Goal: Transaction & Acquisition: Obtain resource

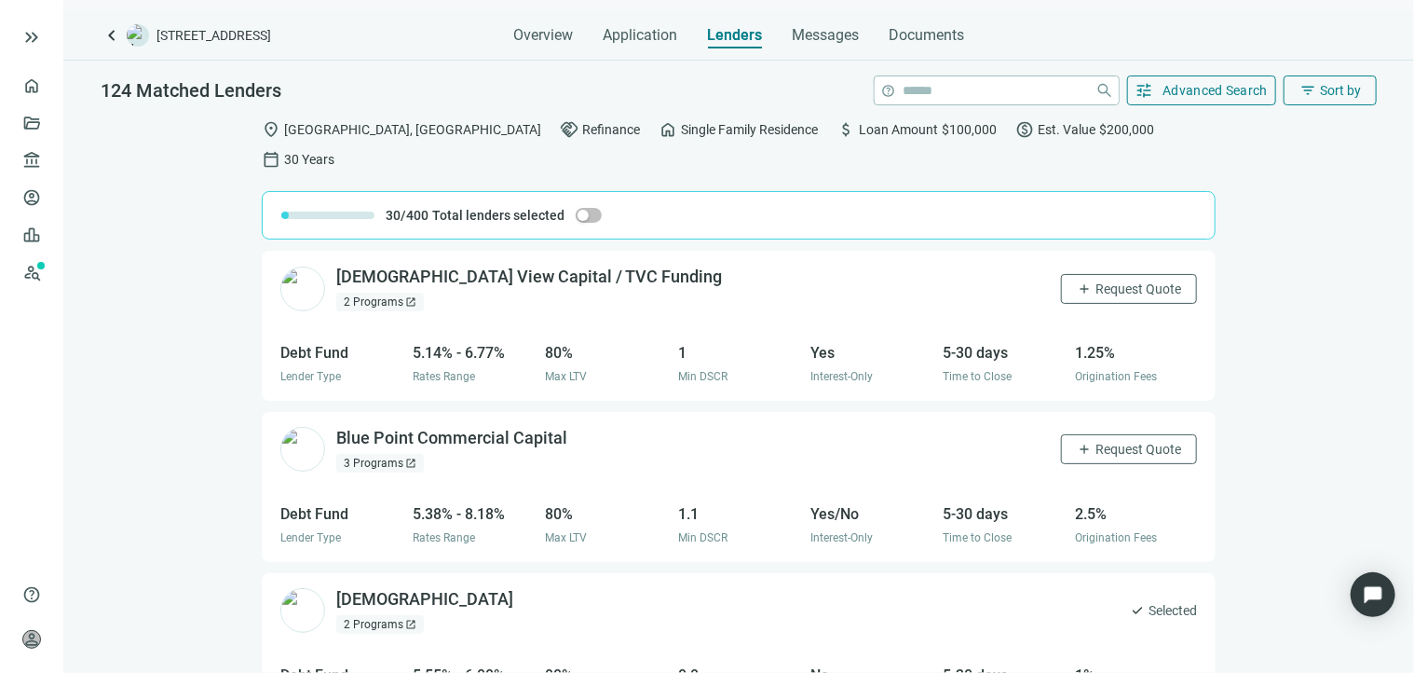
click at [406, 296] on span "open_in_new" at bounding box center [410, 301] width 11 height 11
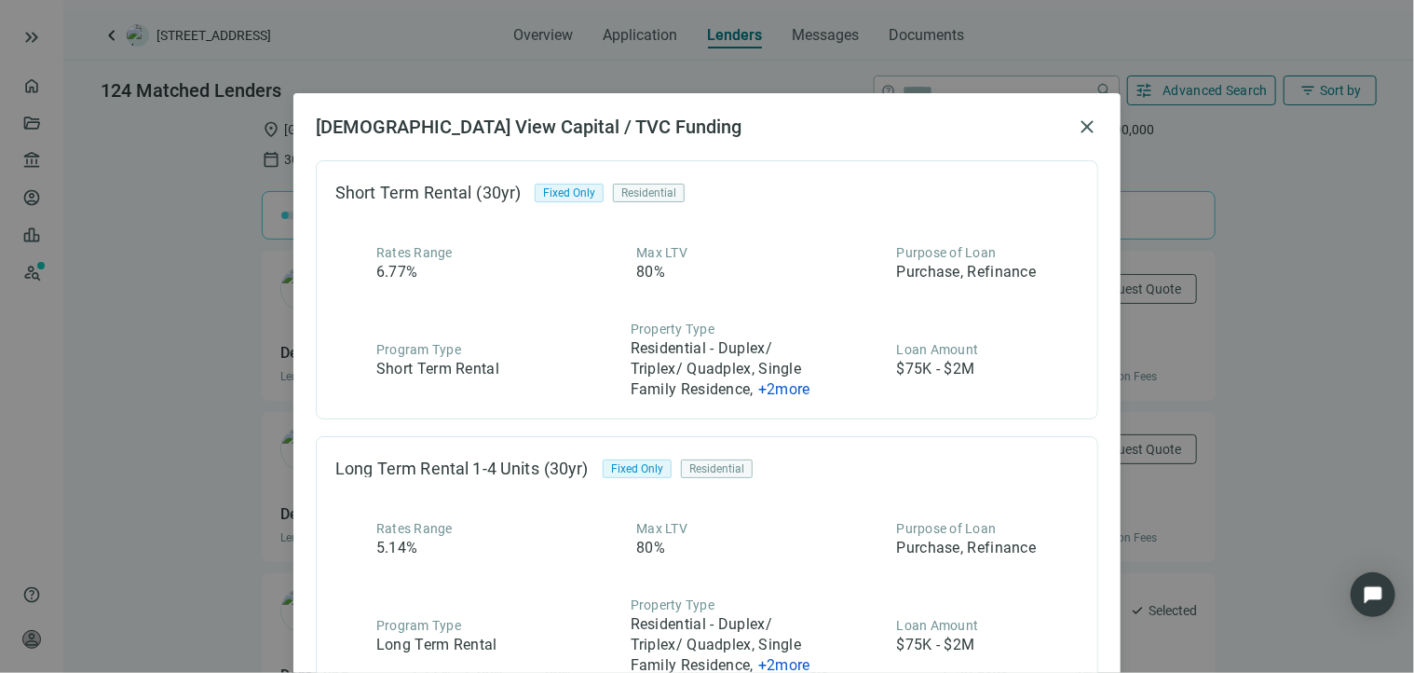
click at [783, 393] on span "+ 2 more" at bounding box center [784, 389] width 52 height 18
click at [1080, 123] on span "close" at bounding box center [1087, 127] width 22 height 22
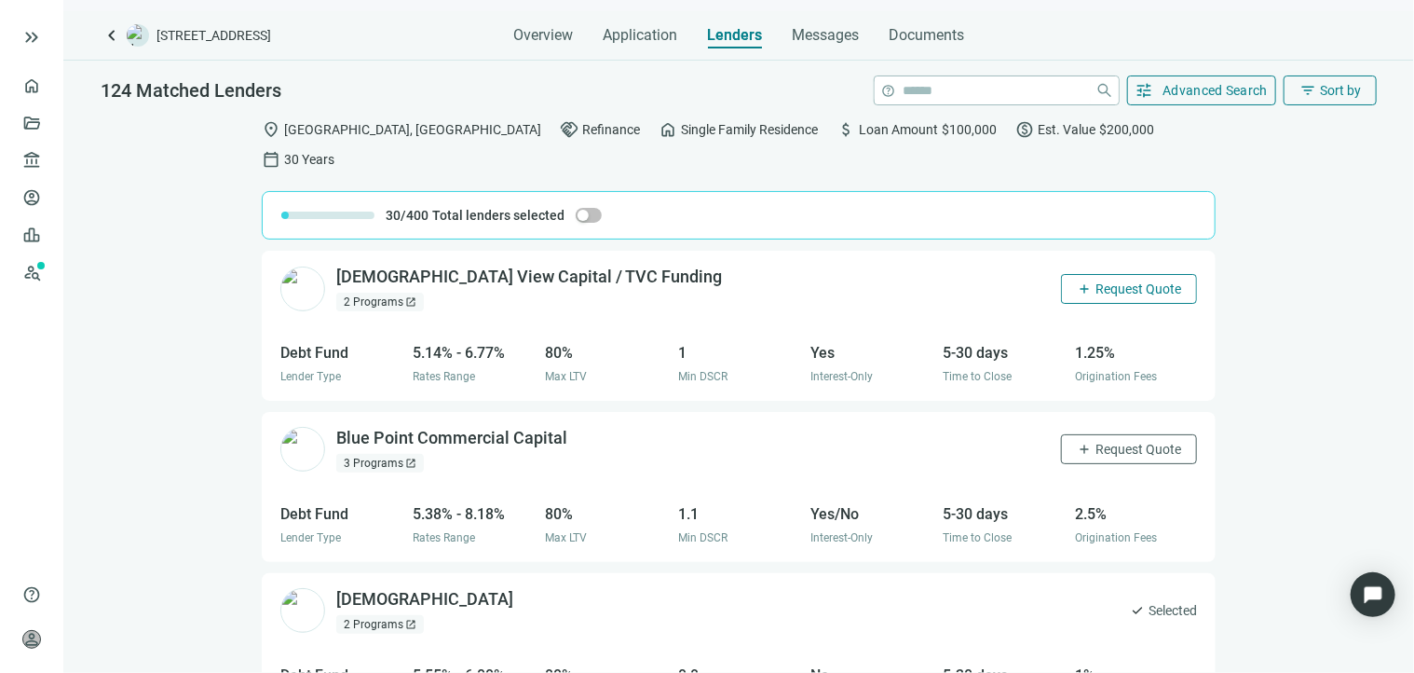
click at [1107, 274] on button "add Request Quote" at bounding box center [1129, 289] width 136 height 30
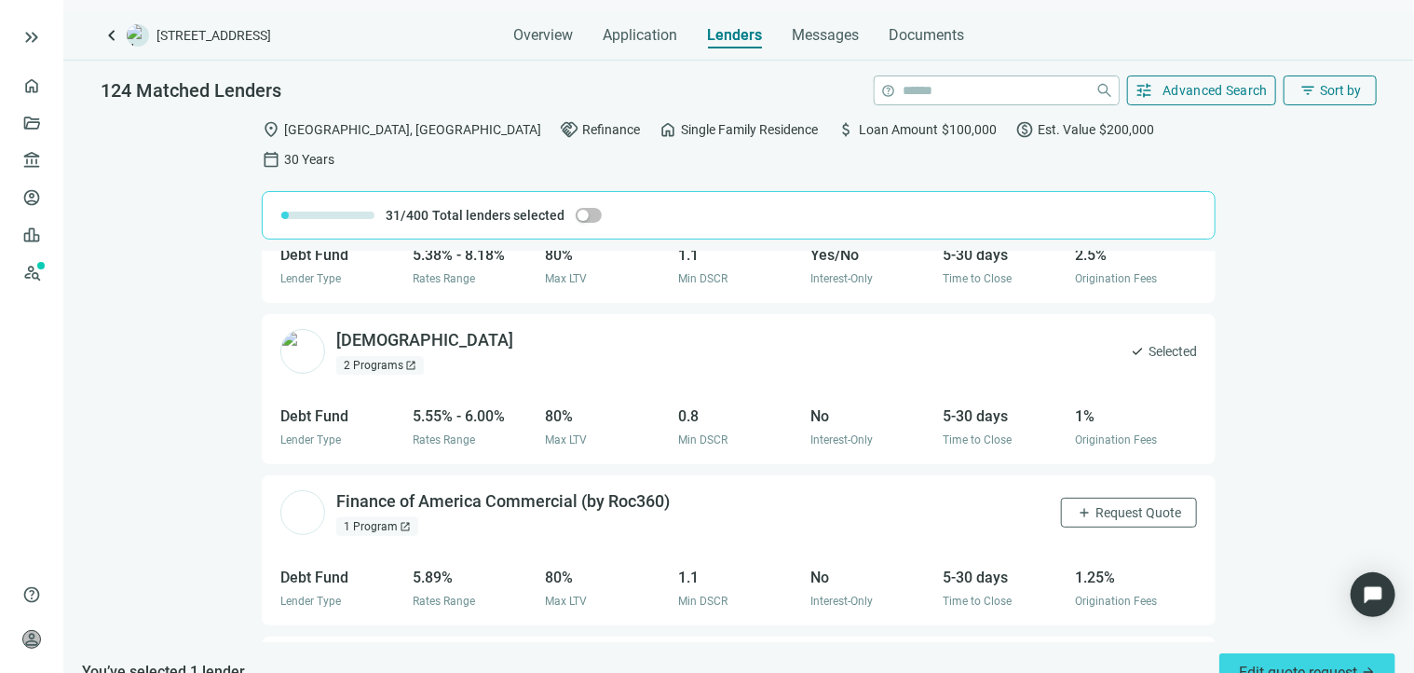
scroll to position [373, 0]
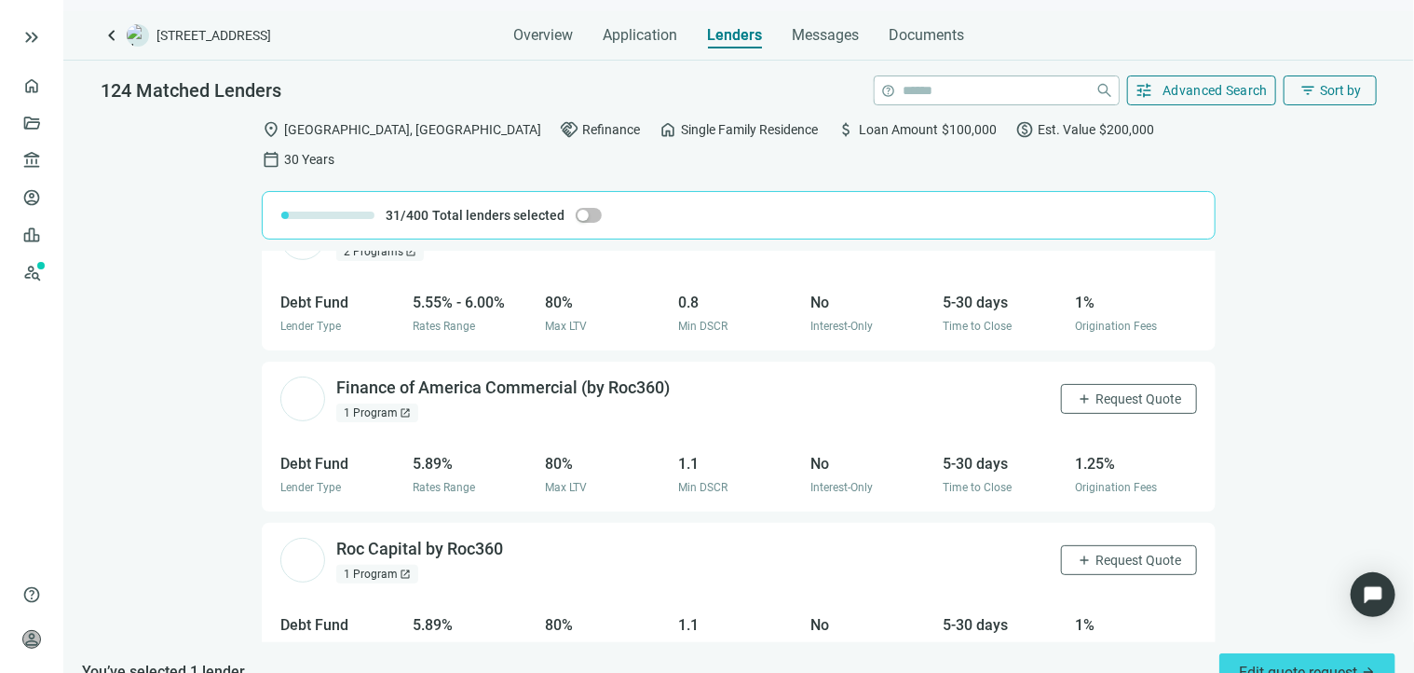
click at [403, 407] on span "open_in_new" at bounding box center [405, 412] width 11 height 11
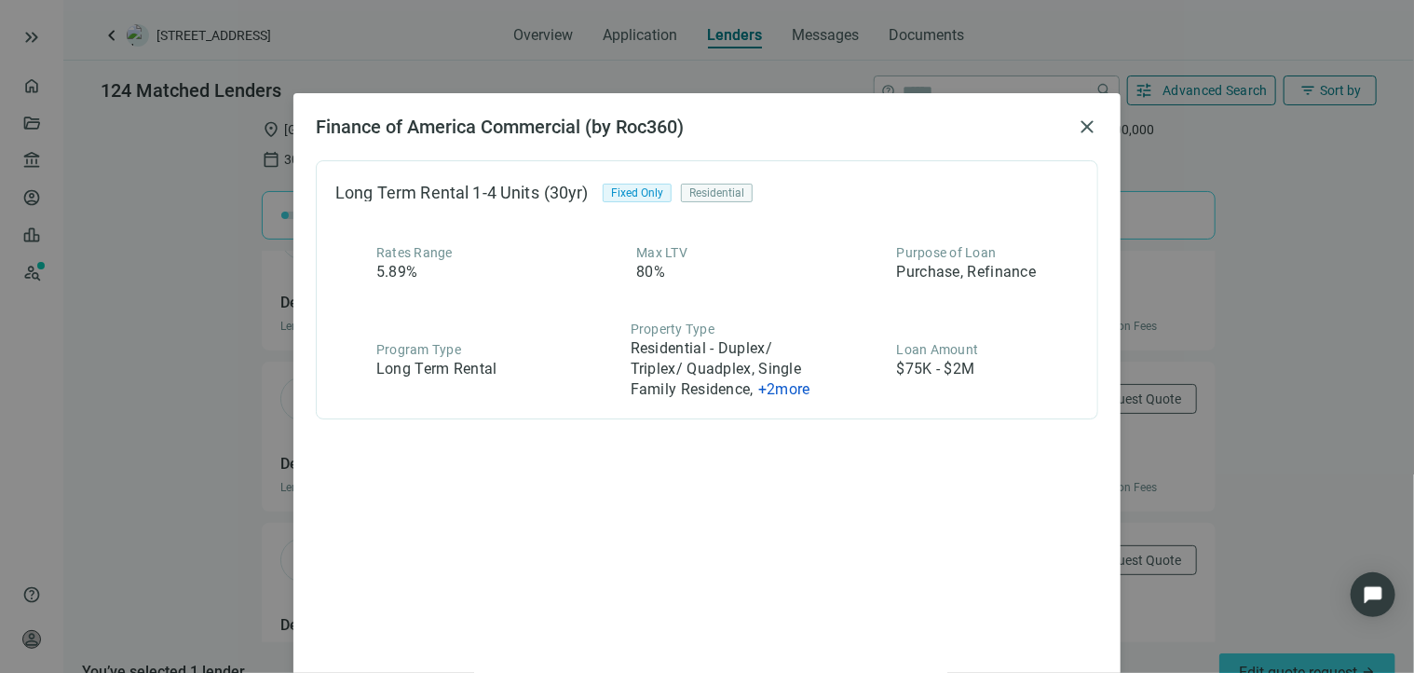
click at [1111, 418] on div "Finance of America Commercial (by Roc360) close Long Term Rental 1-4 Units (30y…" at bounding box center [706, 407] width 827 height 628
click at [1079, 126] on span "close" at bounding box center [1087, 127] width 22 height 22
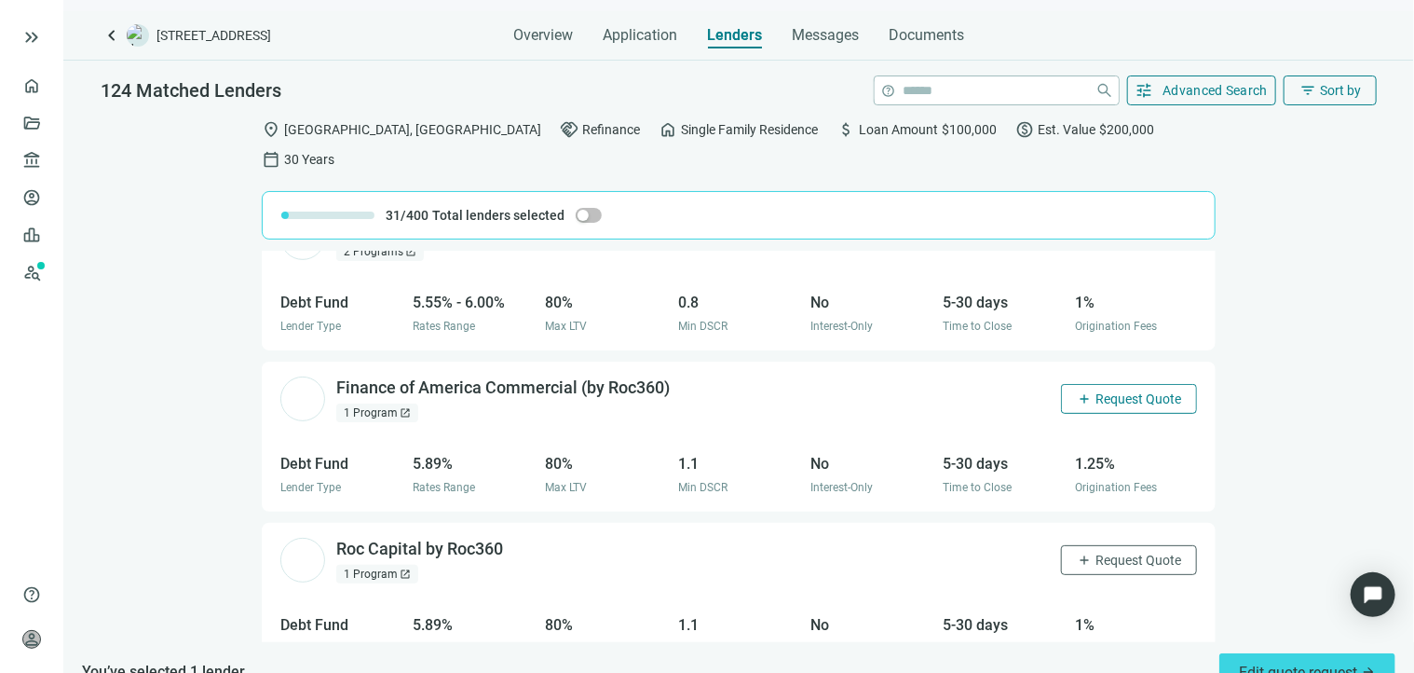
click at [1125, 391] on span "Request Quote" at bounding box center [1139, 398] width 86 height 15
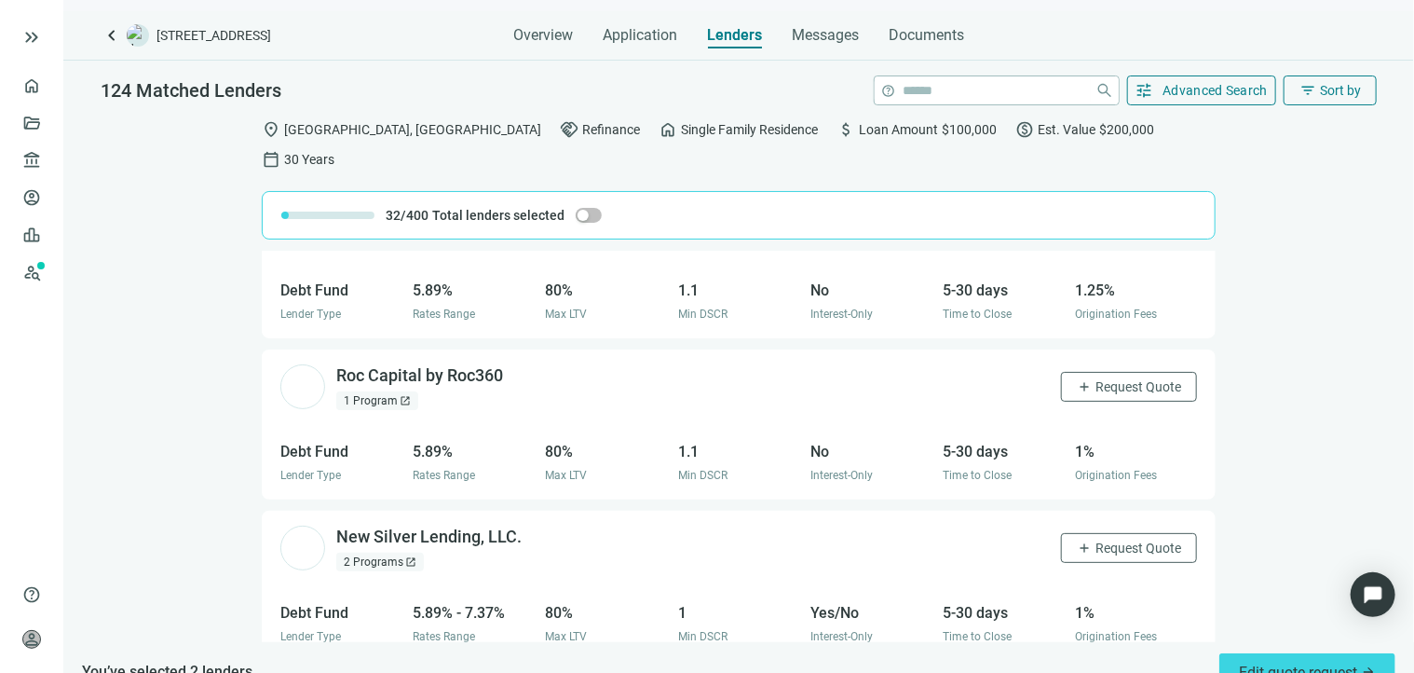
scroll to position [652, 0]
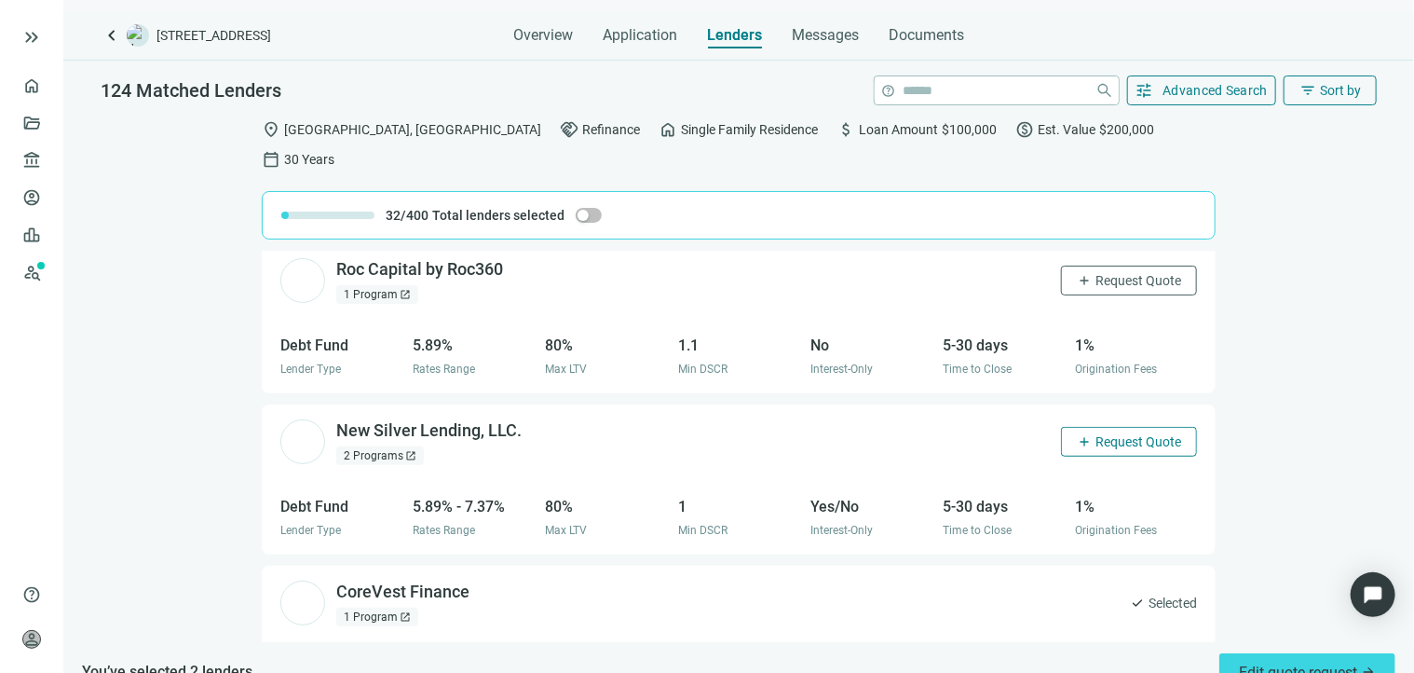
click at [1096, 434] on span "Request Quote" at bounding box center [1139, 441] width 86 height 15
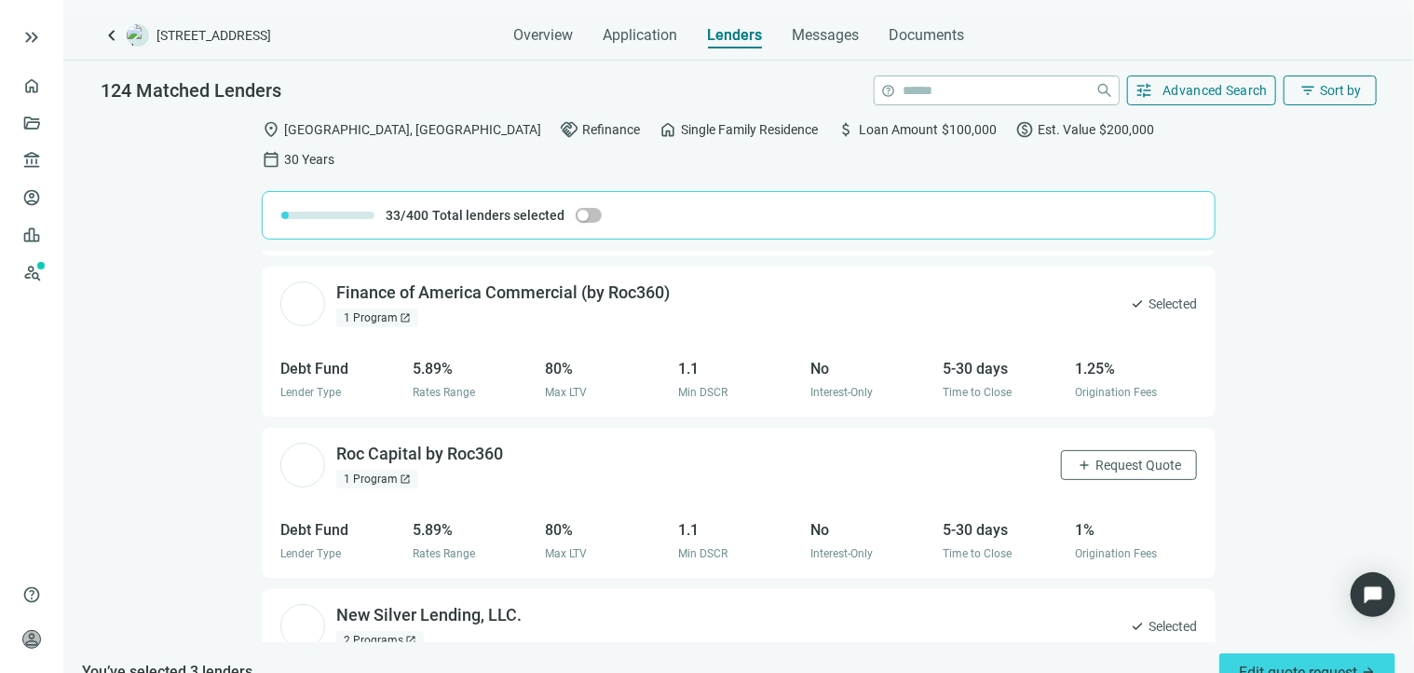
scroll to position [373, 0]
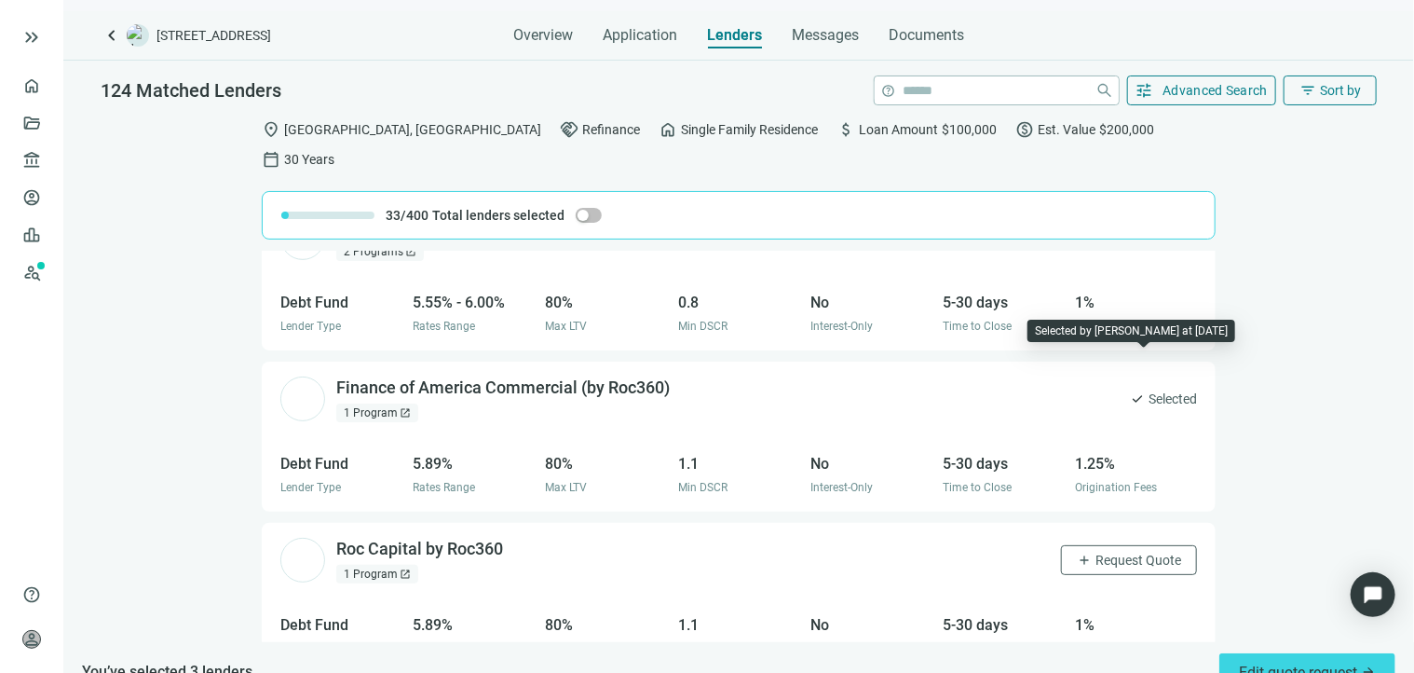
click at [1149, 389] on span "Selected" at bounding box center [1173, 399] width 48 height 20
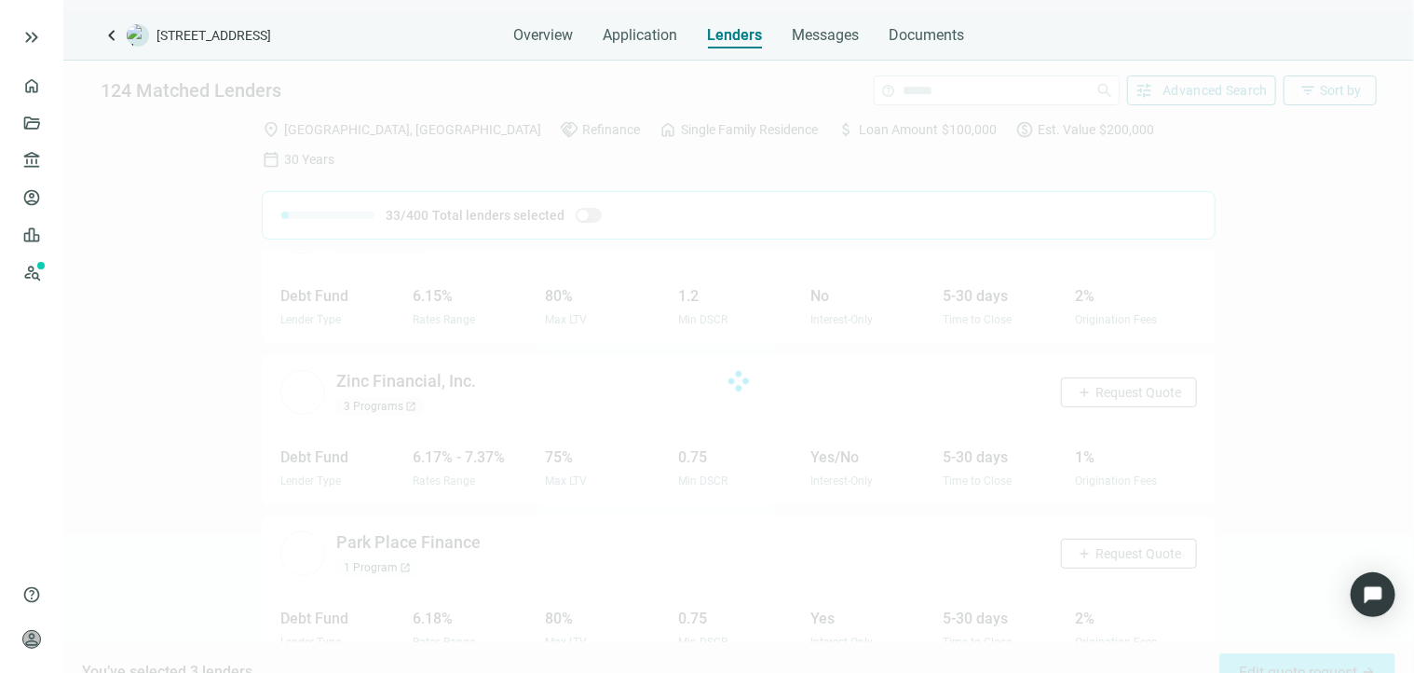
scroll to position [1207, 0]
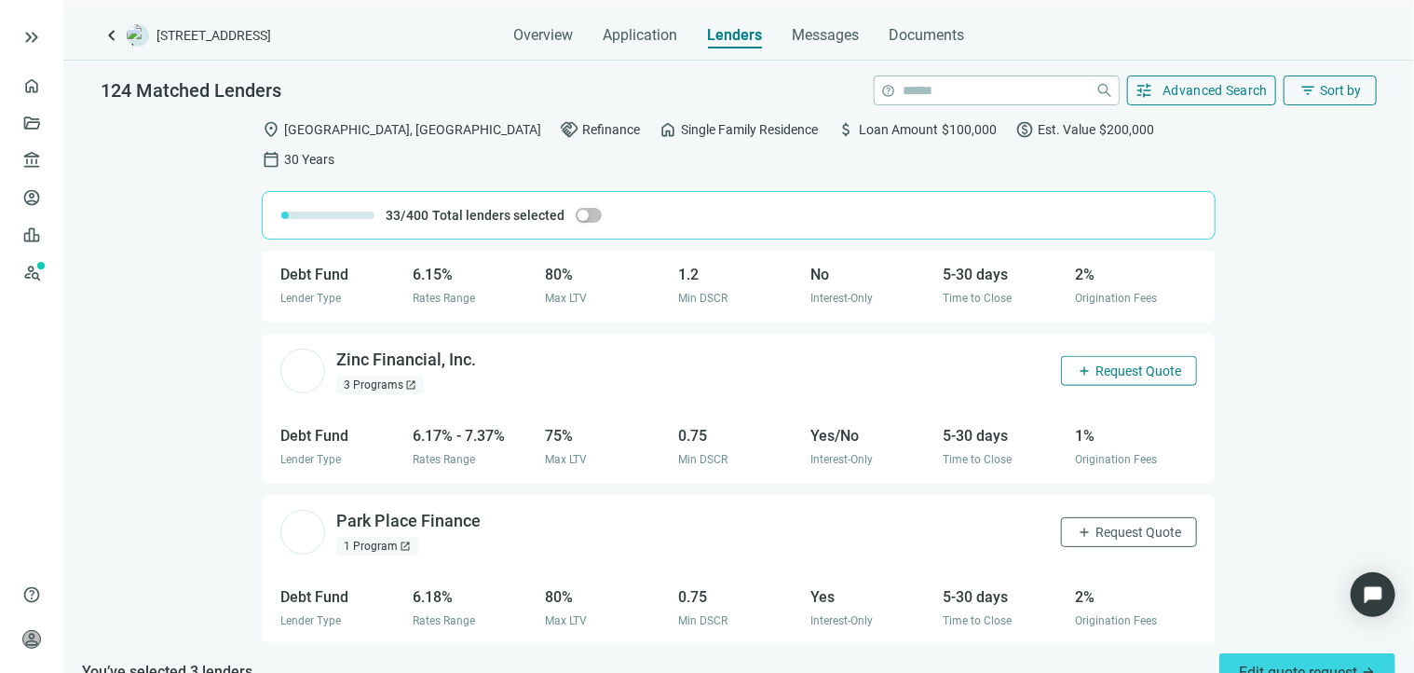
click at [1077, 363] on span "add" at bounding box center [1084, 370] width 15 height 15
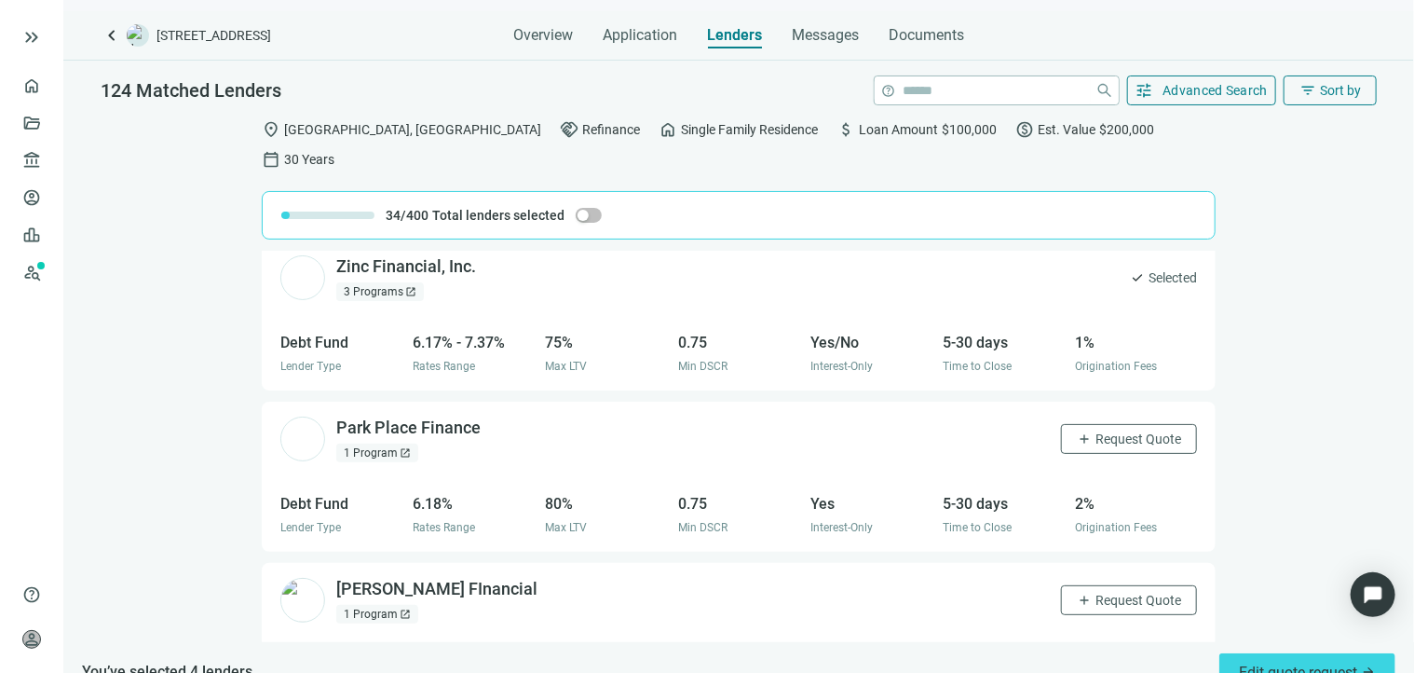
scroll to position [1486, 0]
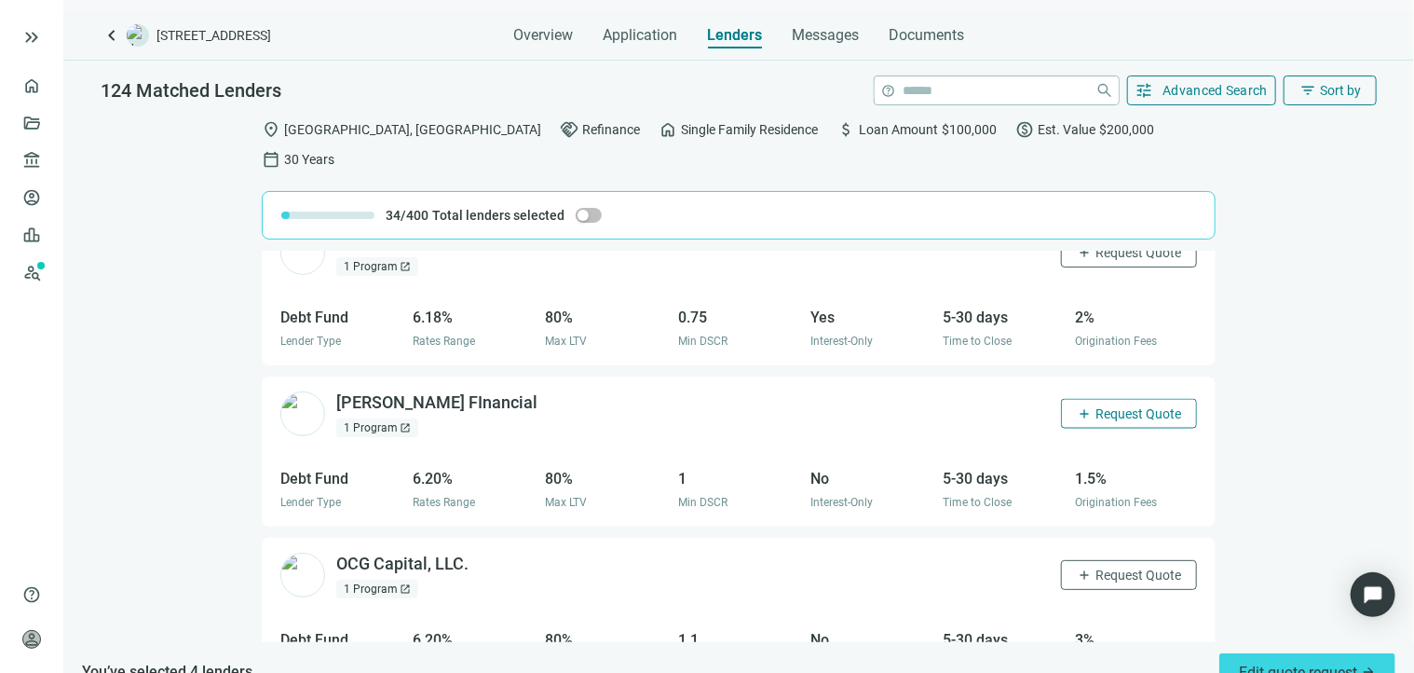
click at [1096, 406] on span "Request Quote" at bounding box center [1139, 413] width 86 height 15
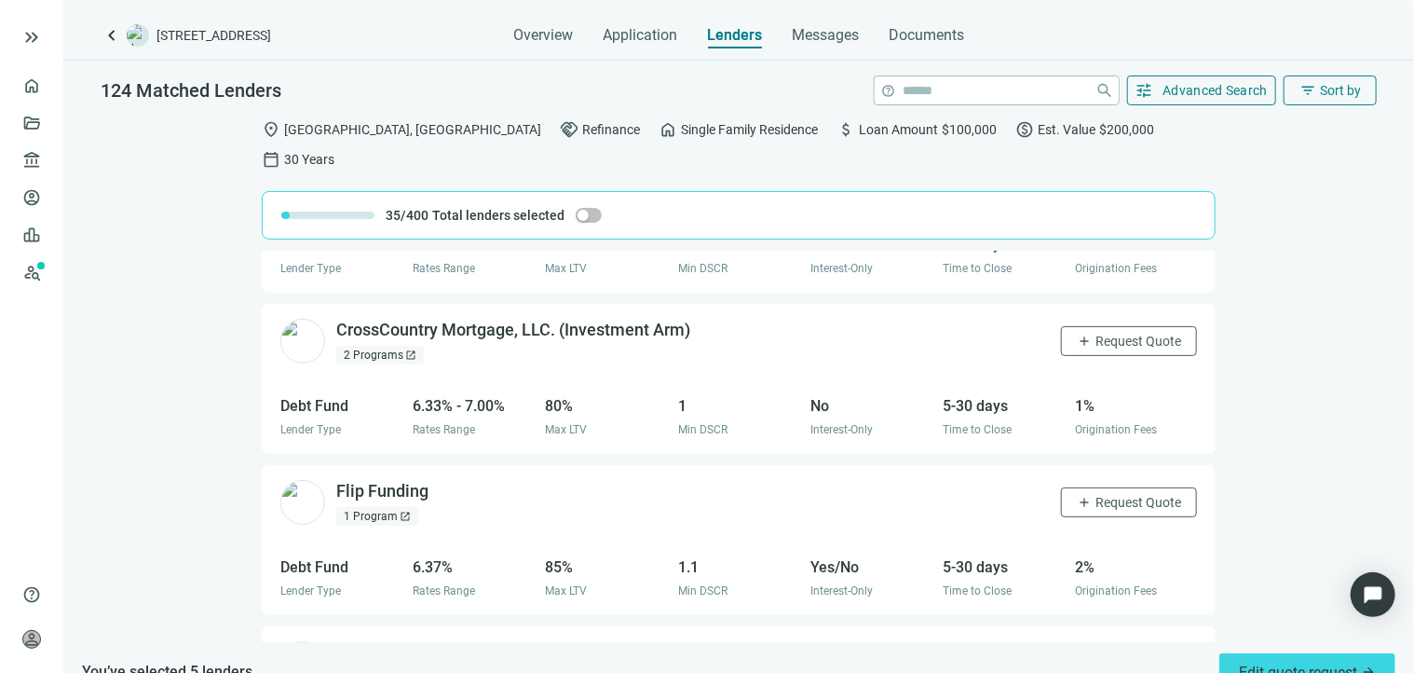
scroll to position [2045, 0]
click at [1100, 323] on button "add Request Quote" at bounding box center [1129, 338] width 136 height 30
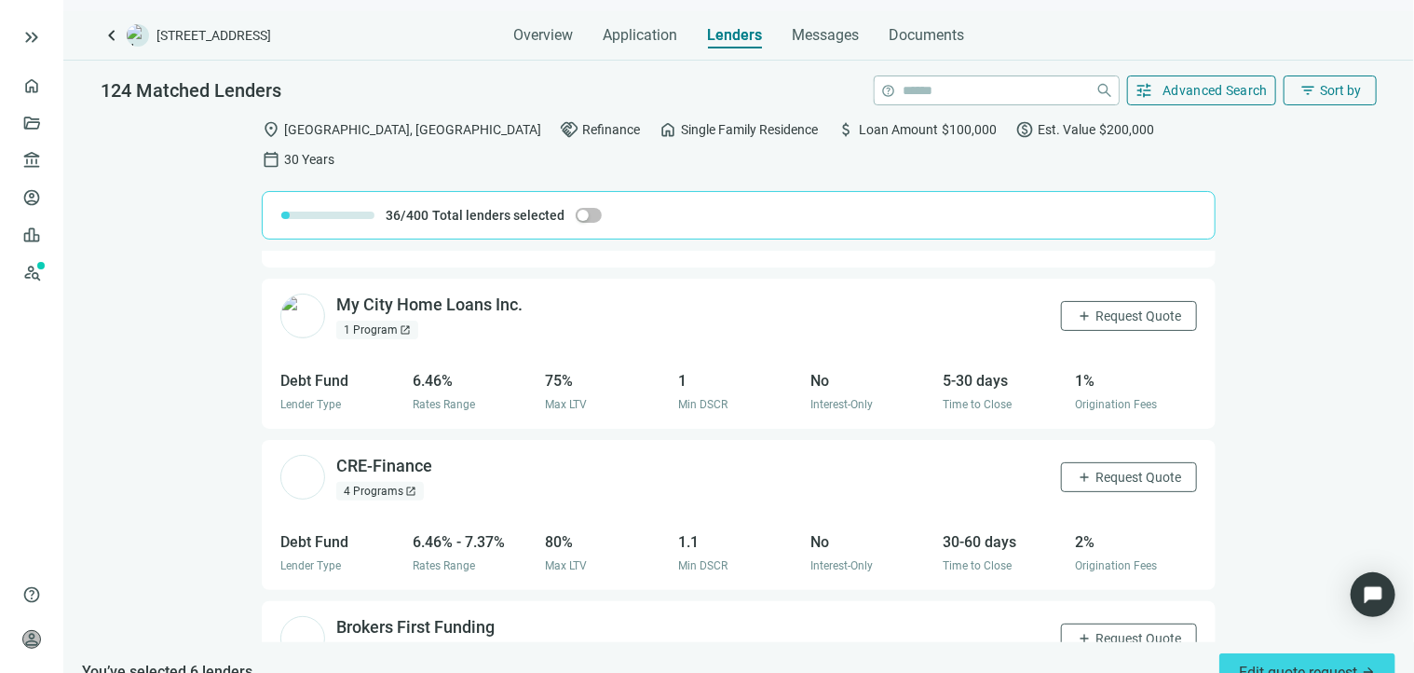
scroll to position [3070, 0]
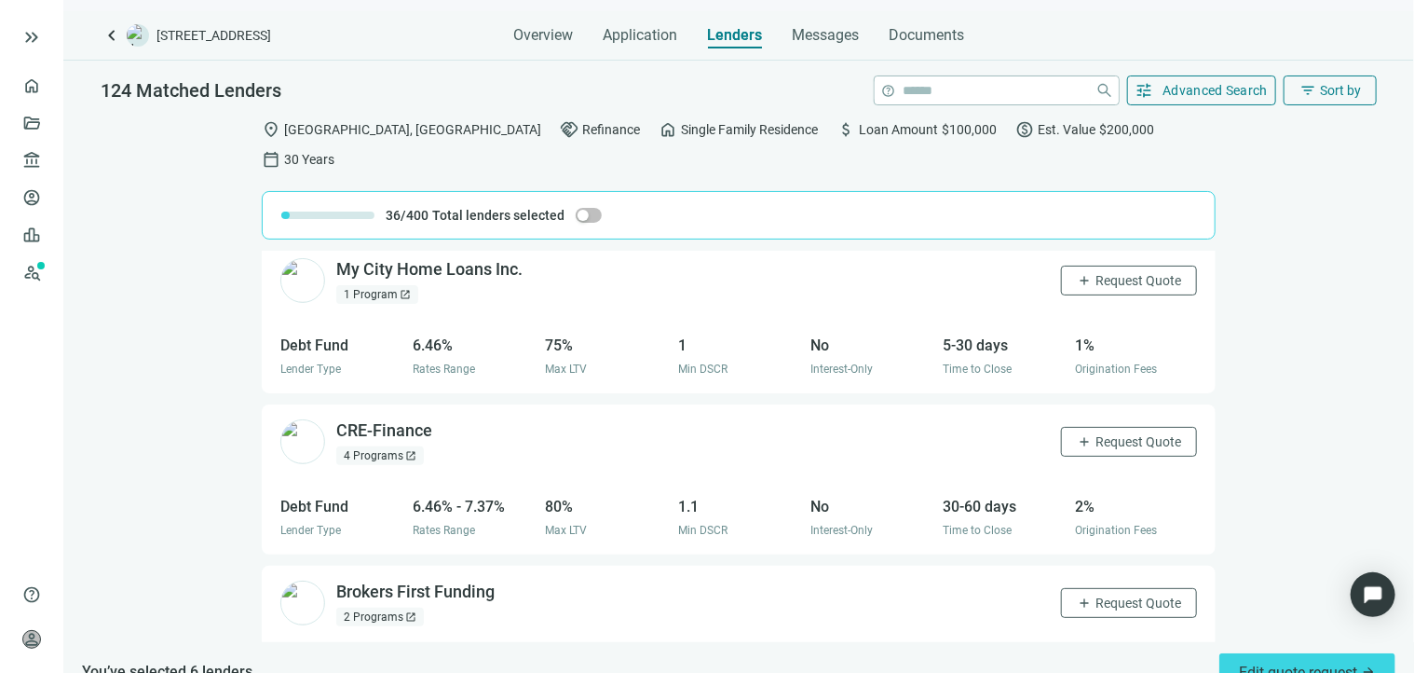
click at [404, 289] on span "open_in_new" at bounding box center [405, 294] width 11 height 11
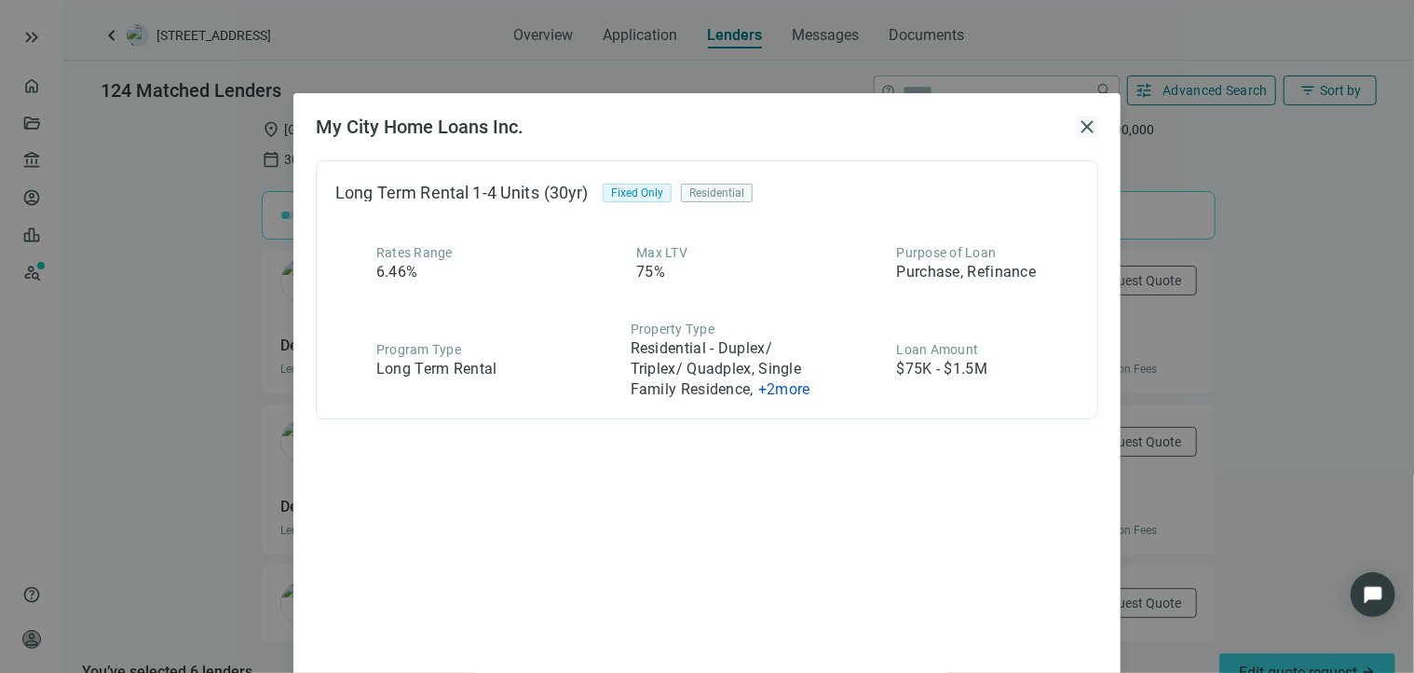
click at [1076, 123] on span "close" at bounding box center [1087, 127] width 22 height 22
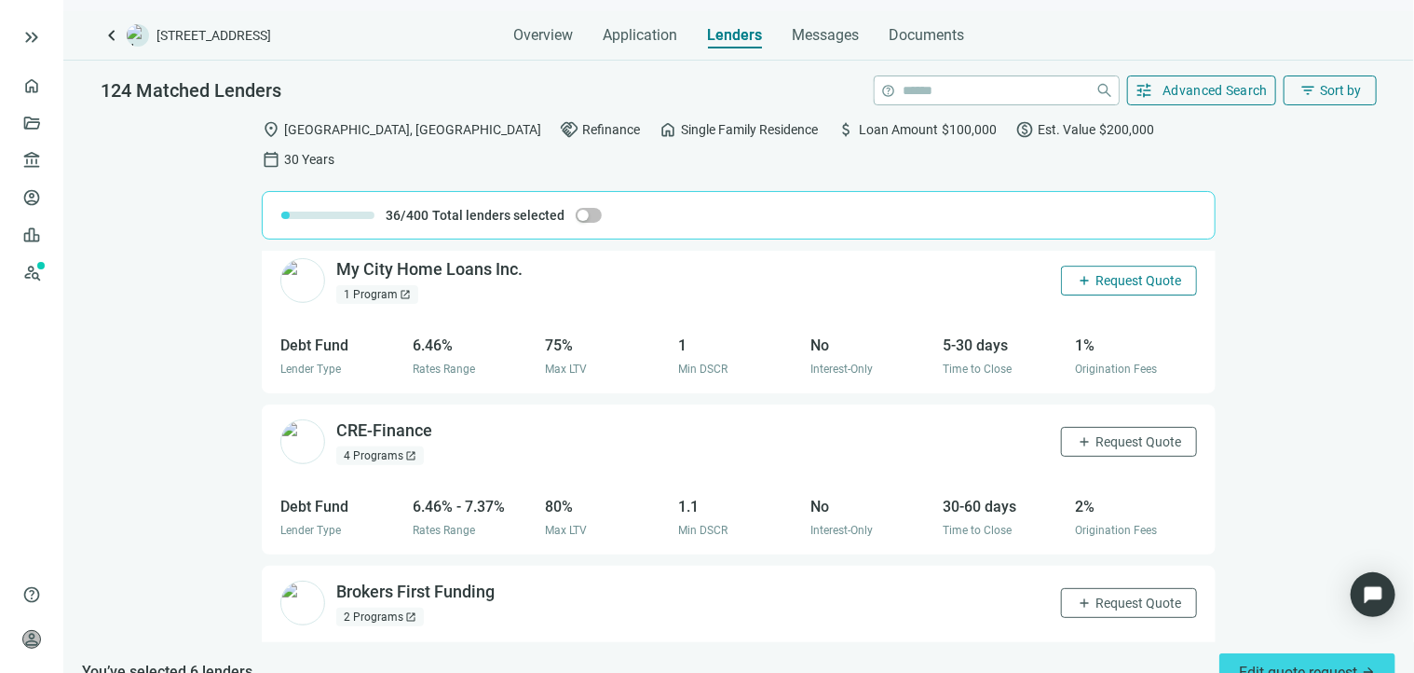
click at [1105, 273] on span "Request Quote" at bounding box center [1139, 280] width 86 height 15
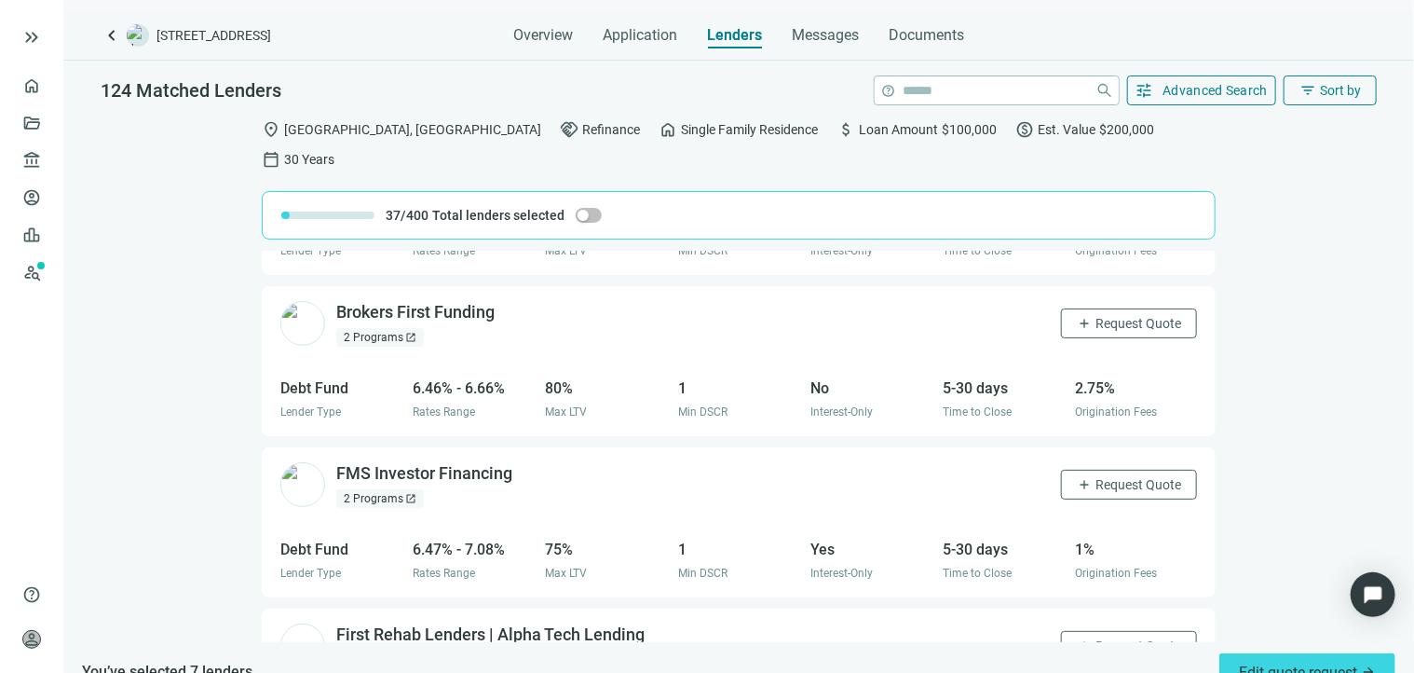
scroll to position [3443, 0]
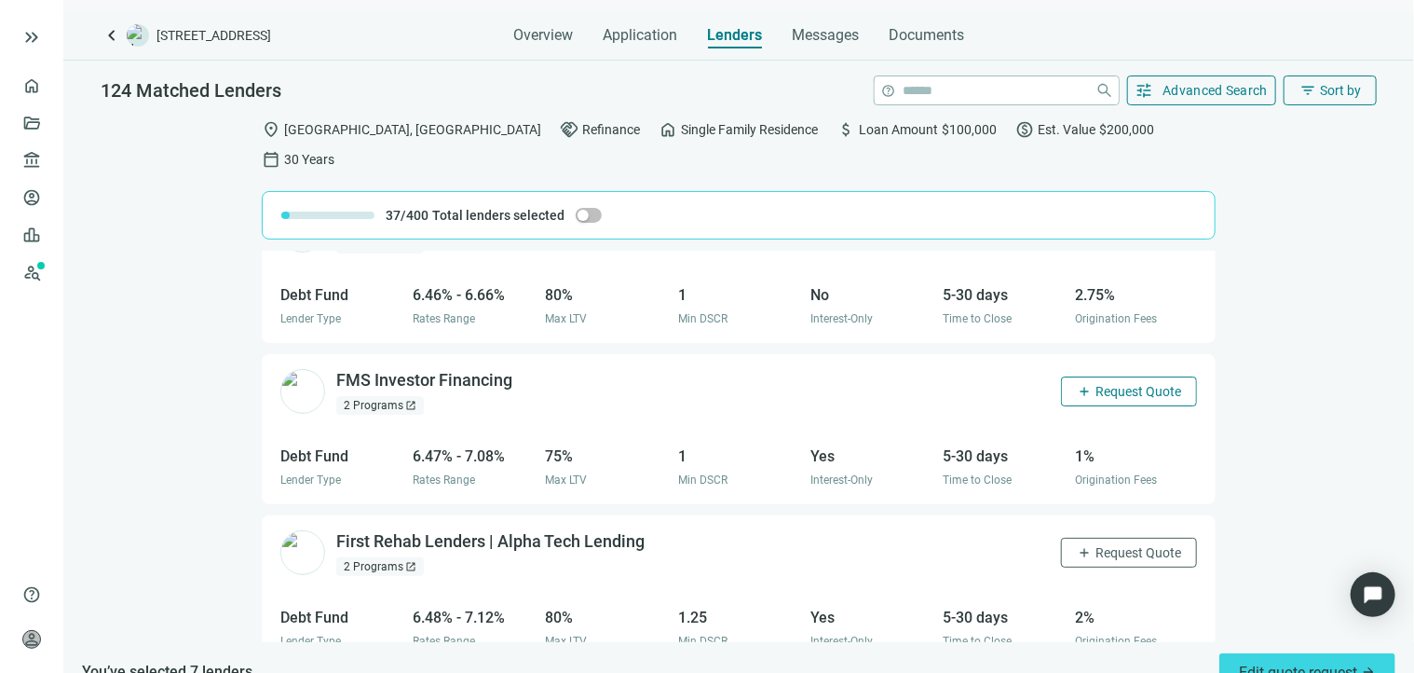
click at [1102, 384] on span "Request Quote" at bounding box center [1139, 391] width 86 height 15
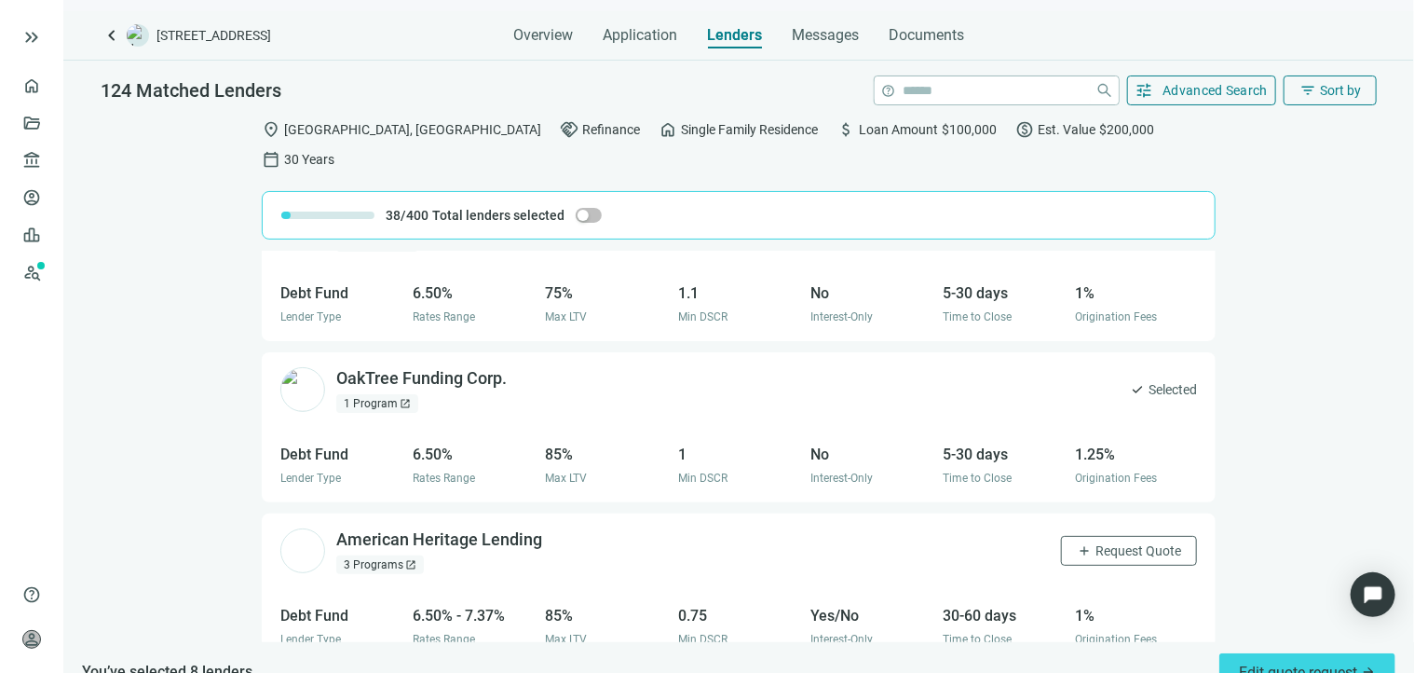
scroll to position [4002, 0]
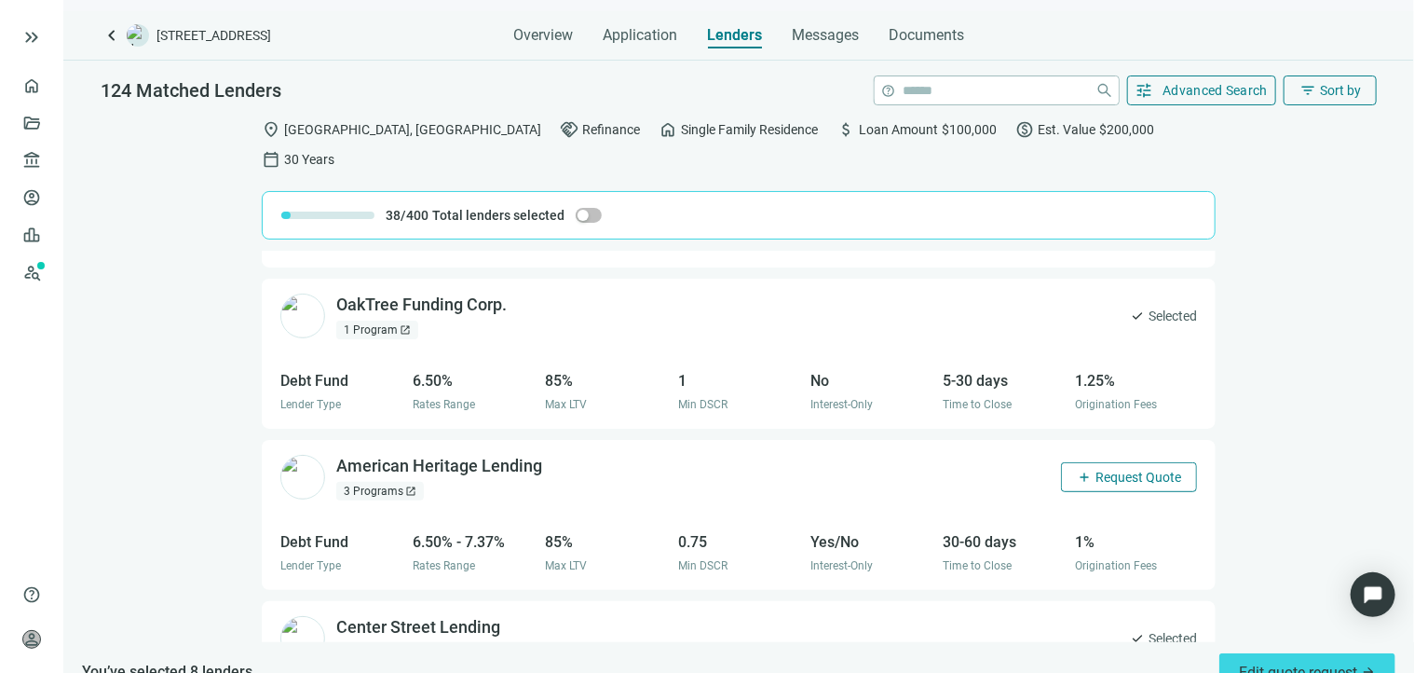
click at [1103, 470] on span "Request Quote" at bounding box center [1139, 477] width 86 height 15
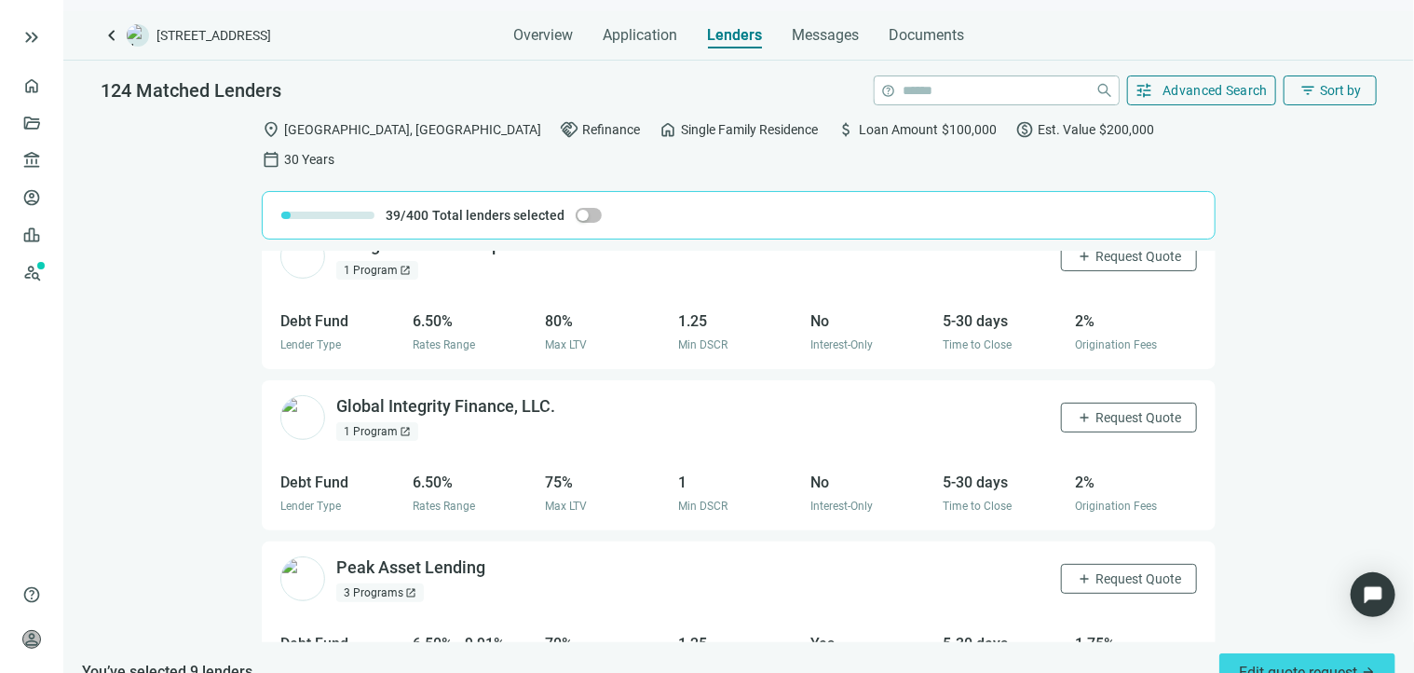
scroll to position [4892, 0]
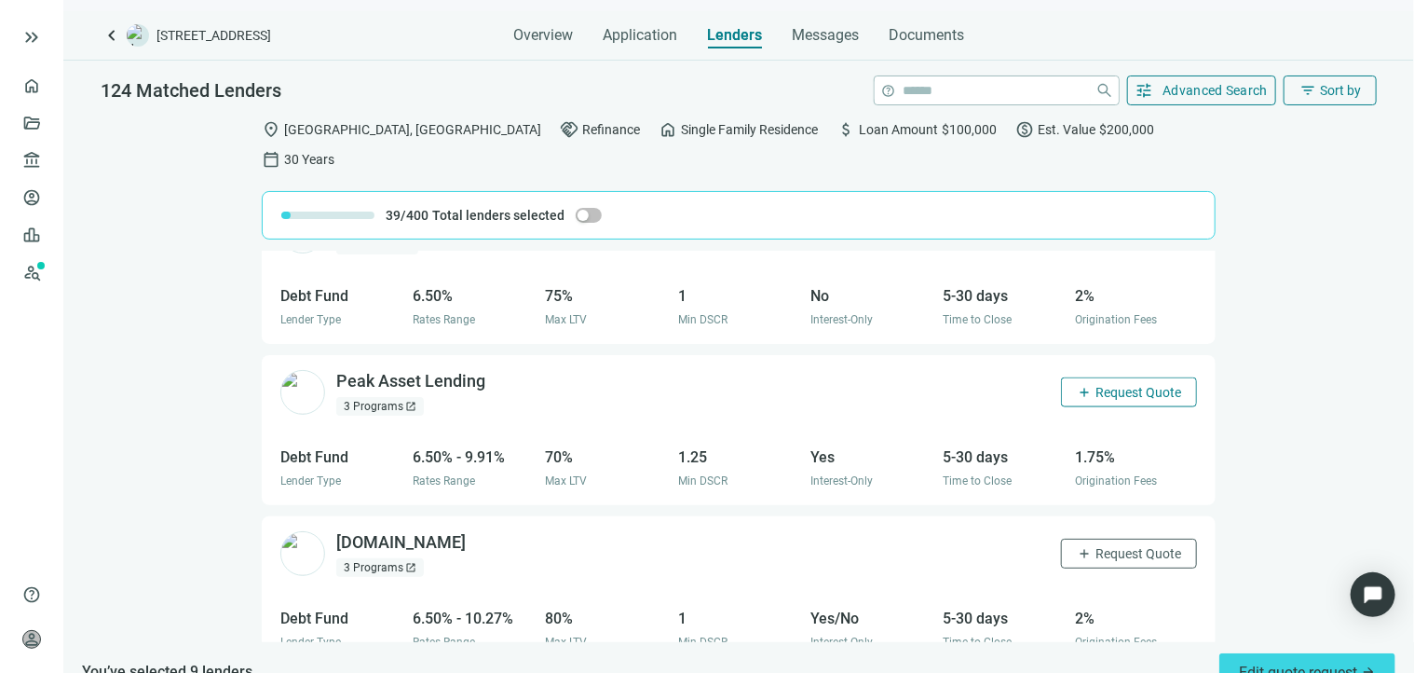
click at [1096, 385] on span "Request Quote" at bounding box center [1139, 392] width 86 height 15
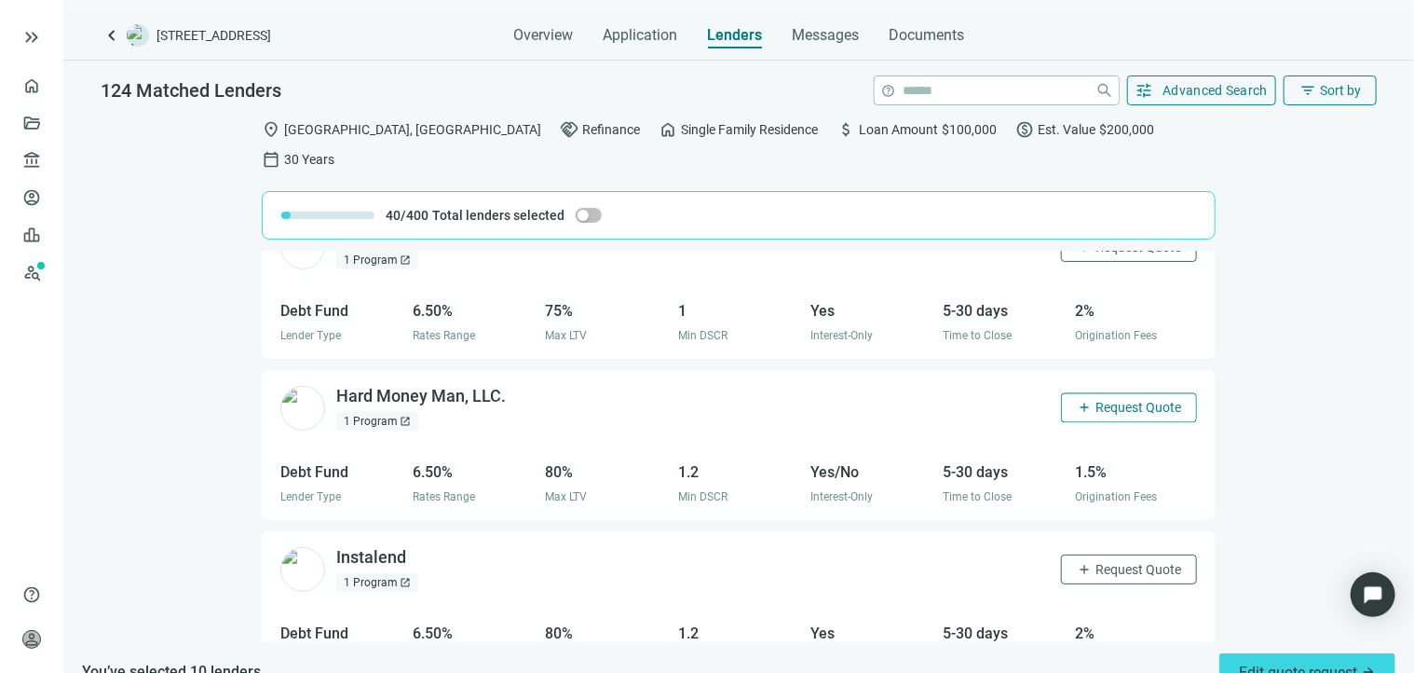
scroll to position [5358, 0]
click at [1108, 403] on span "Request Quote" at bounding box center [1139, 410] width 86 height 15
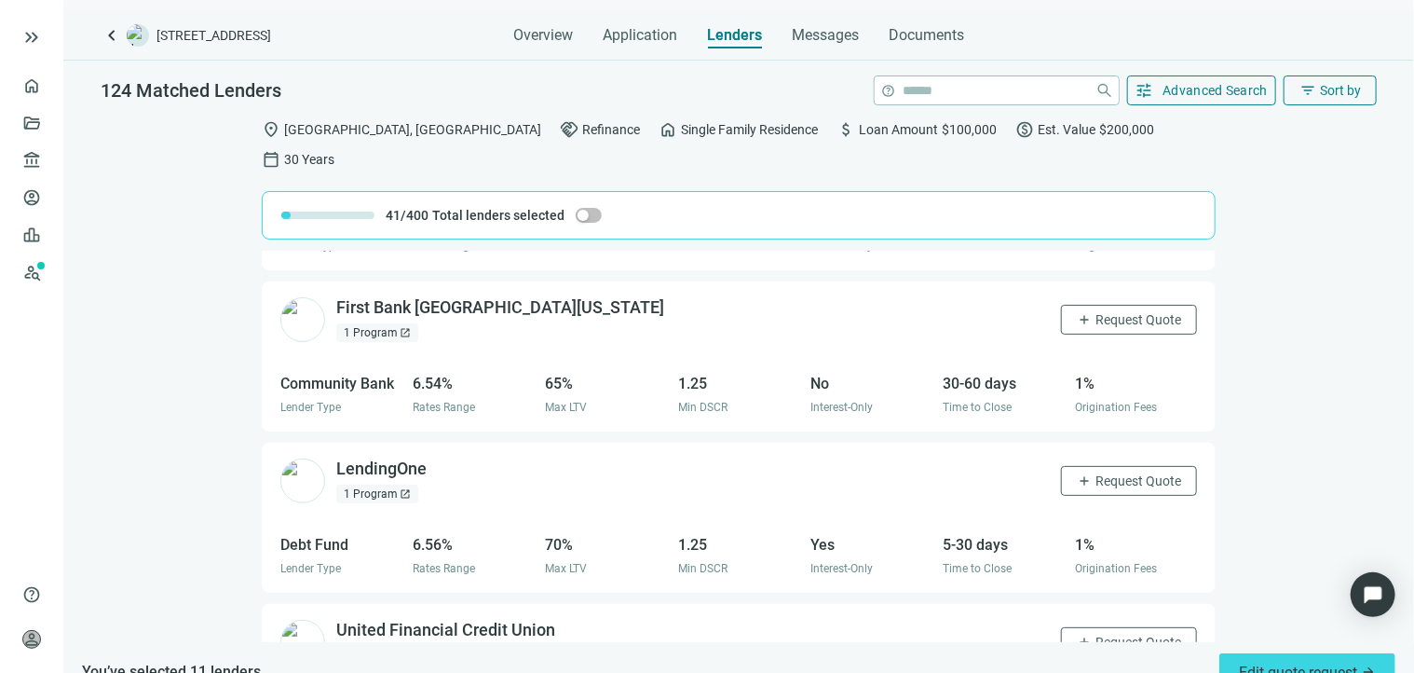
scroll to position [8112, 0]
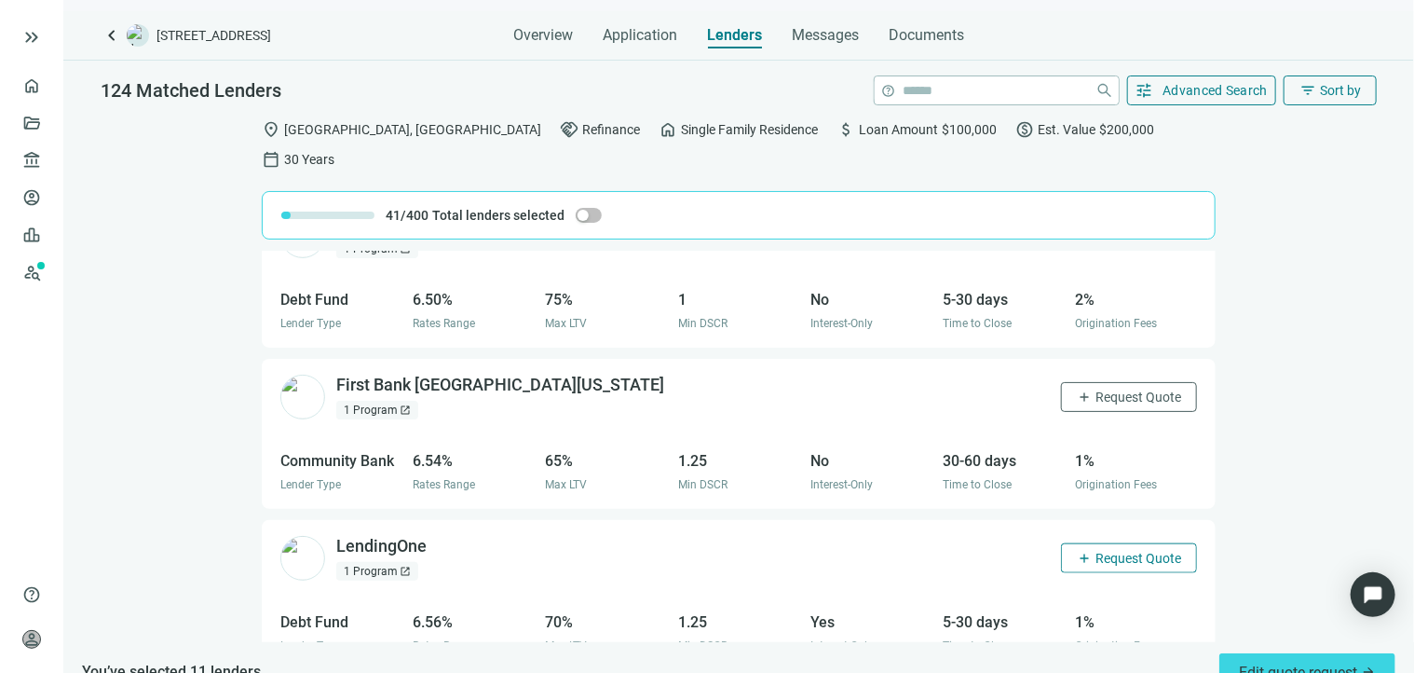
click at [1096, 551] on span "Request Quote" at bounding box center [1139, 558] width 86 height 15
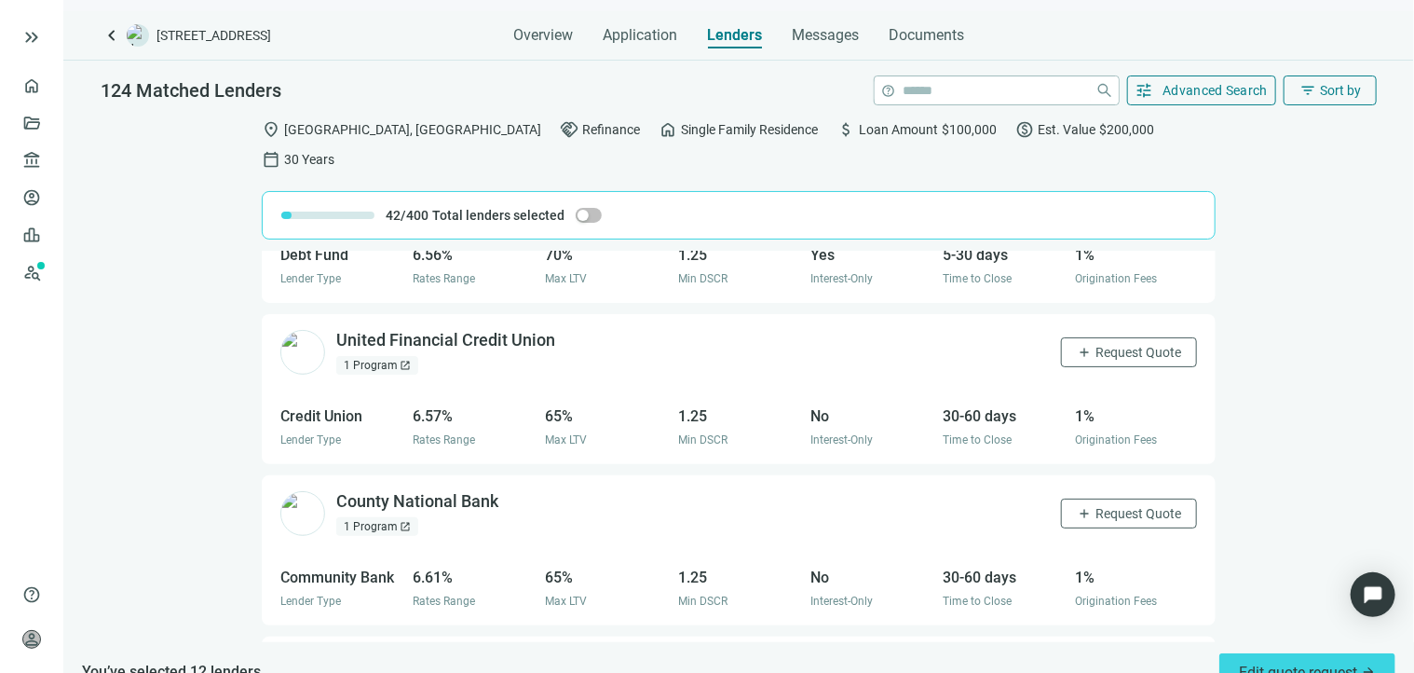
scroll to position [8484, 0]
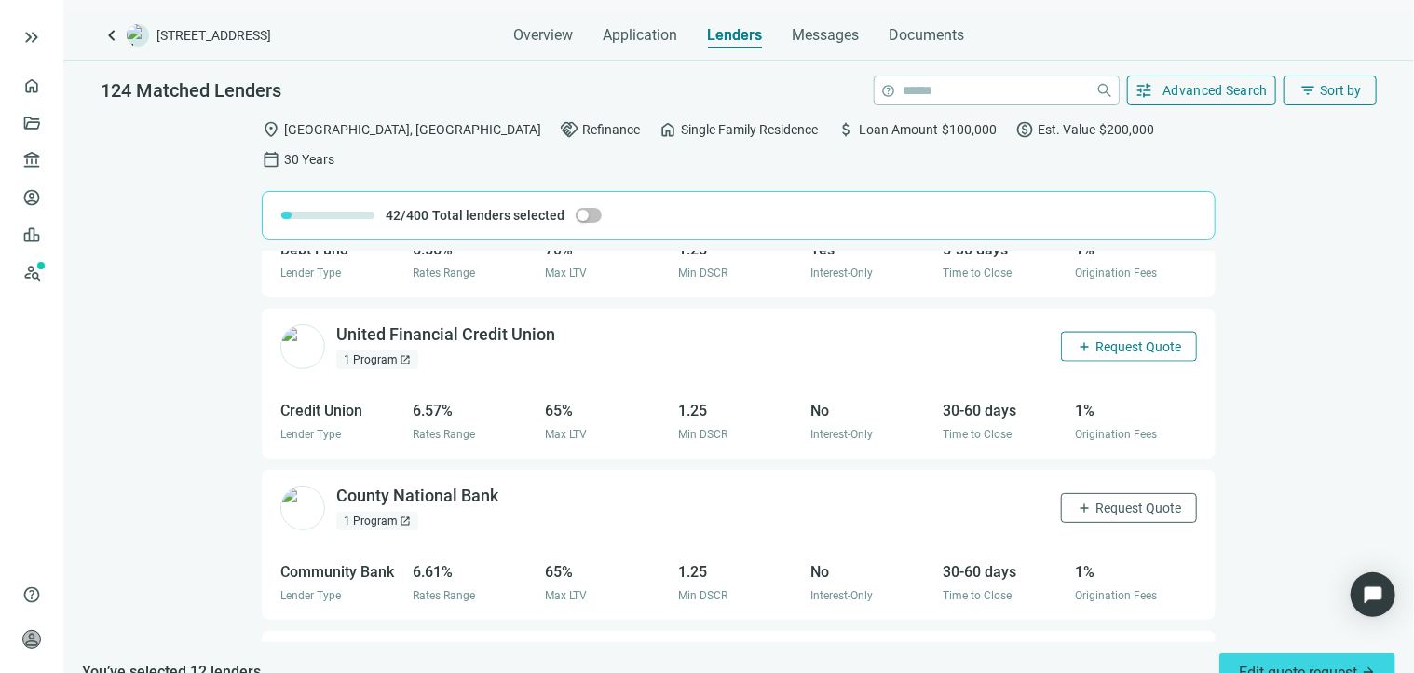
click at [1096, 339] on span "Request Quote" at bounding box center [1139, 346] width 86 height 15
click at [1096, 500] on span "Request Quote" at bounding box center [1139, 507] width 86 height 15
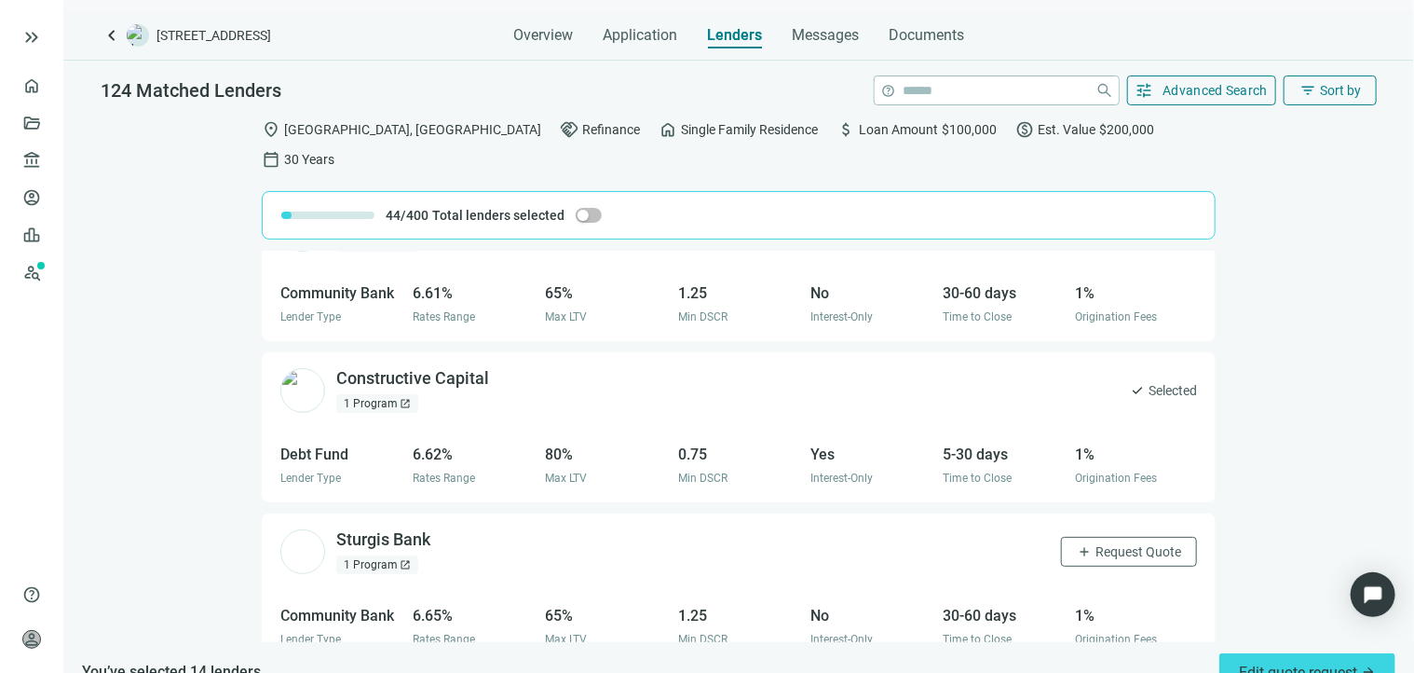
scroll to position [8764, 0]
click at [1098, 543] on span "Request Quote" at bounding box center [1139, 550] width 86 height 15
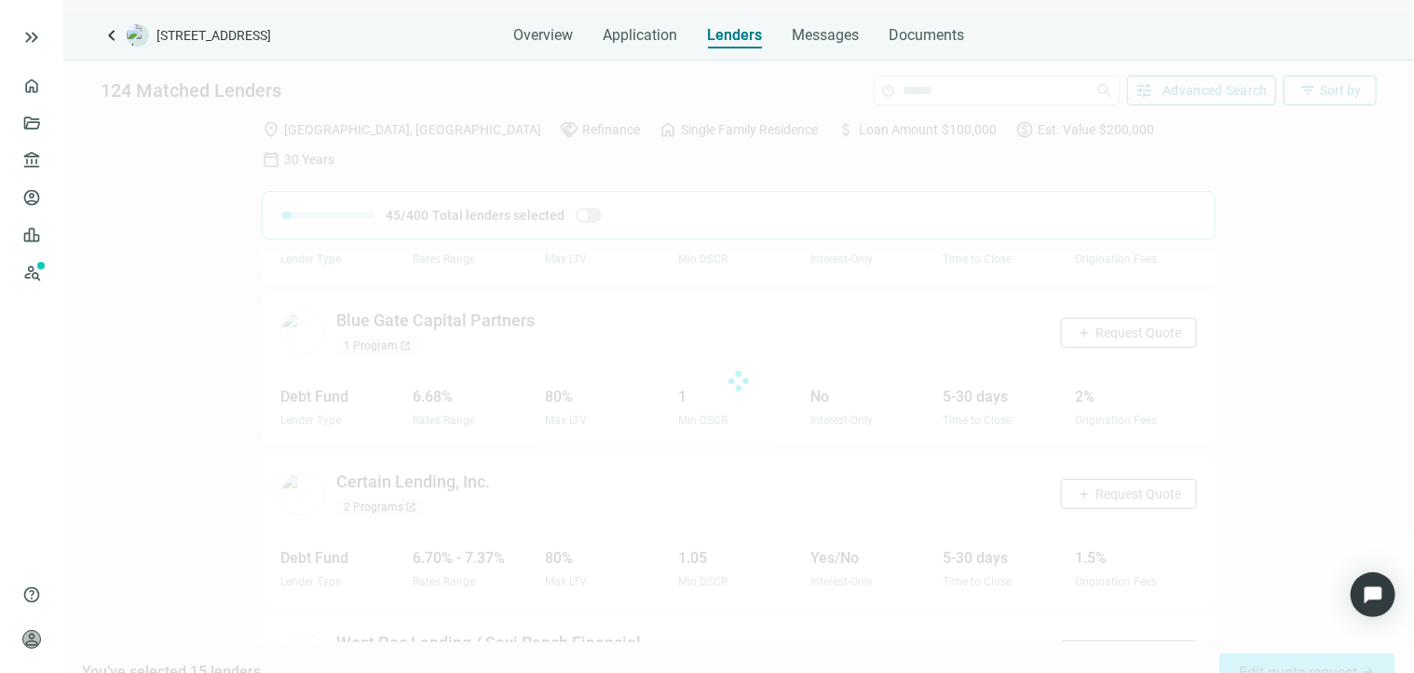
scroll to position [9256, 0]
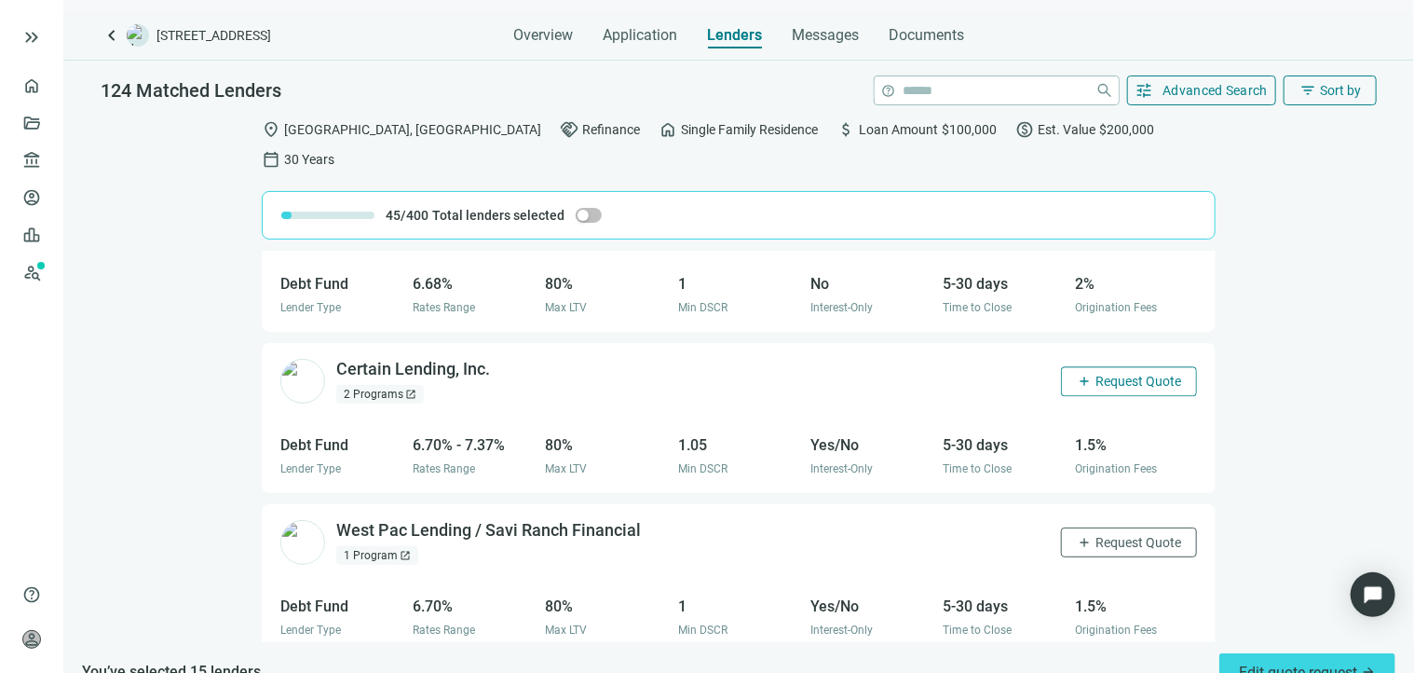
click at [1096, 374] on span "Request Quote" at bounding box center [1139, 381] width 86 height 15
click at [1091, 527] on button "add Request Quote" at bounding box center [1129, 542] width 136 height 30
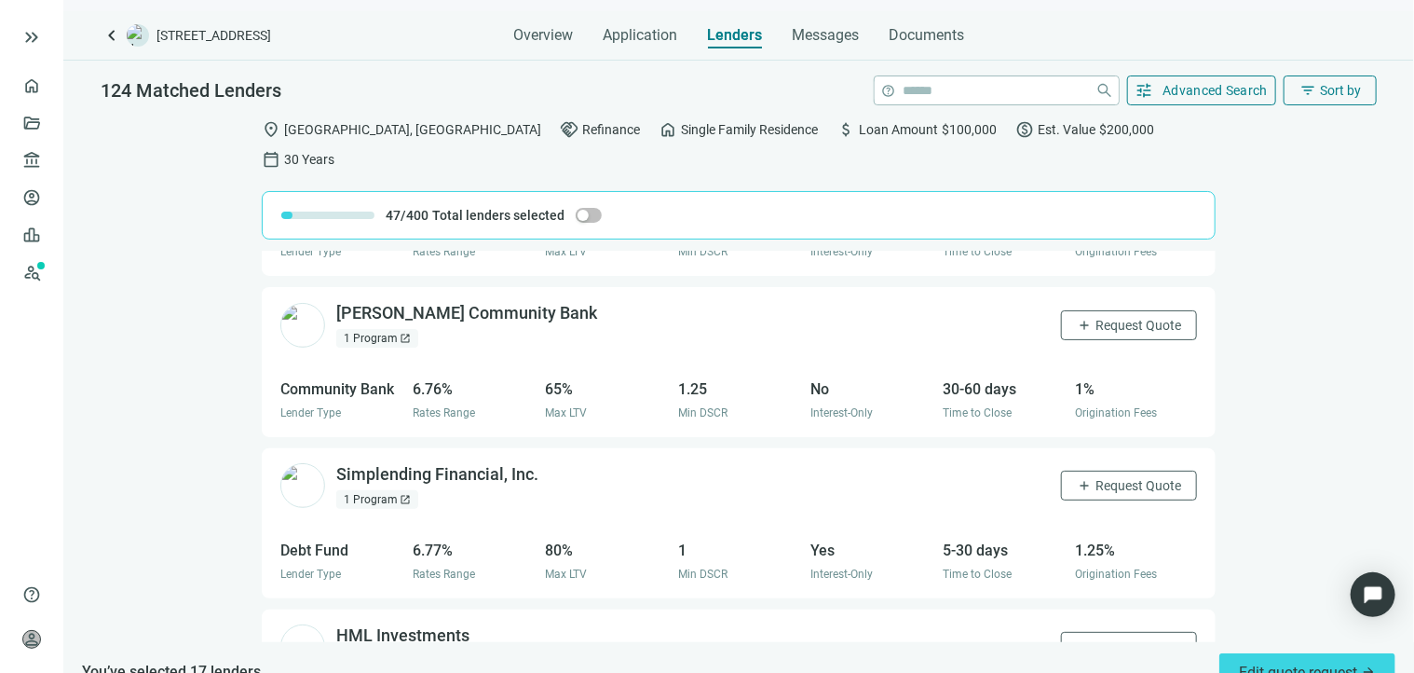
scroll to position [10281, 0]
click at [1096, 316] on span "Request Quote" at bounding box center [1139, 323] width 86 height 15
click at [1108, 476] on span "Request Quote" at bounding box center [1139, 483] width 86 height 15
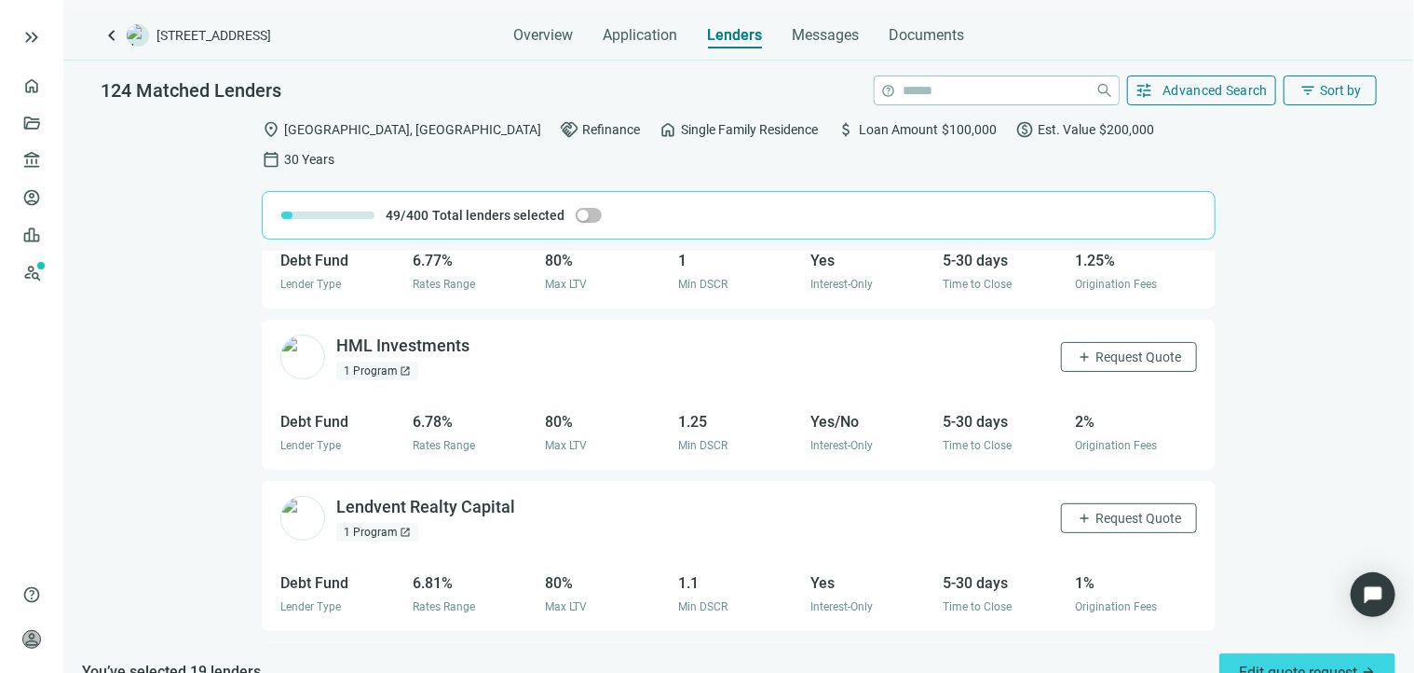
scroll to position [10746, 0]
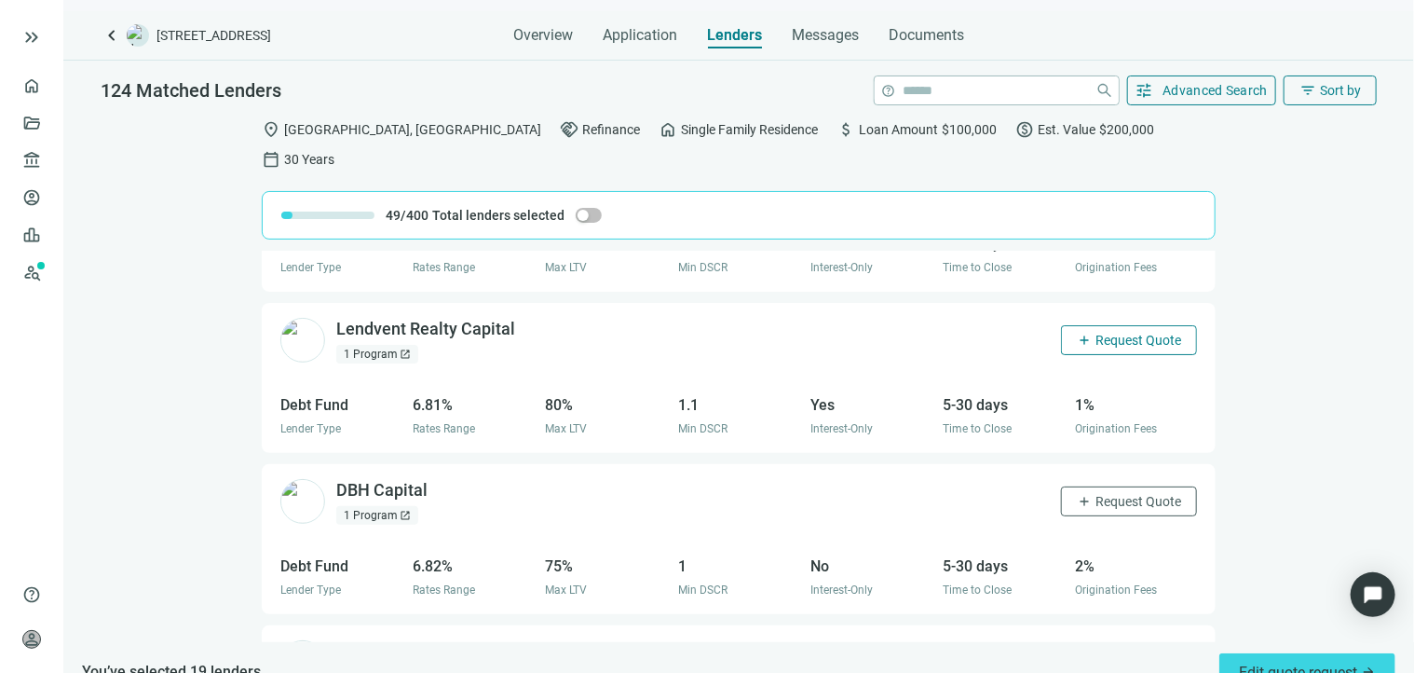
click at [1096, 333] on span "Request Quote" at bounding box center [1139, 340] width 86 height 15
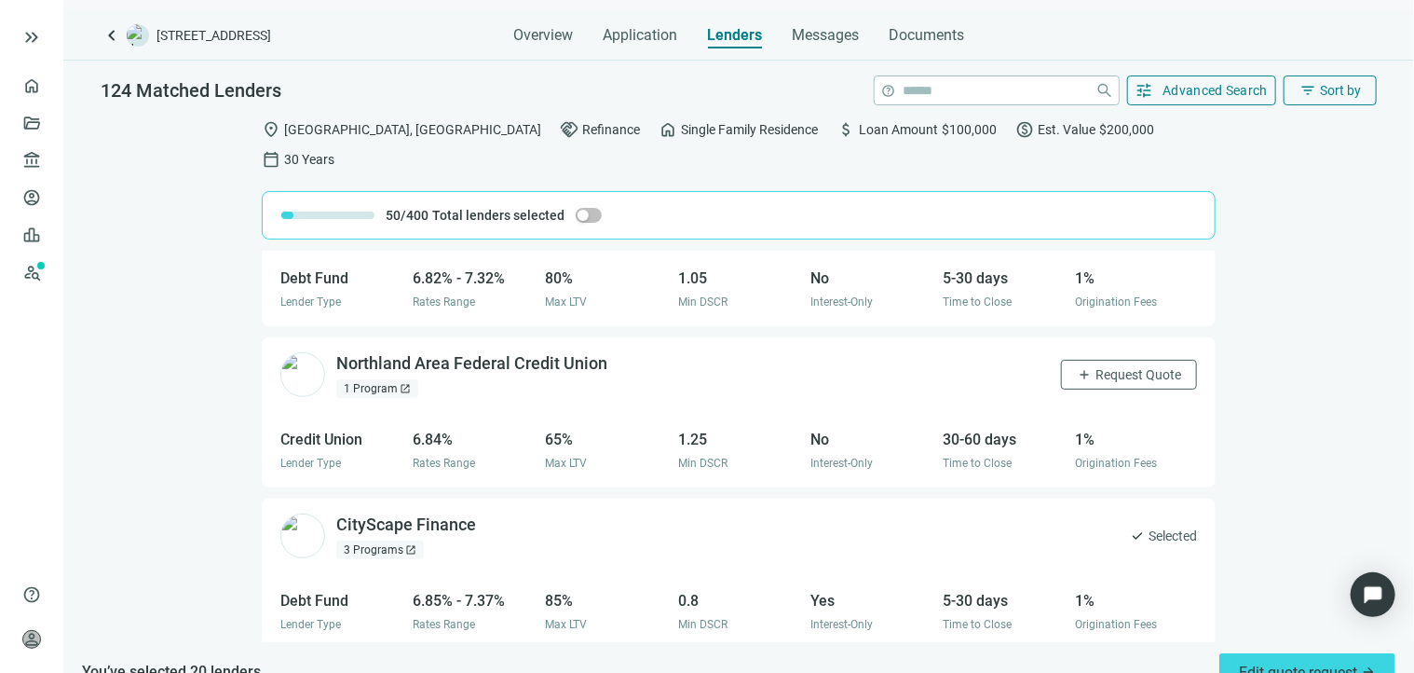
scroll to position [11238, 0]
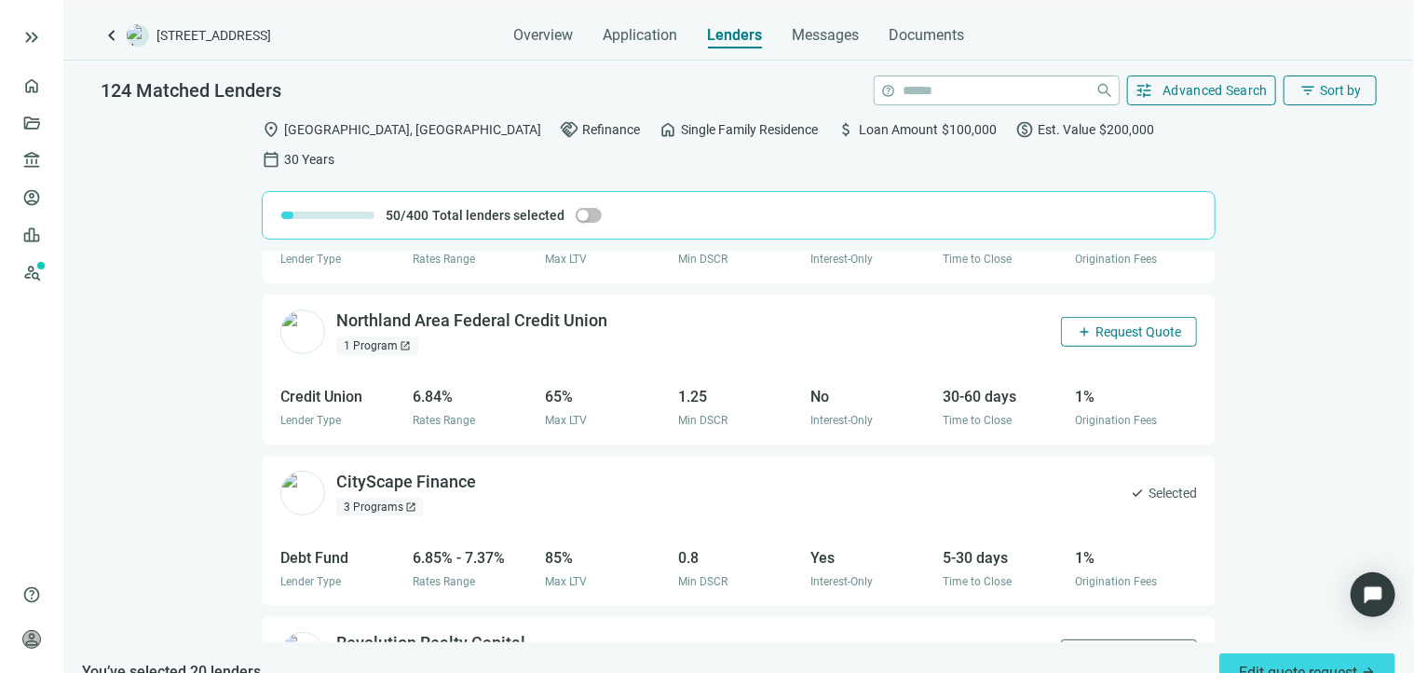
click at [1094, 317] on button "add Request Quote" at bounding box center [1129, 332] width 136 height 30
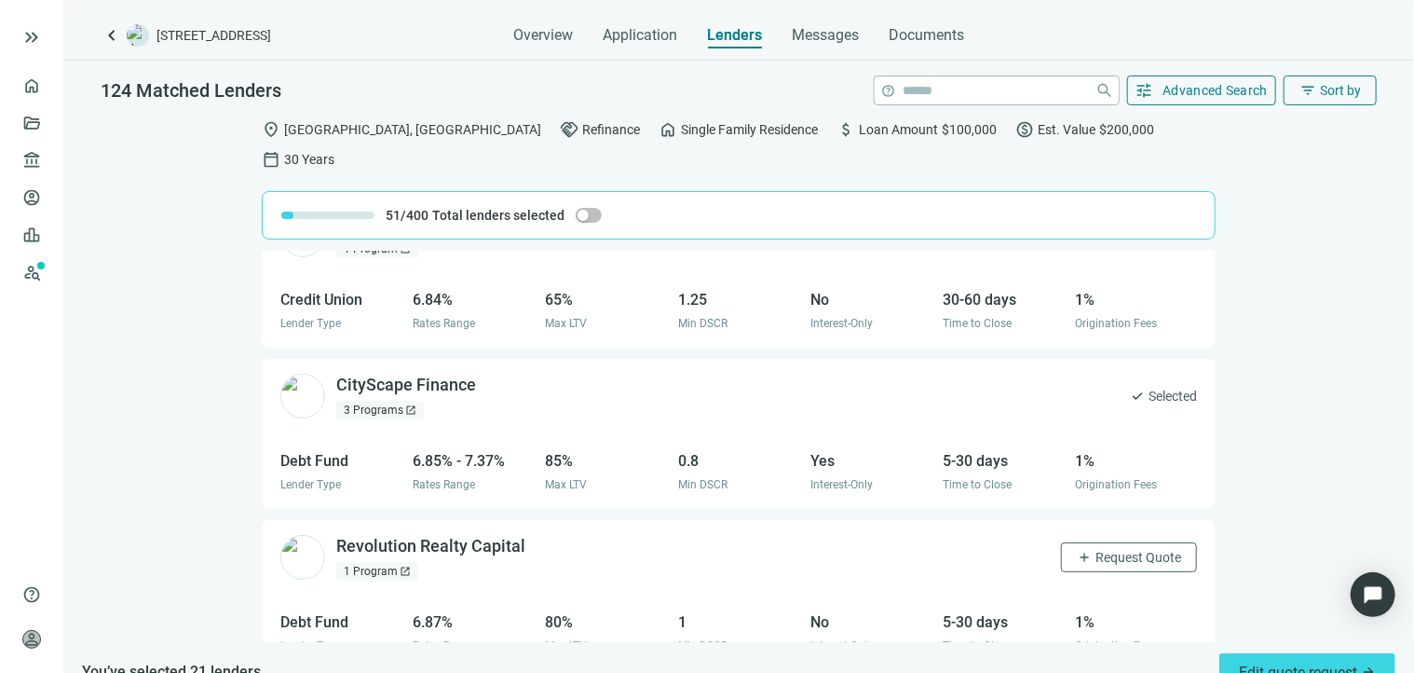
scroll to position [11425, 0]
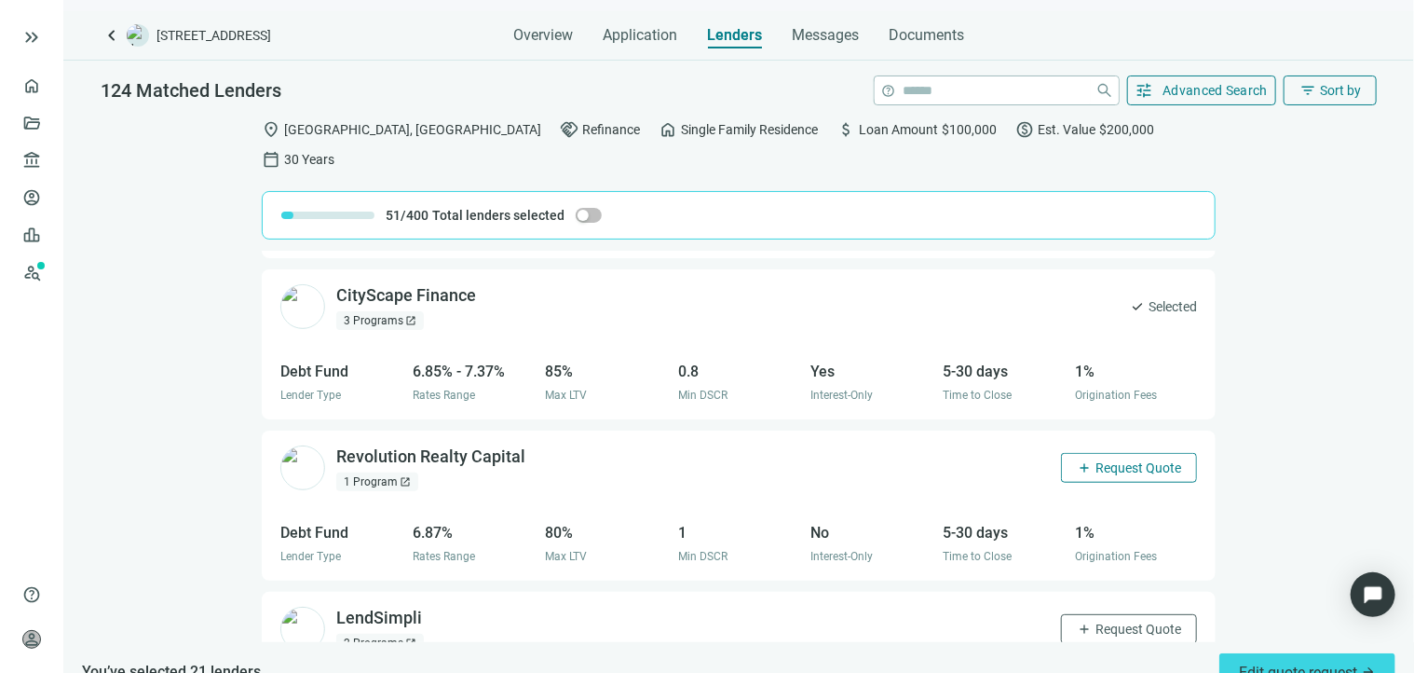
click at [1102, 453] on button "add Request Quote" at bounding box center [1129, 468] width 136 height 30
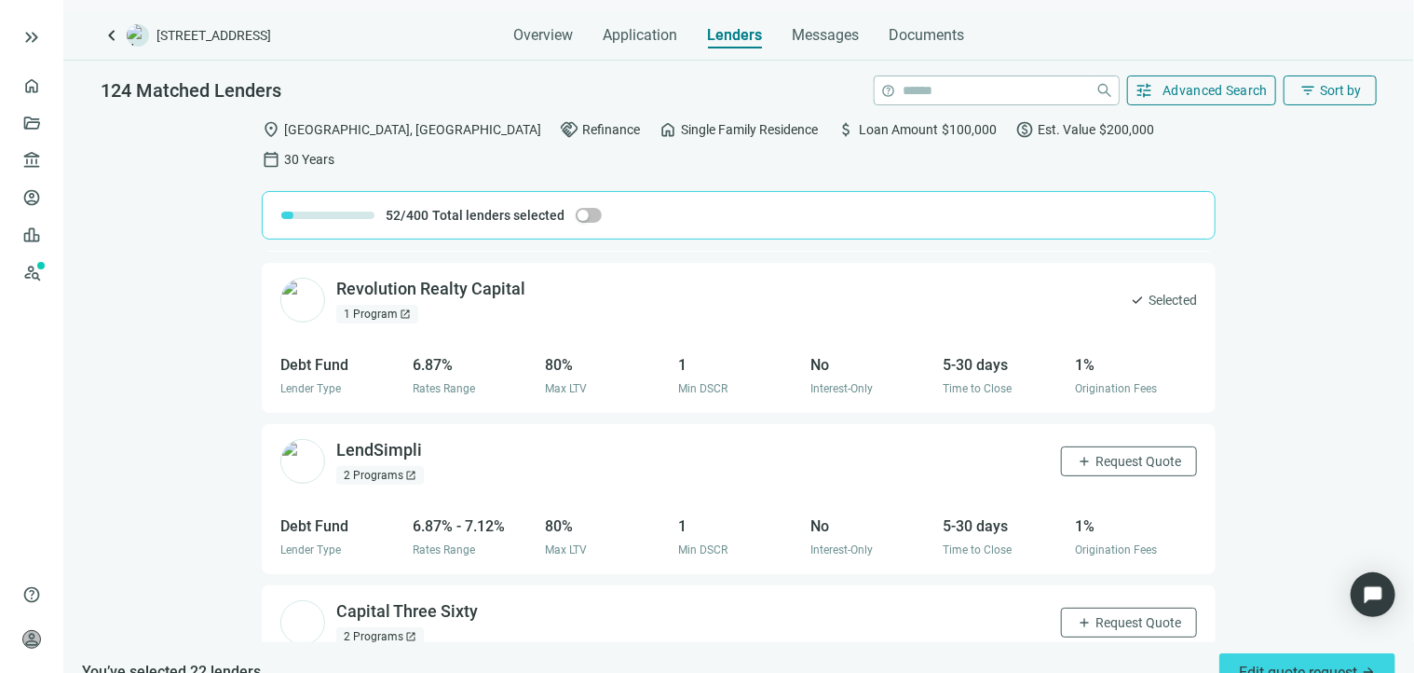
scroll to position [11611, 0]
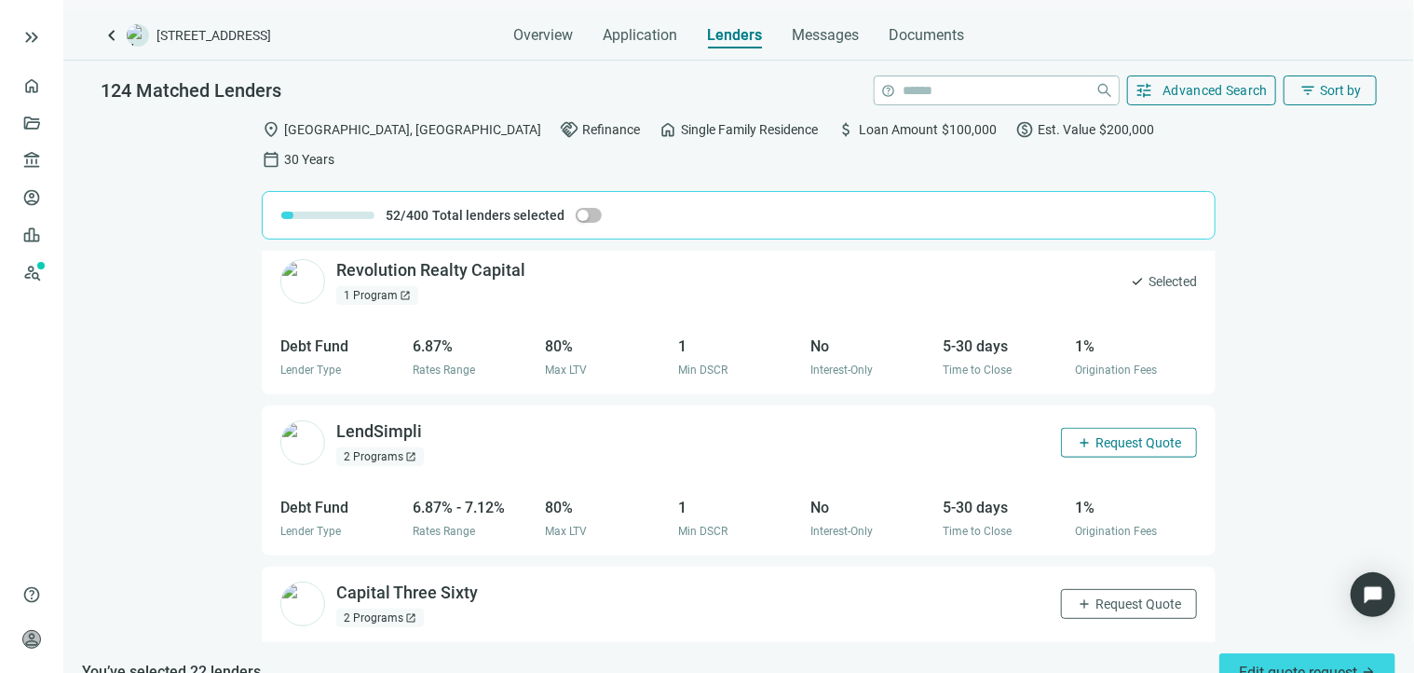
click at [1107, 428] on button "add Request Quote" at bounding box center [1129, 443] width 136 height 30
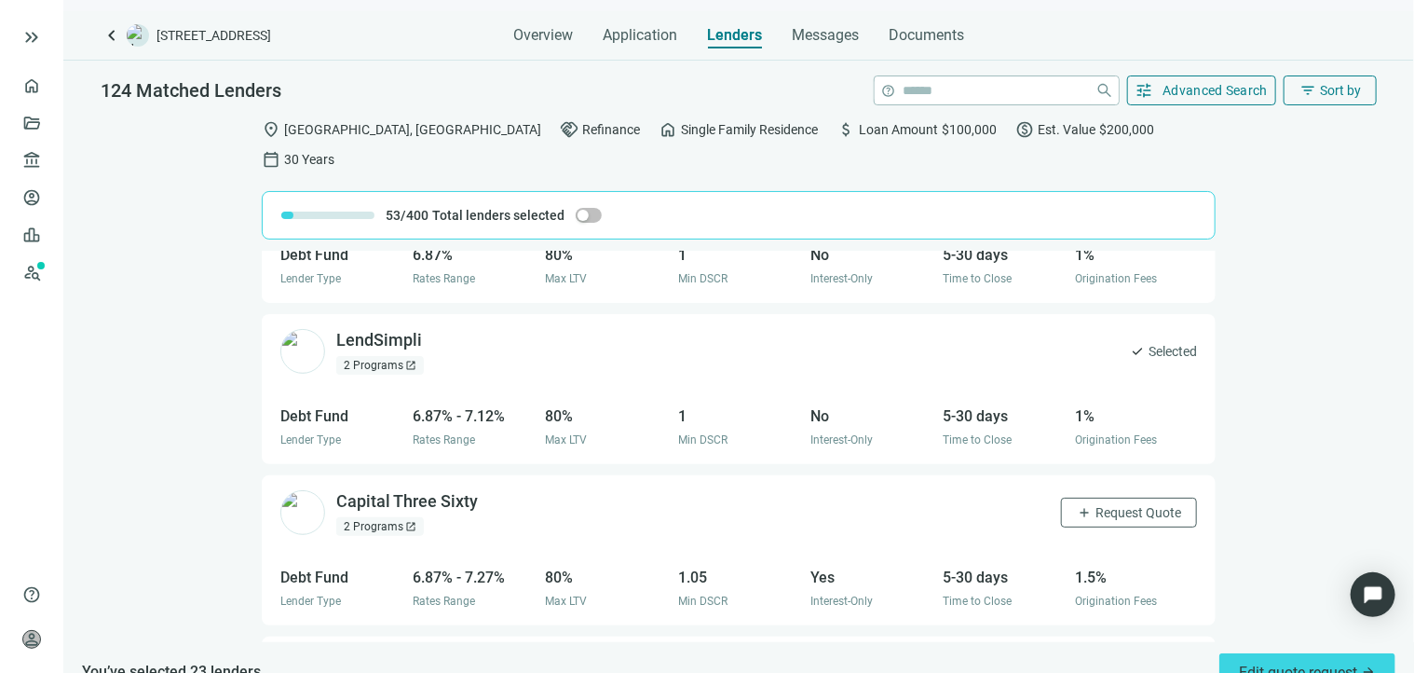
scroll to position [11797, 0]
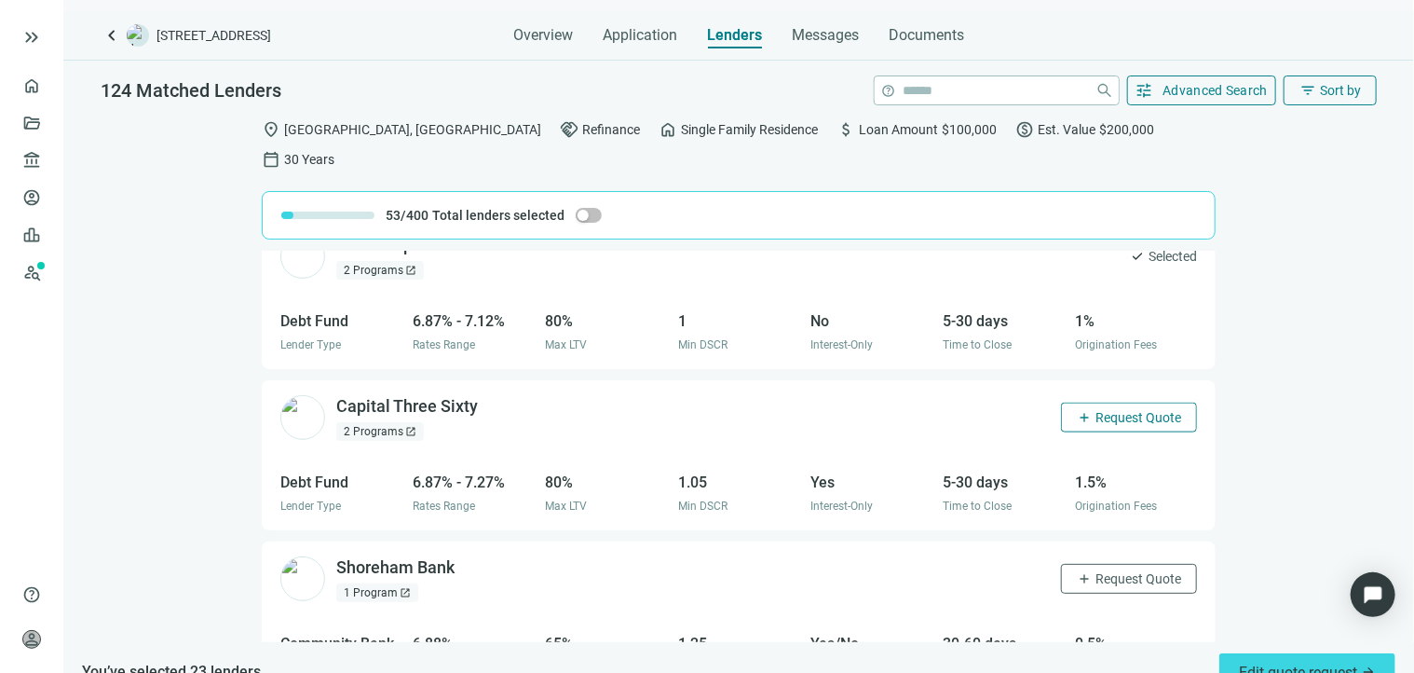
click at [1109, 403] on button "add Request Quote" at bounding box center [1129, 418] width 136 height 30
click at [1096, 571] on span "Request Quote" at bounding box center [1139, 578] width 86 height 15
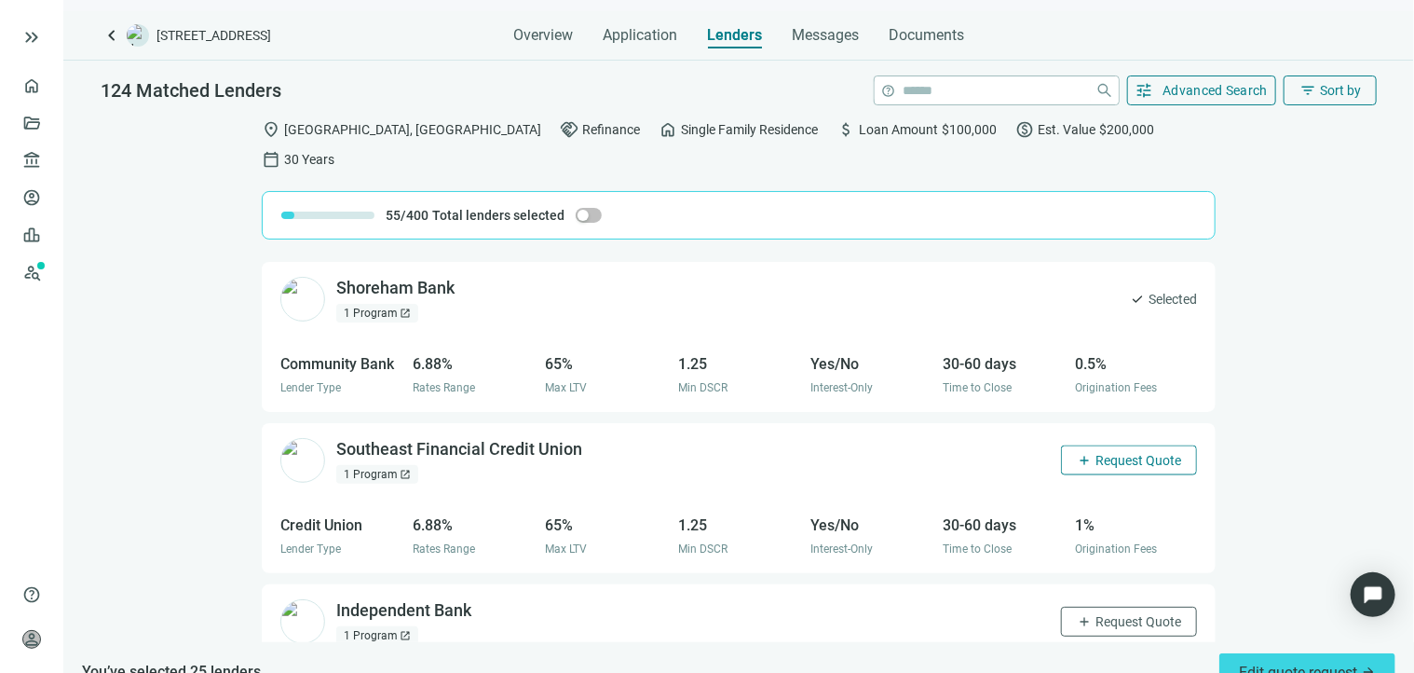
click at [1102, 453] on span "Request Quote" at bounding box center [1139, 460] width 86 height 15
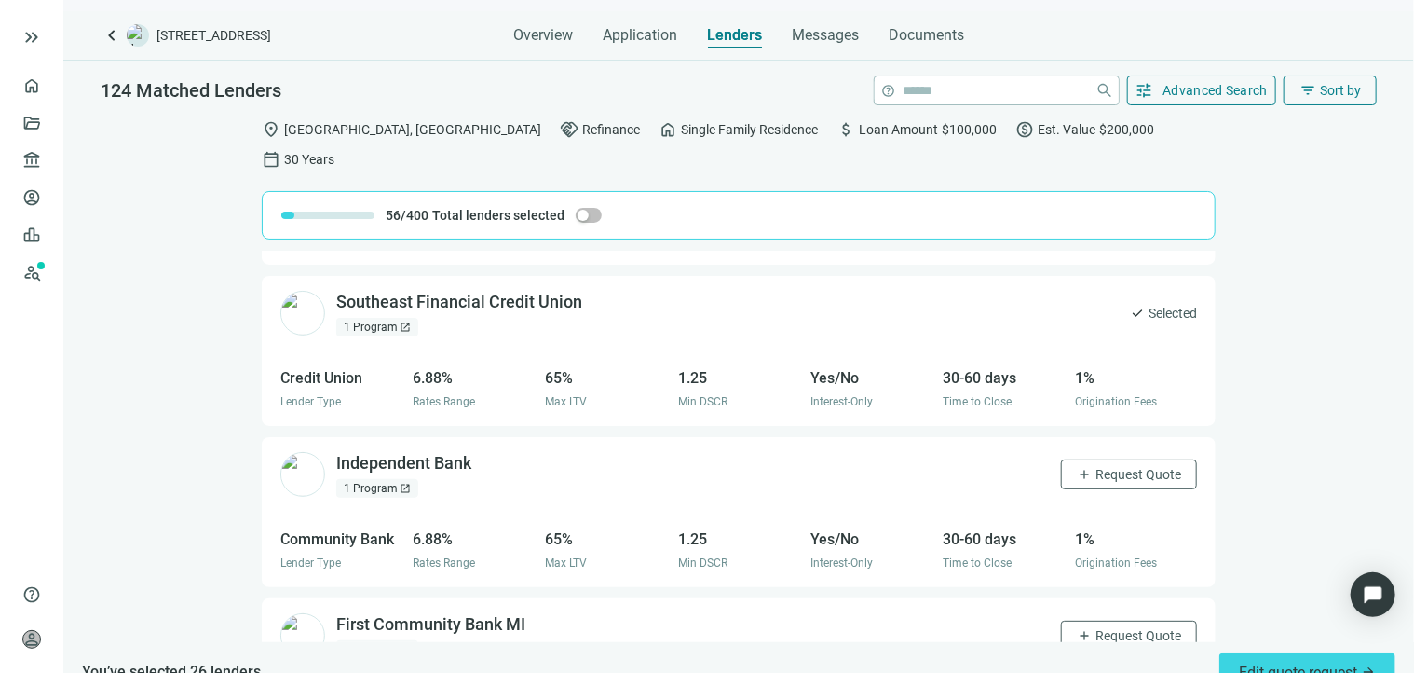
scroll to position [12263, 0]
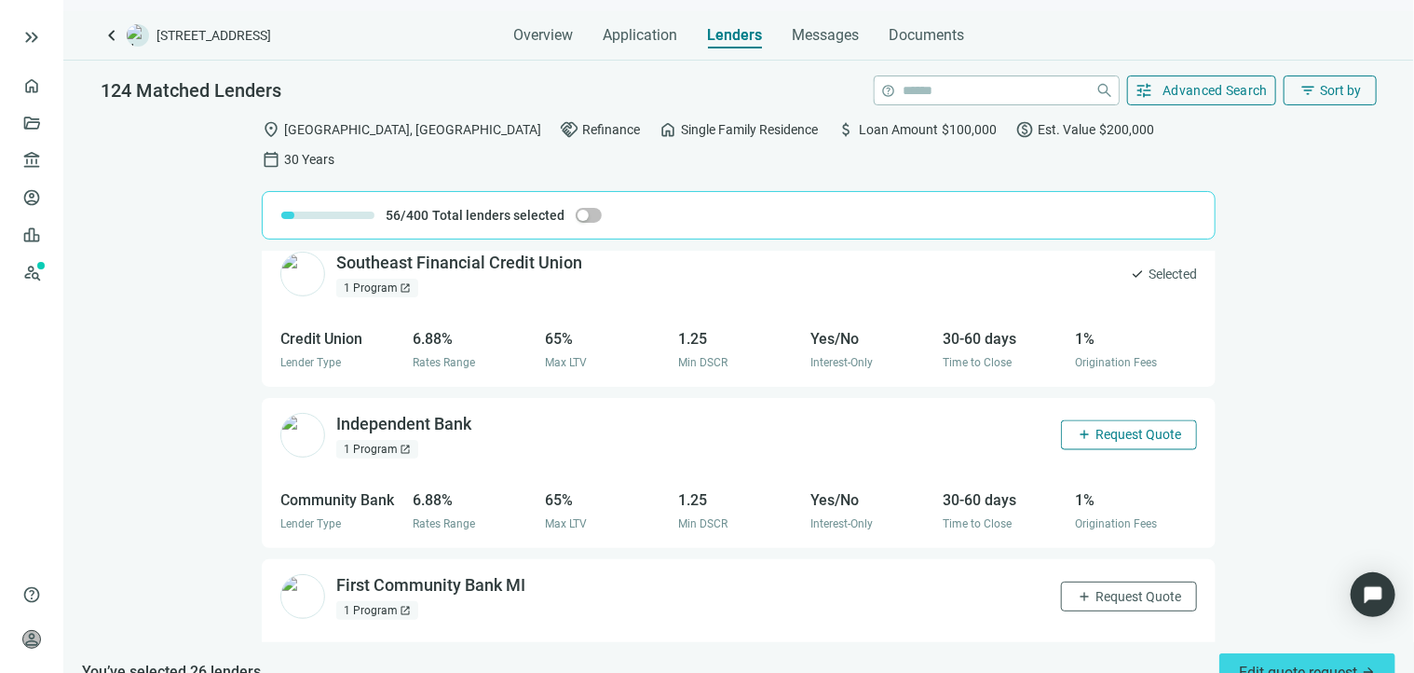
click at [1098, 428] on span "Request Quote" at bounding box center [1139, 435] width 86 height 15
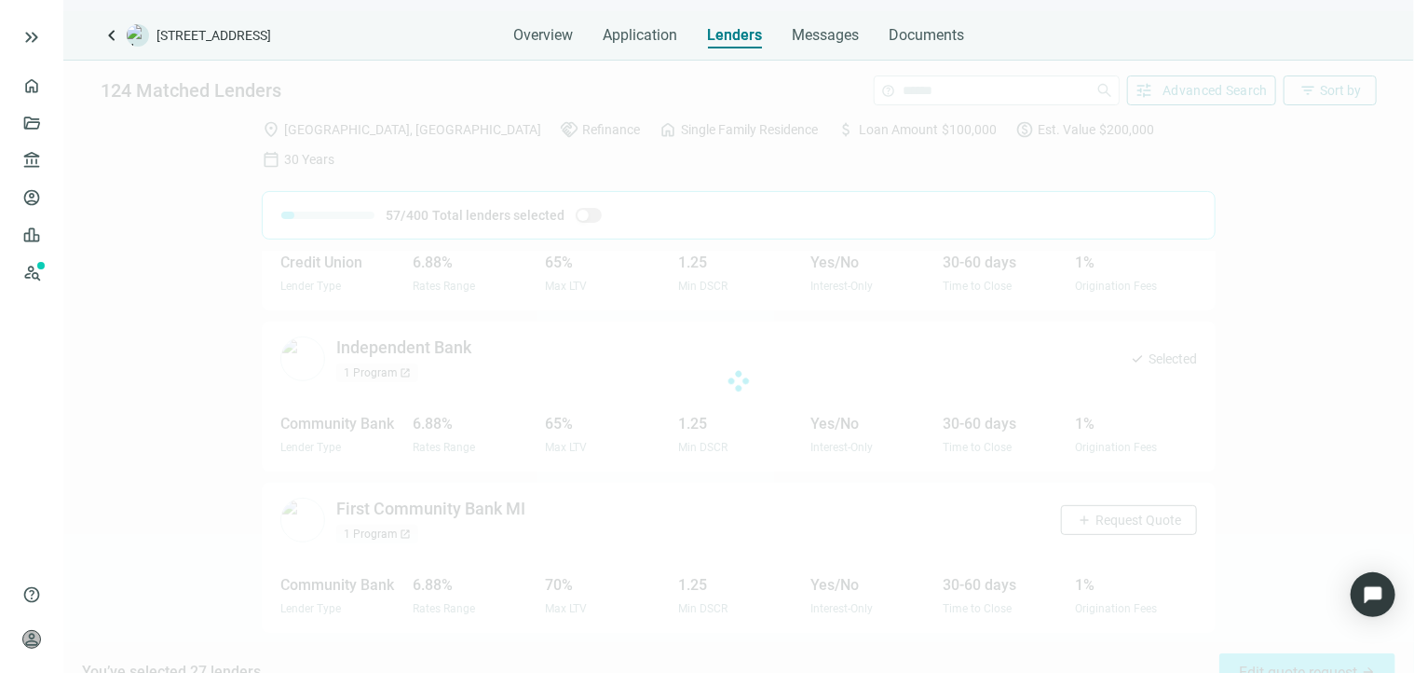
scroll to position [12450, 0]
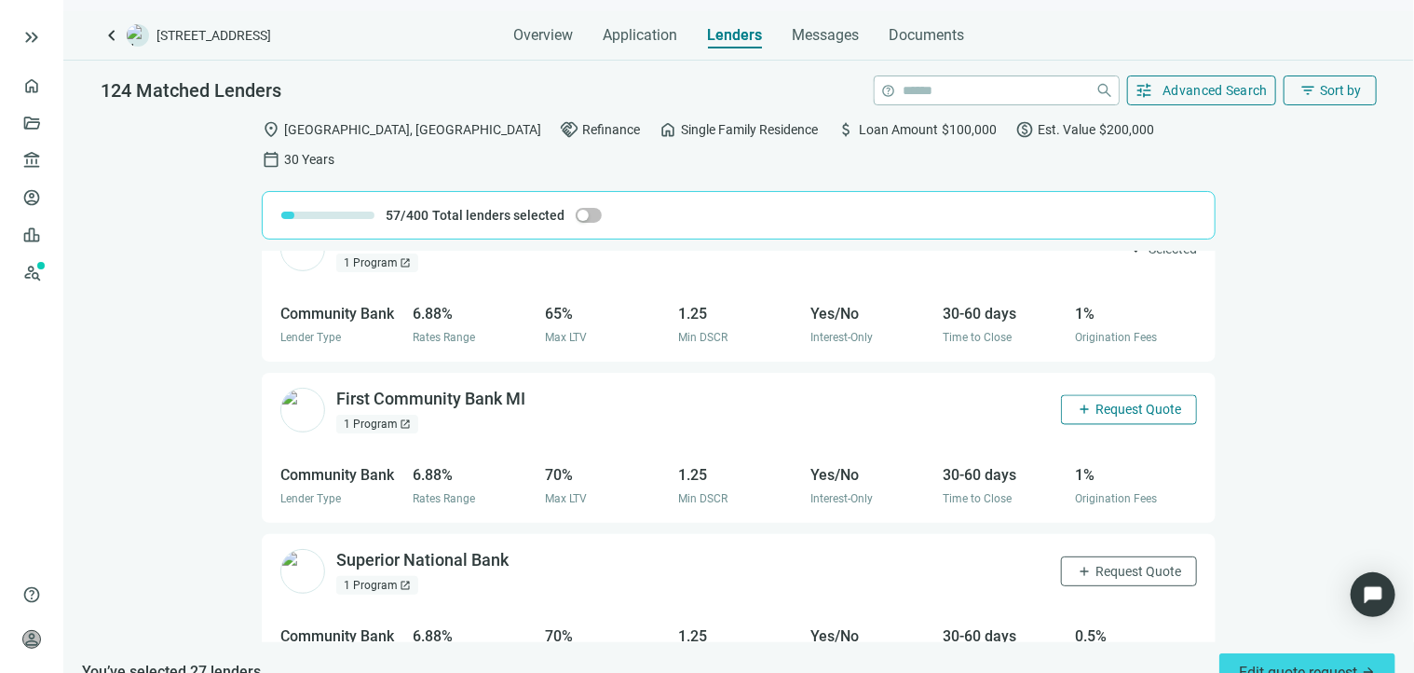
click at [1116, 403] on span "Request Quote" at bounding box center [1139, 410] width 86 height 15
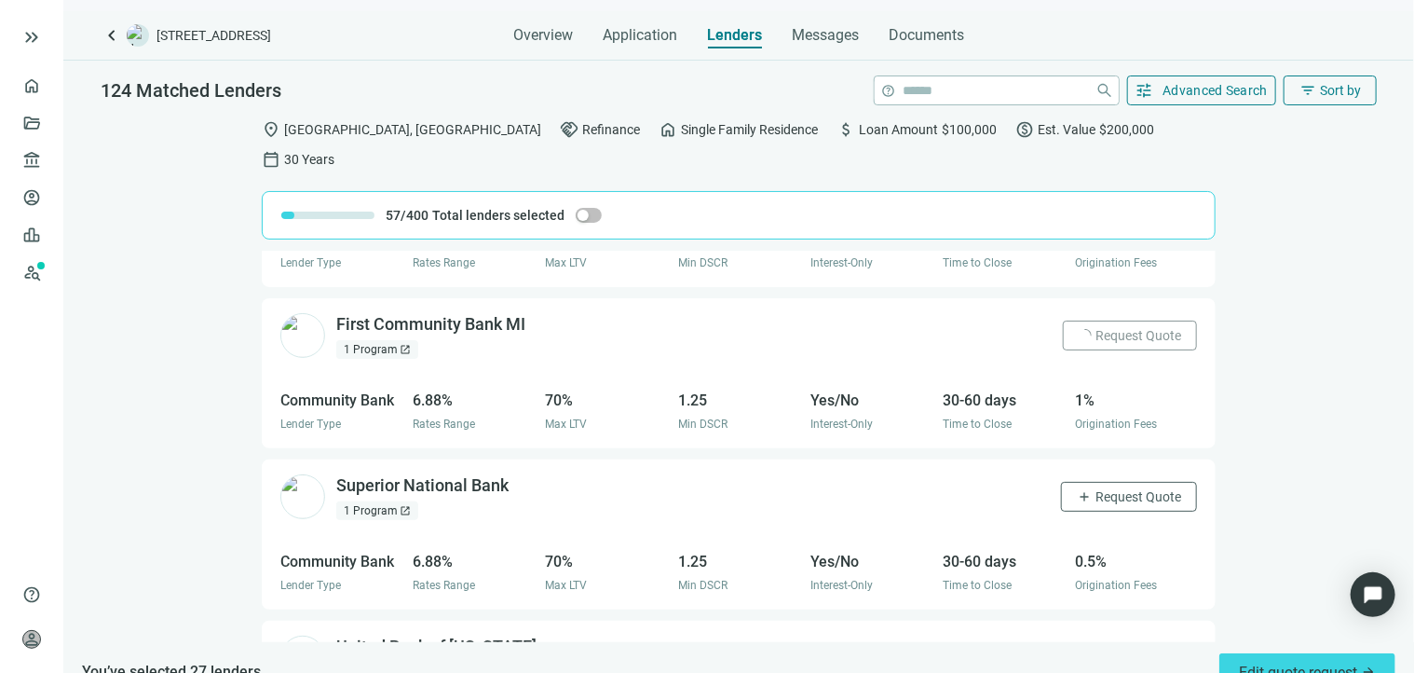
scroll to position [12636, 0]
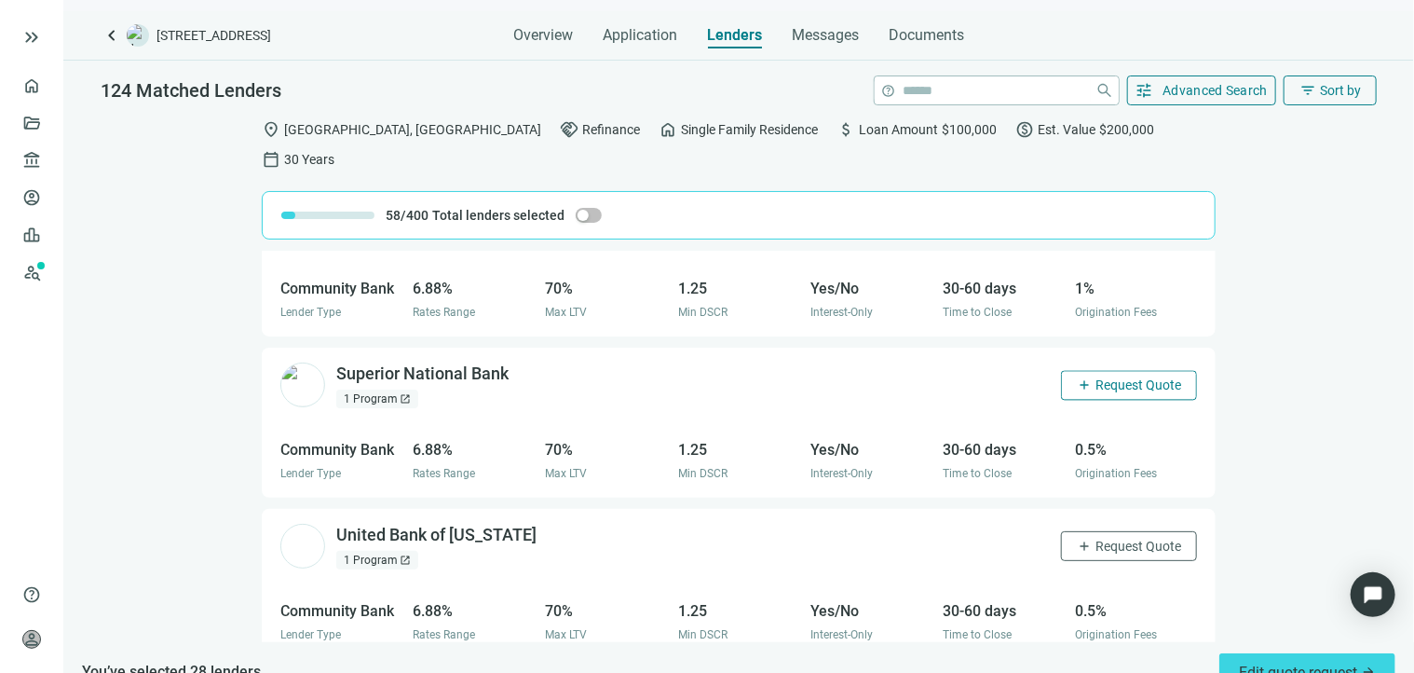
click at [1088, 370] on button "add Request Quote" at bounding box center [1129, 385] width 136 height 30
click at [1099, 531] on button "add Request Quote" at bounding box center [1129, 546] width 136 height 30
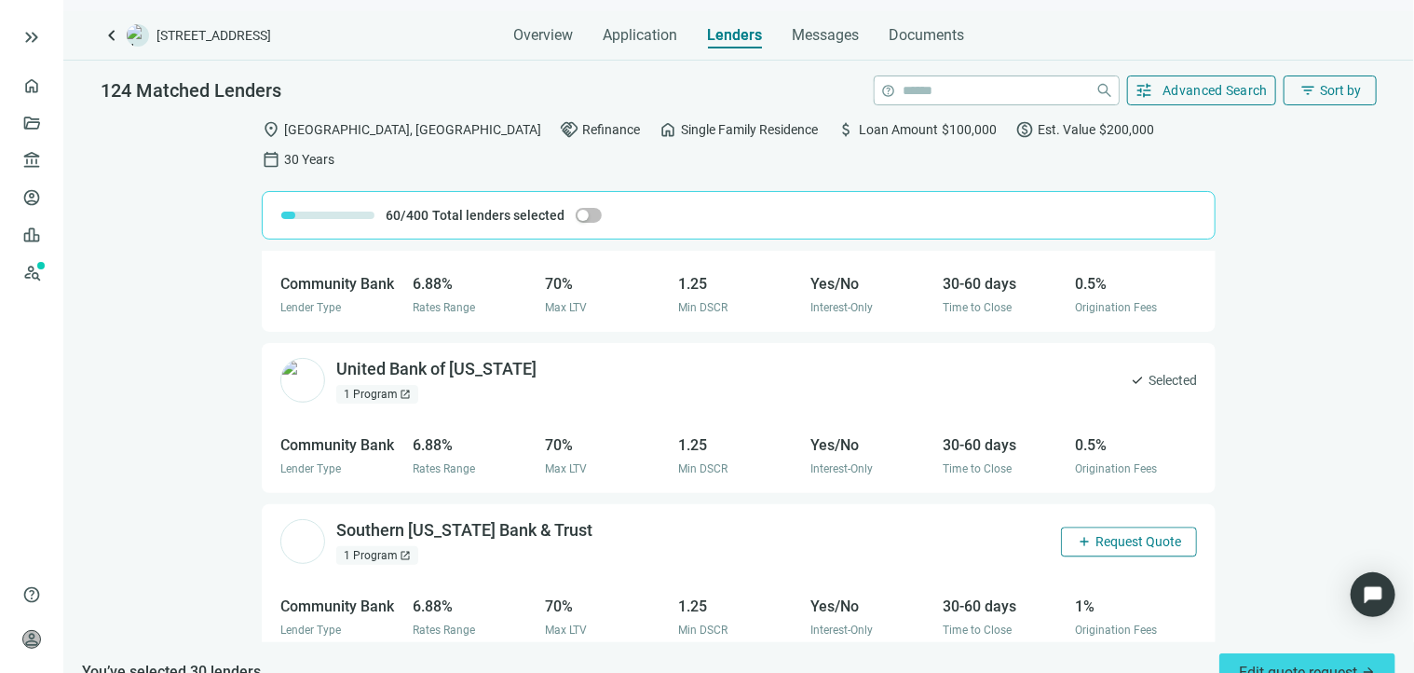
scroll to position [12822, 0]
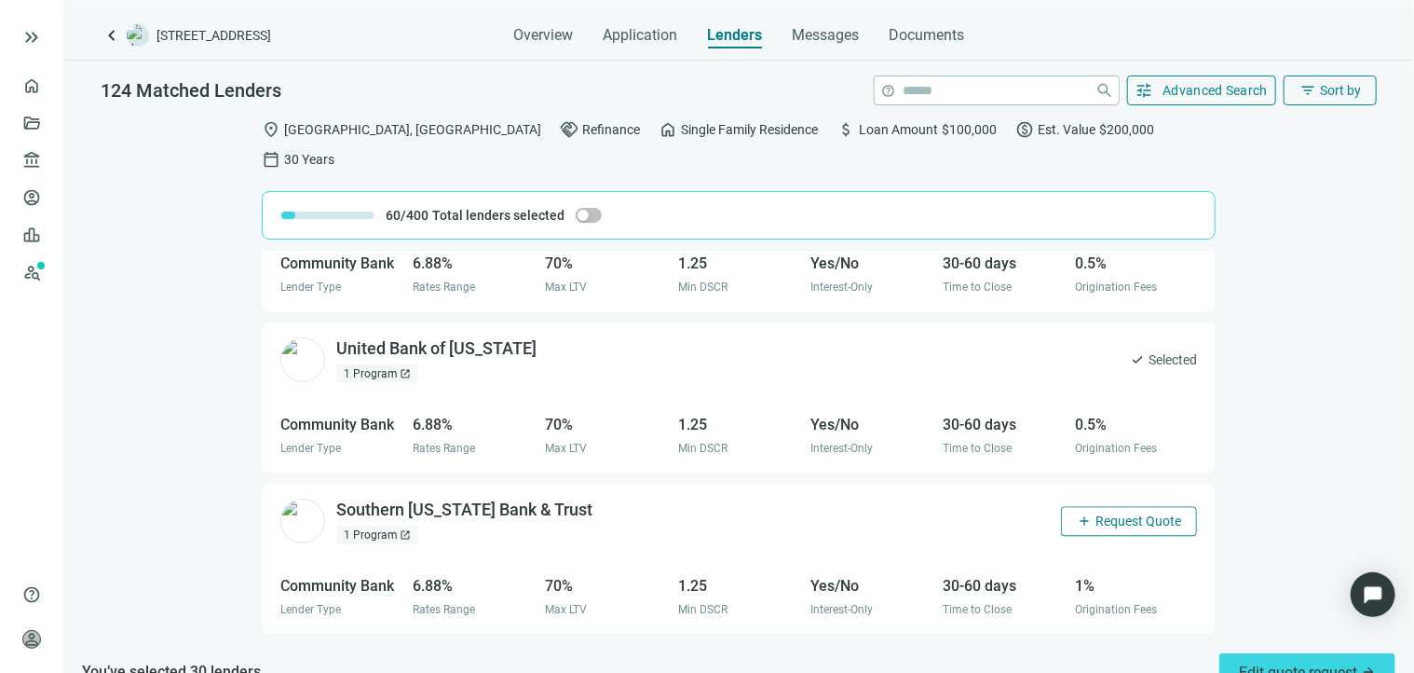
click at [1114, 506] on button "add Request Quote" at bounding box center [1129, 521] width 136 height 30
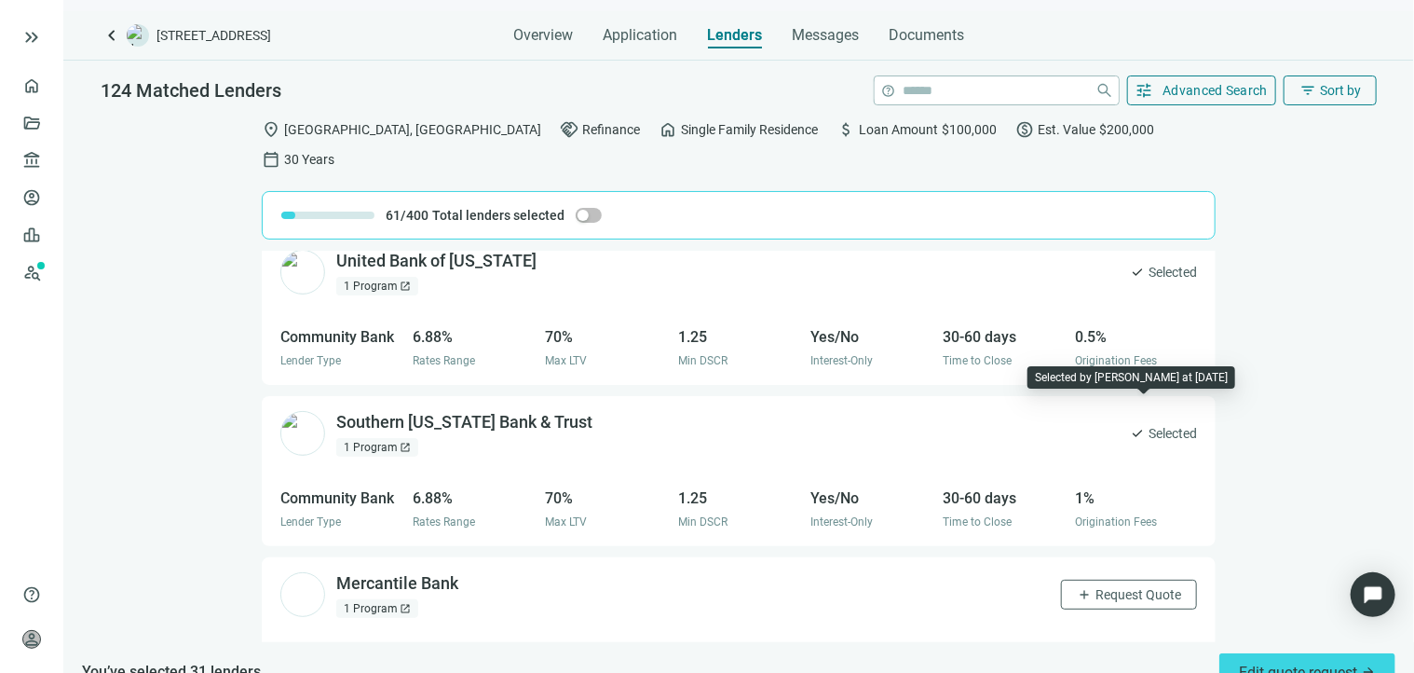
scroll to position [13102, 0]
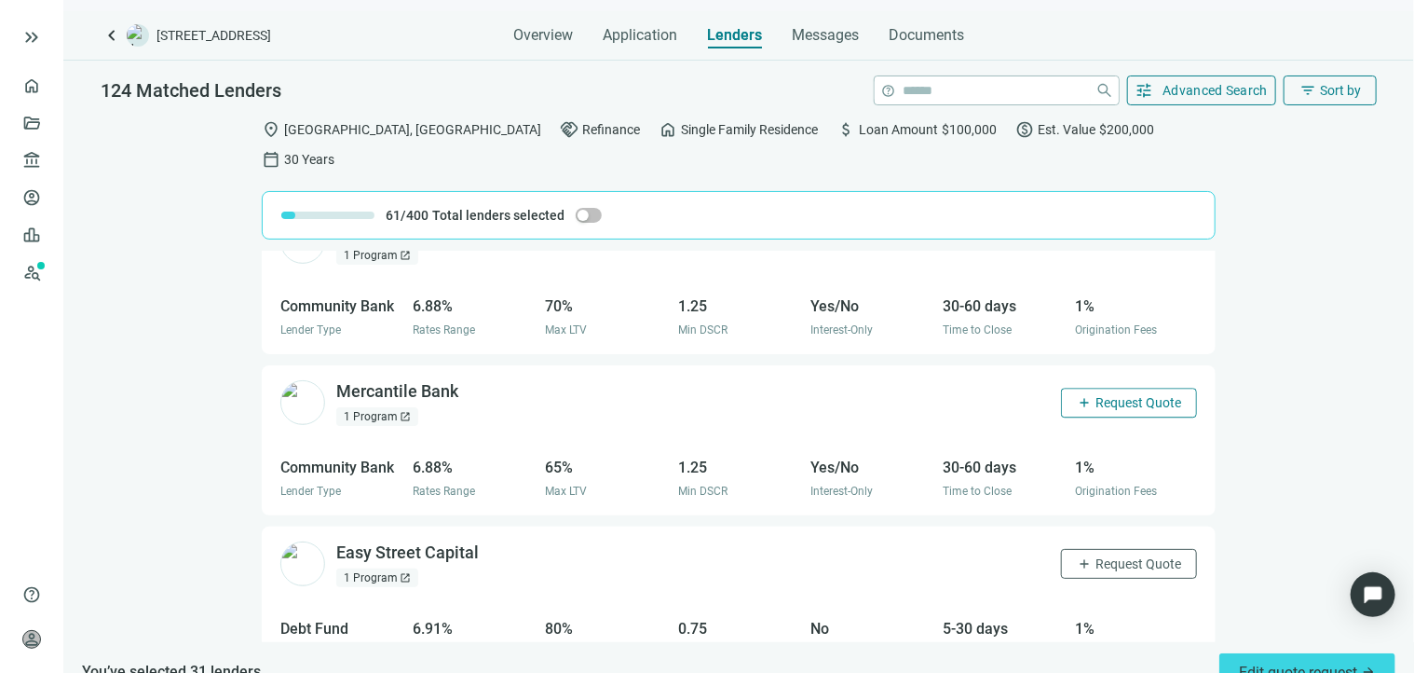
click at [1099, 388] on button "add Request Quote" at bounding box center [1129, 403] width 136 height 30
click at [1107, 556] on span "Request Quote" at bounding box center [1139, 563] width 86 height 15
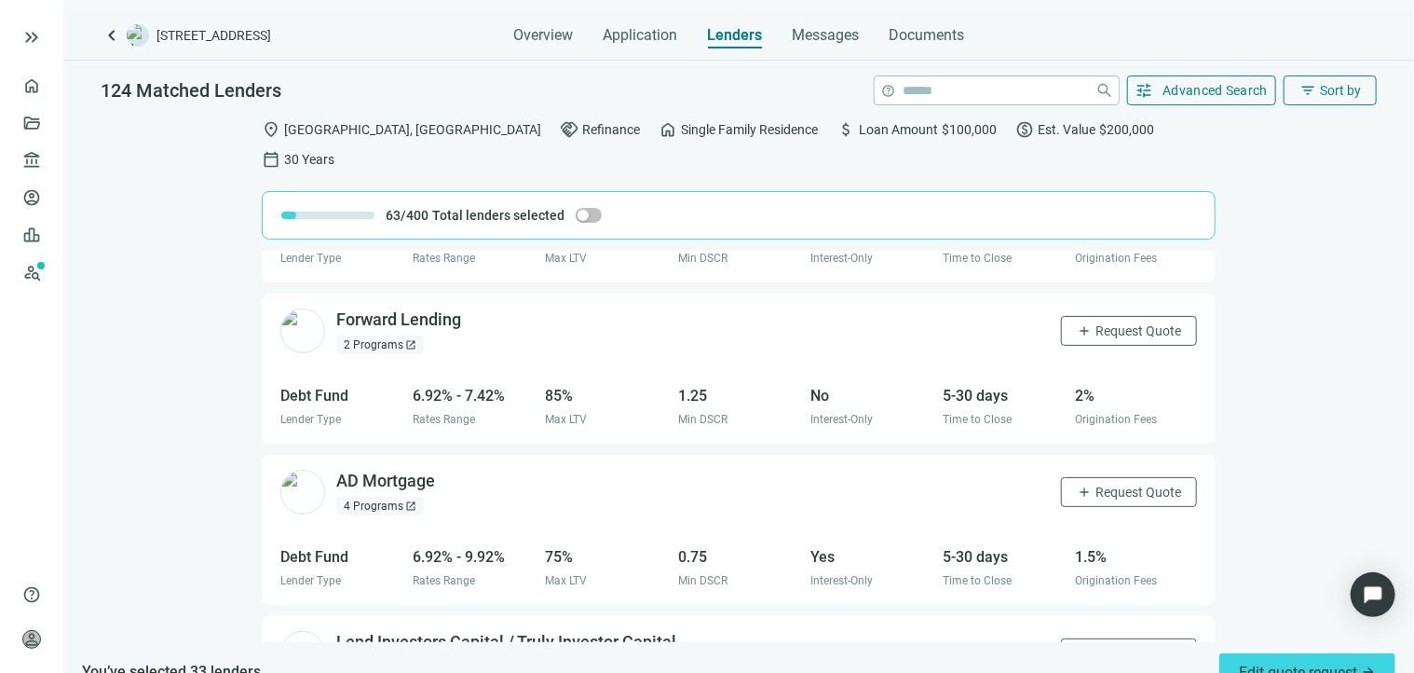
scroll to position [13661, 0]
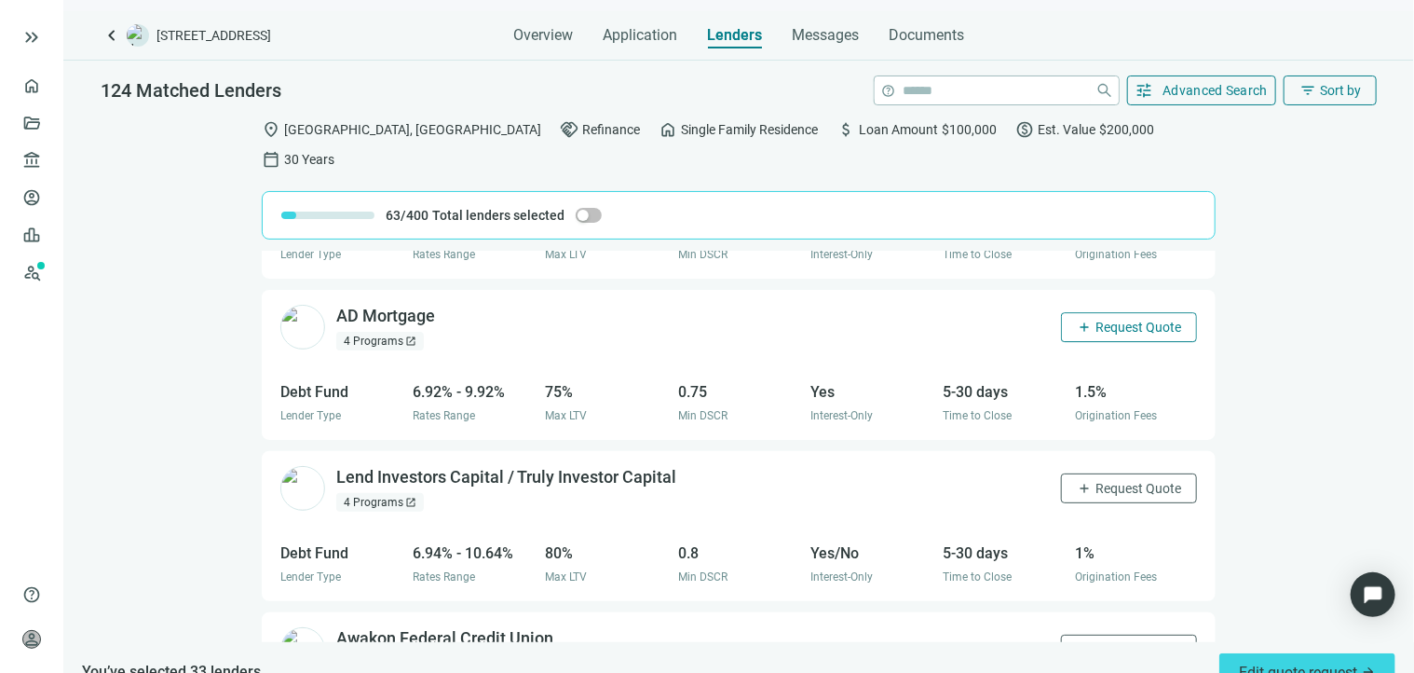
click at [1098, 320] on span "Request Quote" at bounding box center [1139, 327] width 86 height 15
click at [1106, 481] on span "Request Quote" at bounding box center [1139, 488] width 86 height 15
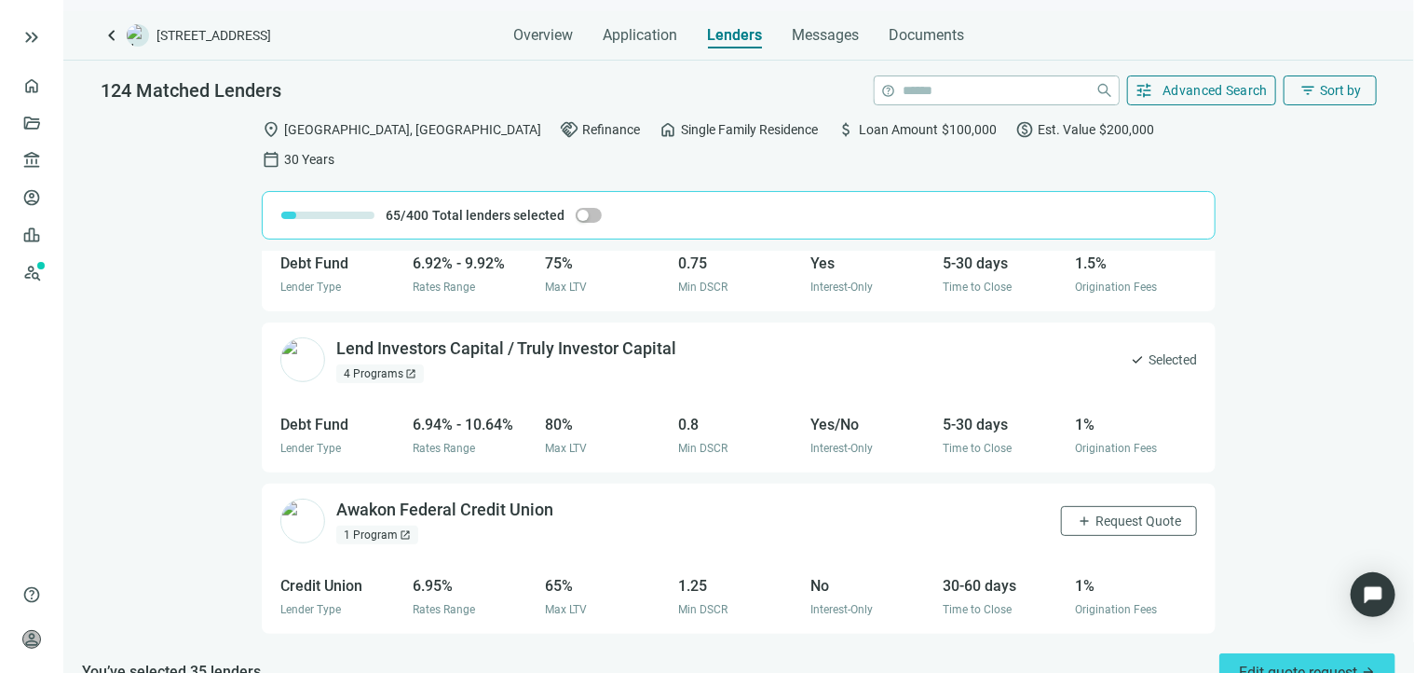
scroll to position [13940, 0]
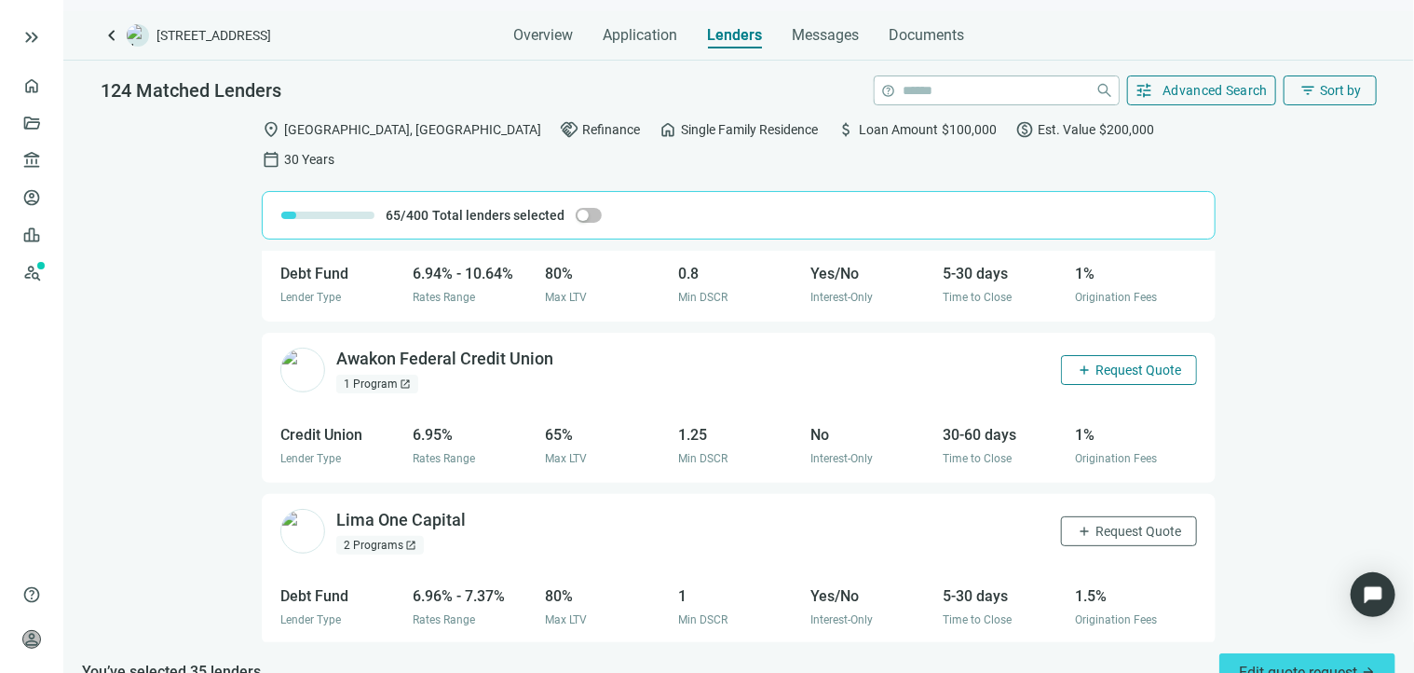
click at [1096, 362] on span "Request Quote" at bounding box center [1139, 369] width 86 height 15
click at [1099, 524] on span "Request Quote" at bounding box center [1139, 531] width 86 height 15
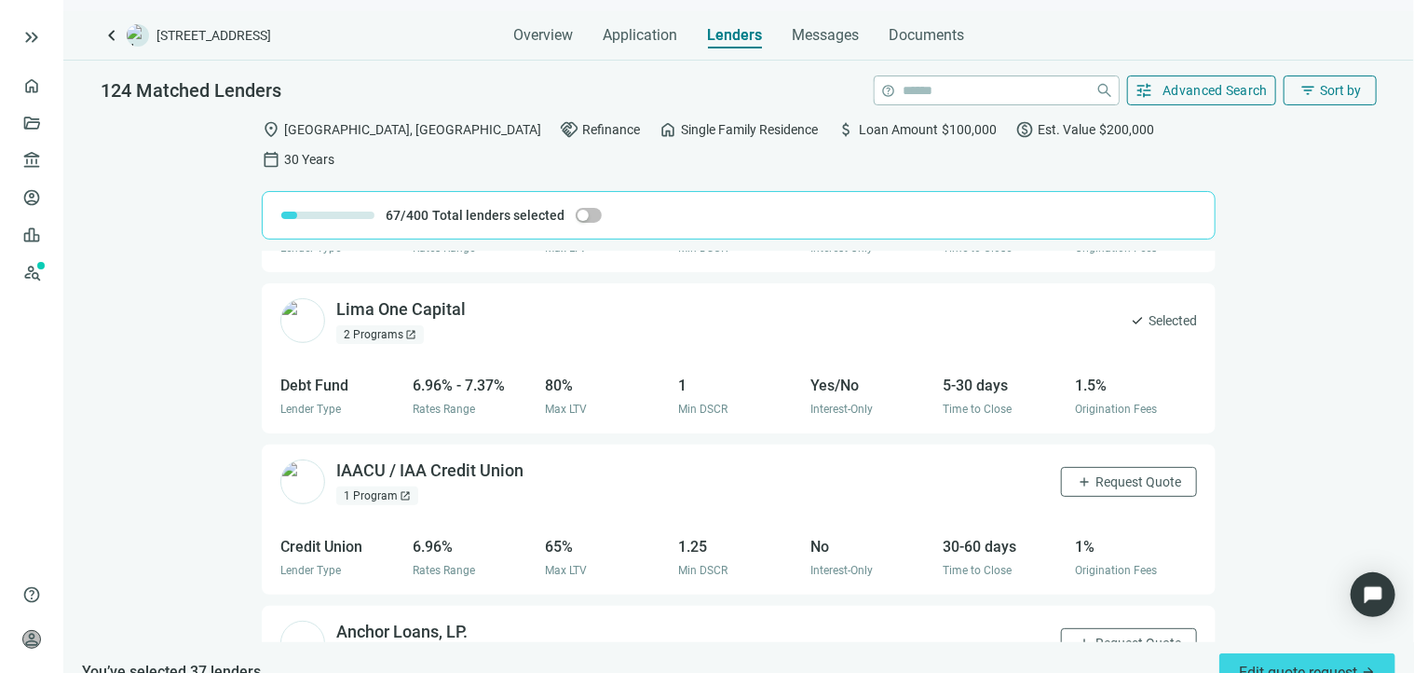
scroll to position [14179, 0]
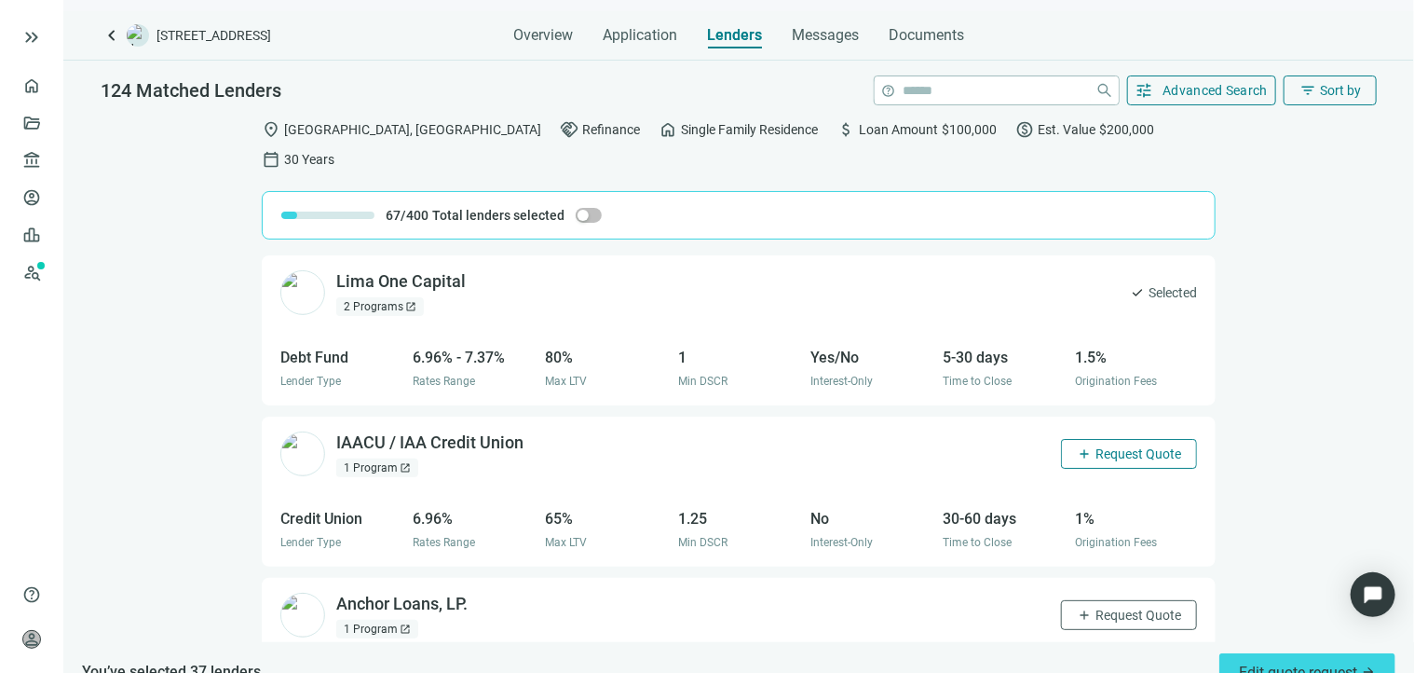
click at [1095, 439] on button "add Request Quote" at bounding box center [1129, 454] width 136 height 30
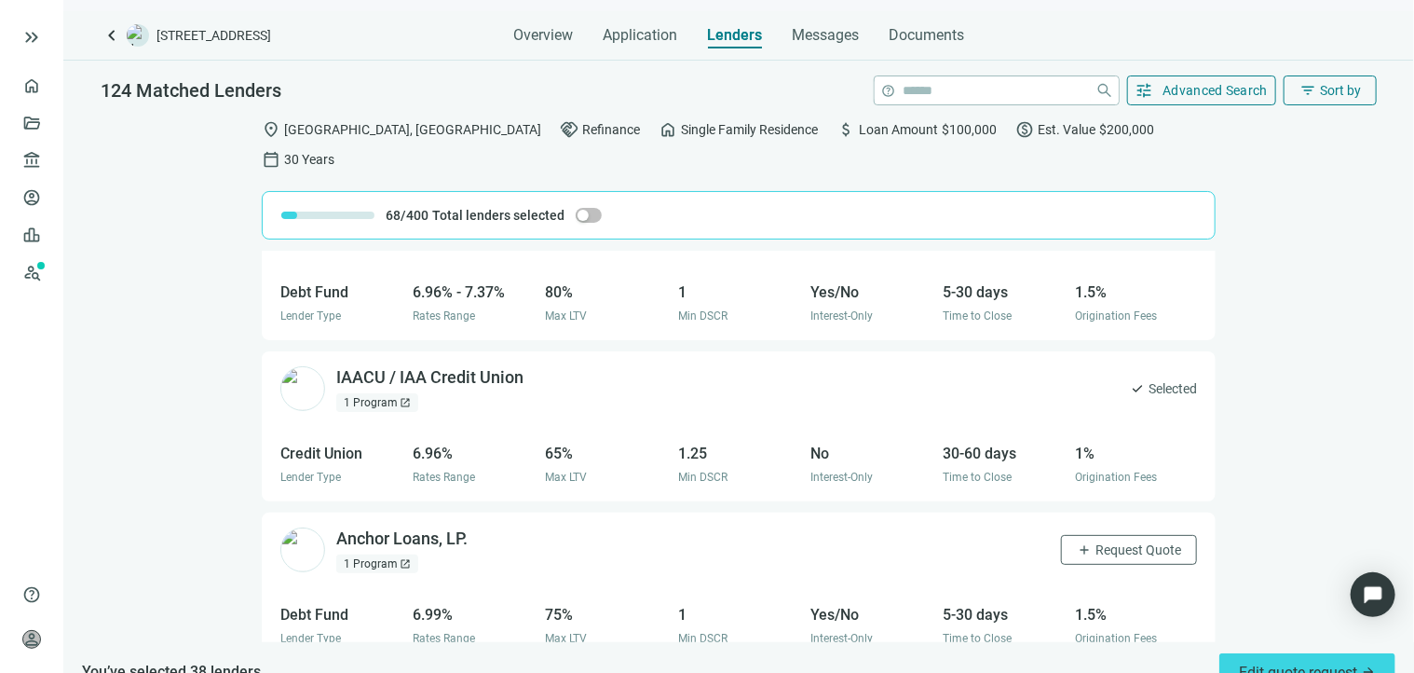
scroll to position [14365, 0]
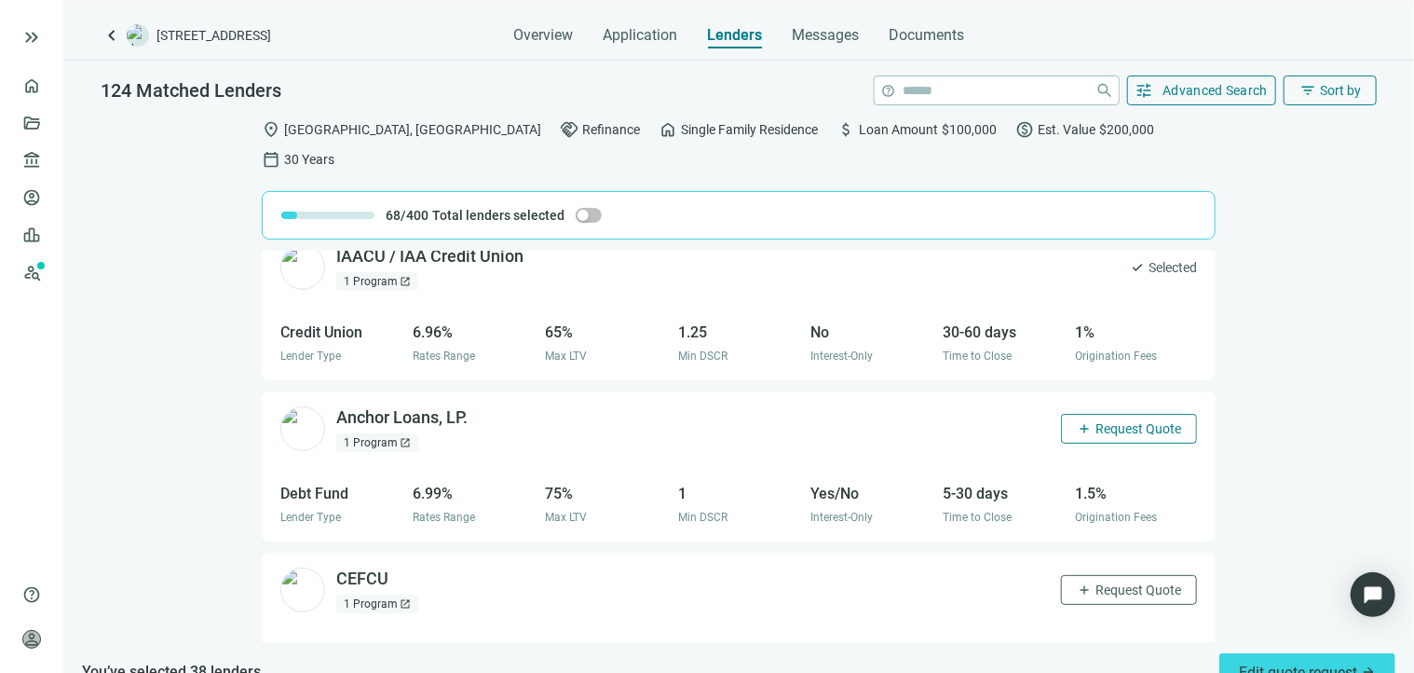
click at [1097, 414] on button "add Request Quote" at bounding box center [1129, 429] width 136 height 30
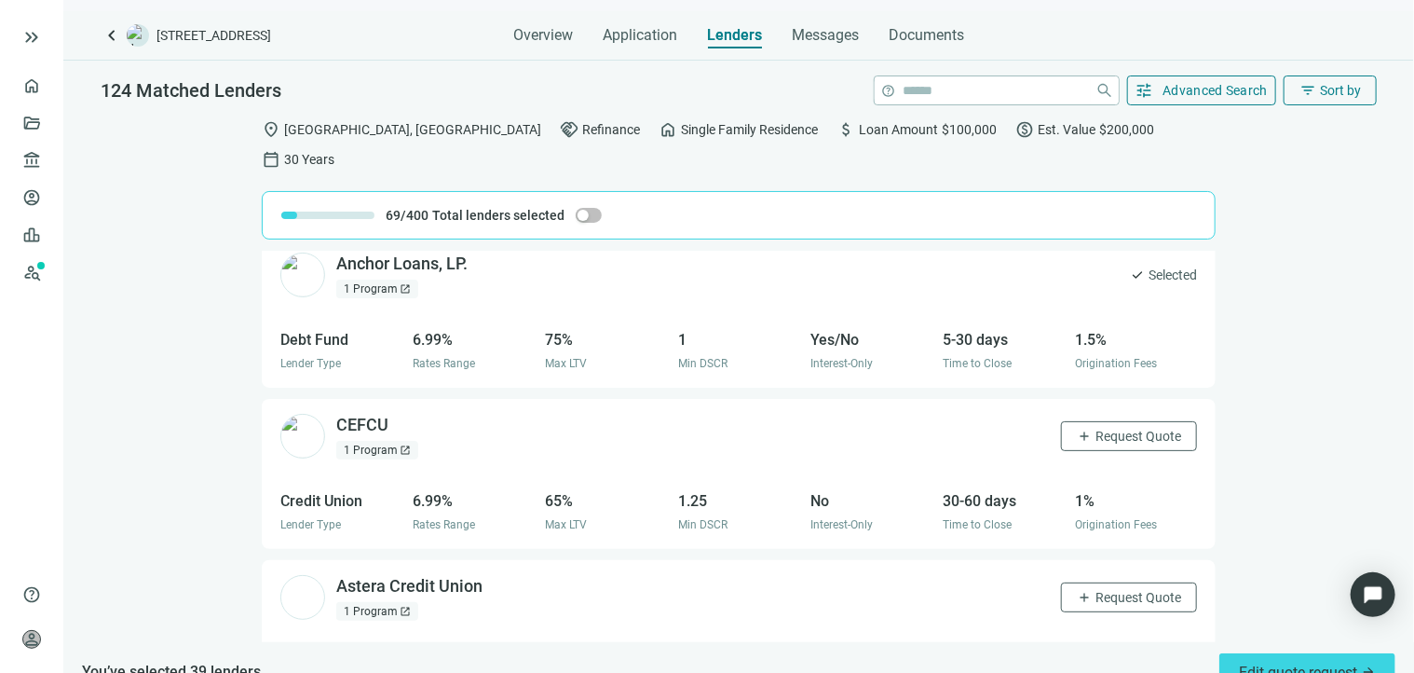
scroll to position [14552, 0]
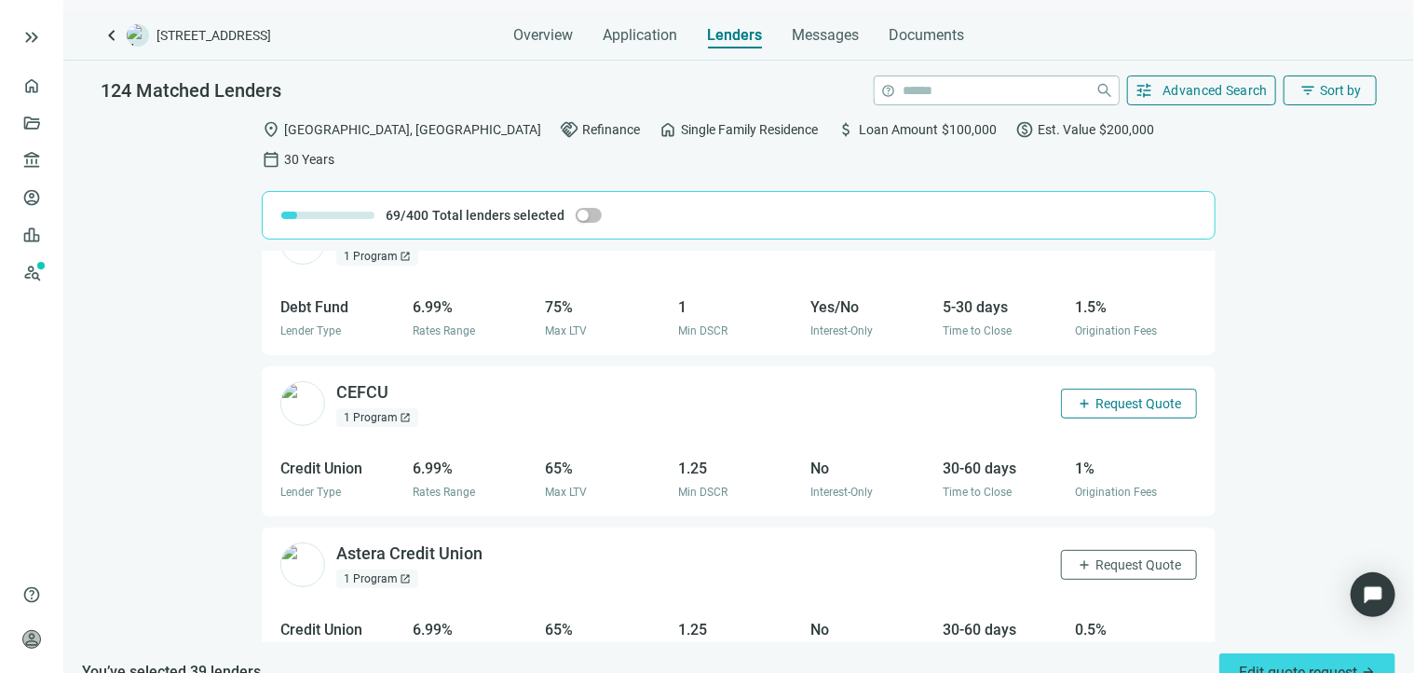
click at [1100, 396] on span "Request Quote" at bounding box center [1139, 403] width 86 height 15
click at [1098, 557] on span "Request Quote" at bounding box center [1139, 564] width 86 height 15
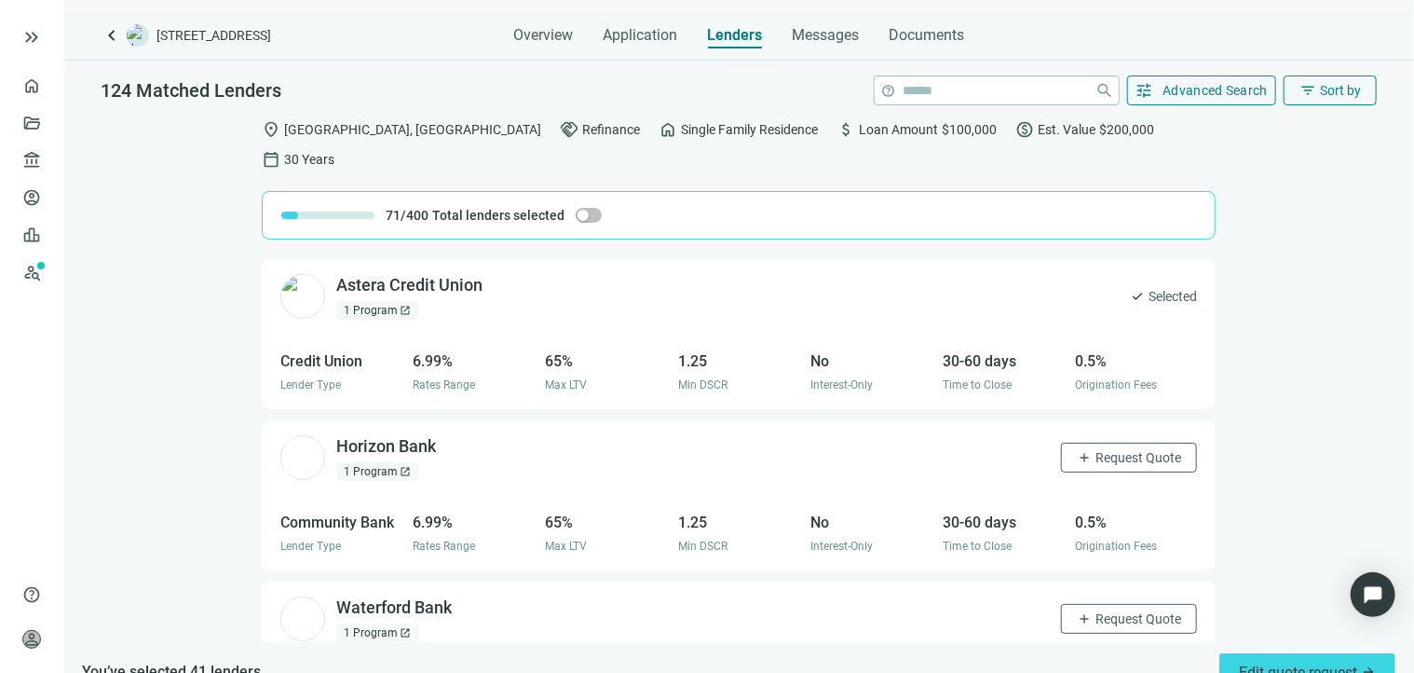
scroll to position [14831, 0]
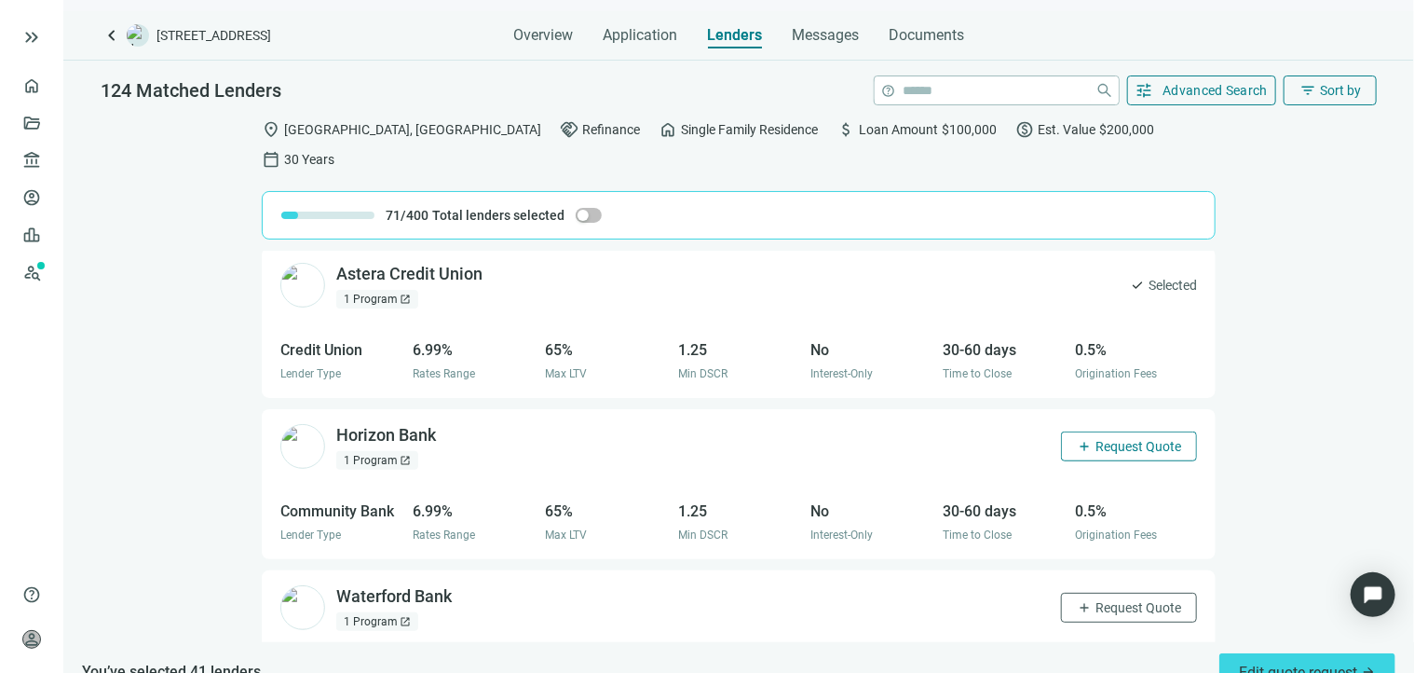
click at [1112, 439] on span "Request Quote" at bounding box center [1139, 446] width 86 height 15
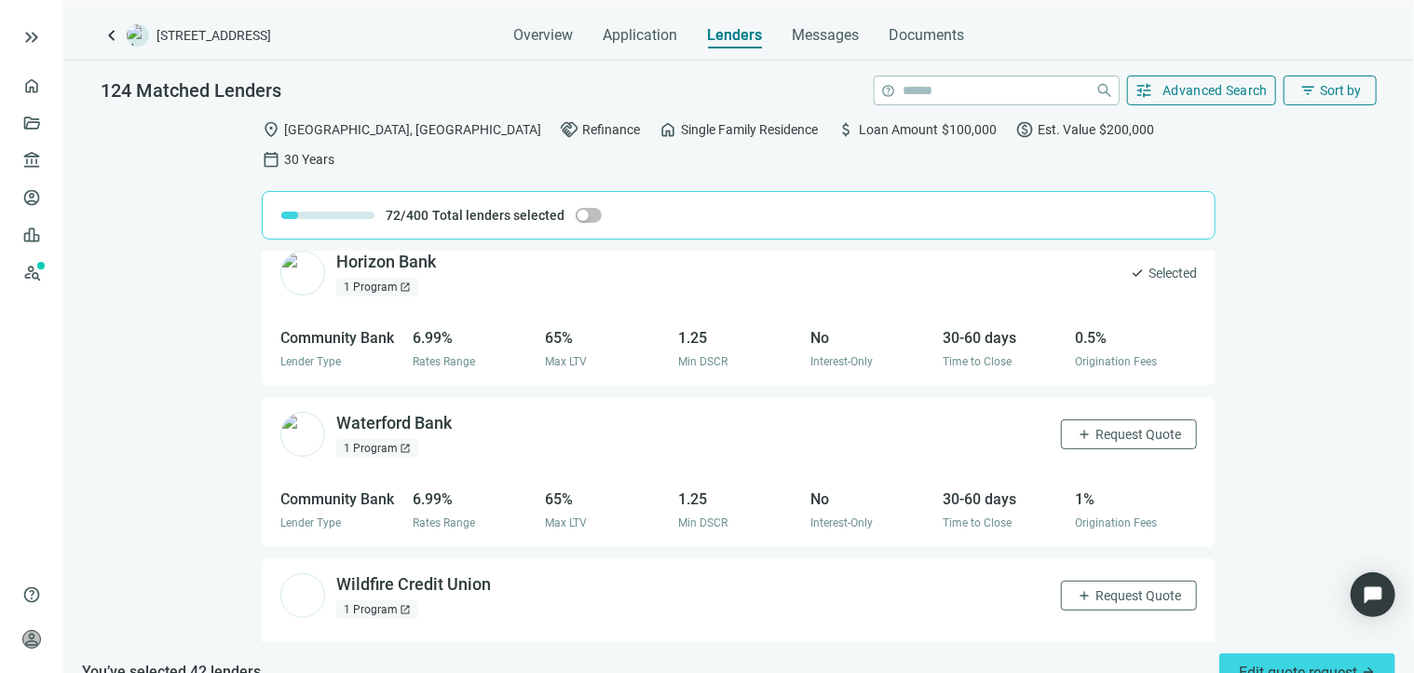
scroll to position [15017, 0]
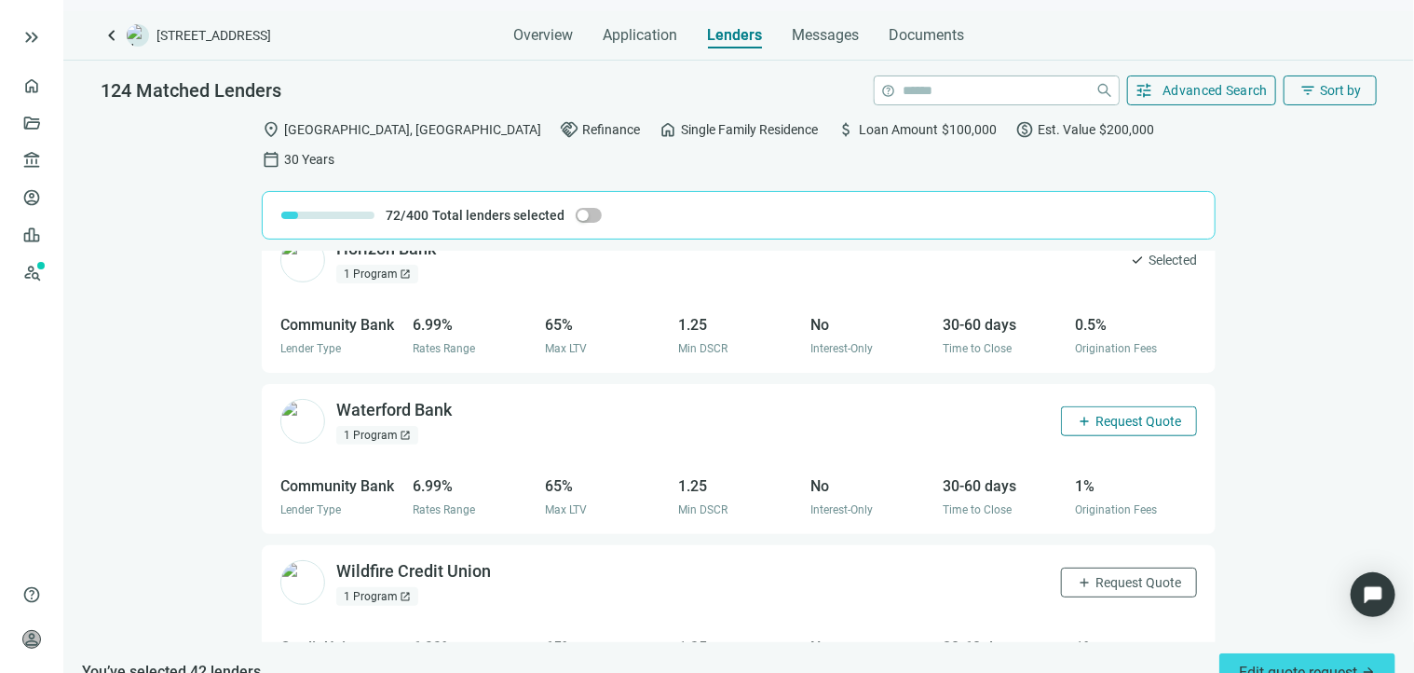
click at [1104, 414] on span "Request Quote" at bounding box center [1139, 421] width 86 height 15
click at [1123, 575] on span "Request Quote" at bounding box center [1139, 582] width 86 height 15
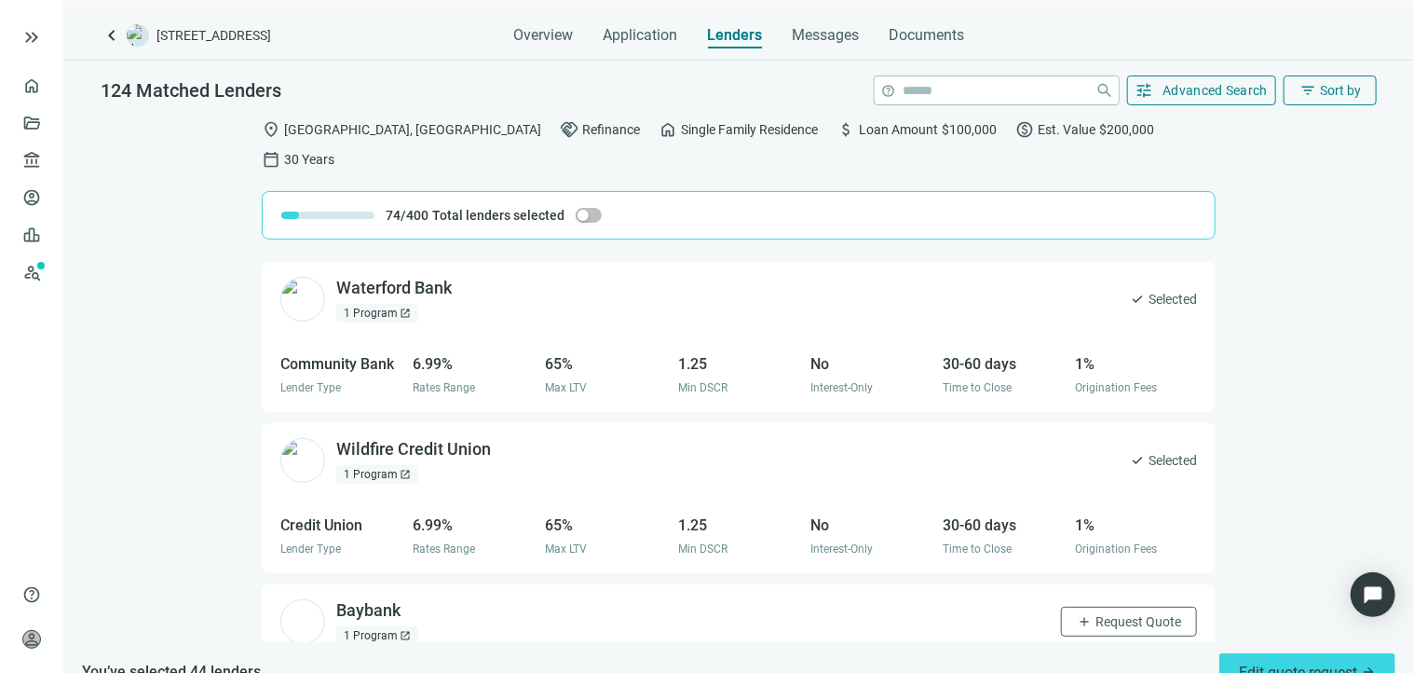
scroll to position [15204, 0]
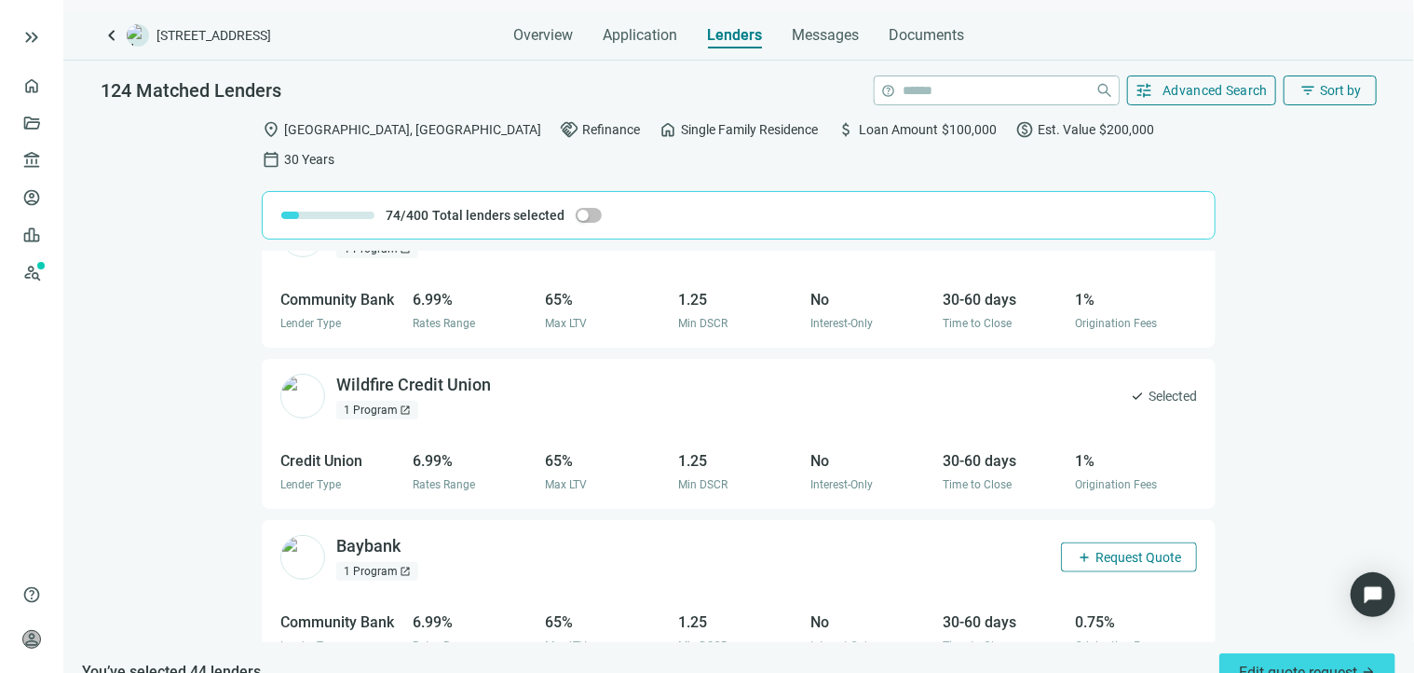
click at [1085, 542] on button "add Request Quote" at bounding box center [1129, 557] width 136 height 30
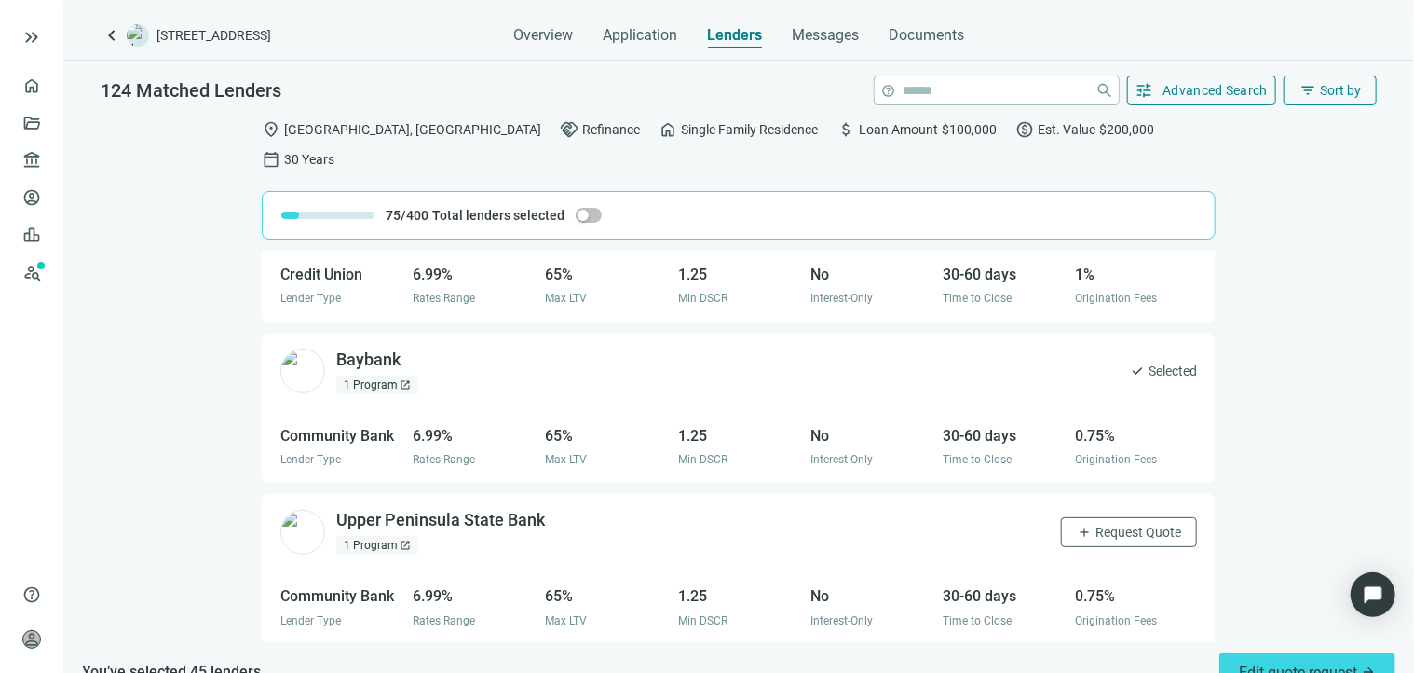
scroll to position [15483, 0]
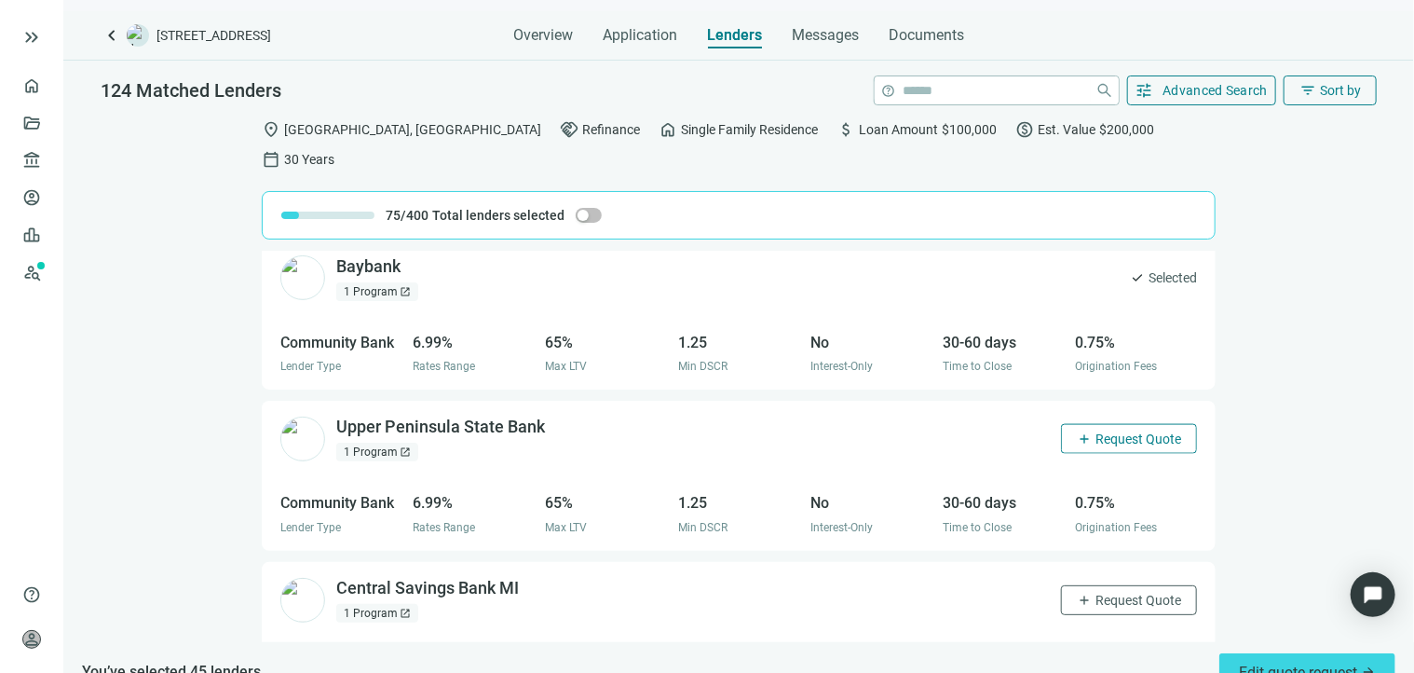
click at [1098, 431] on span "Request Quote" at bounding box center [1139, 438] width 86 height 15
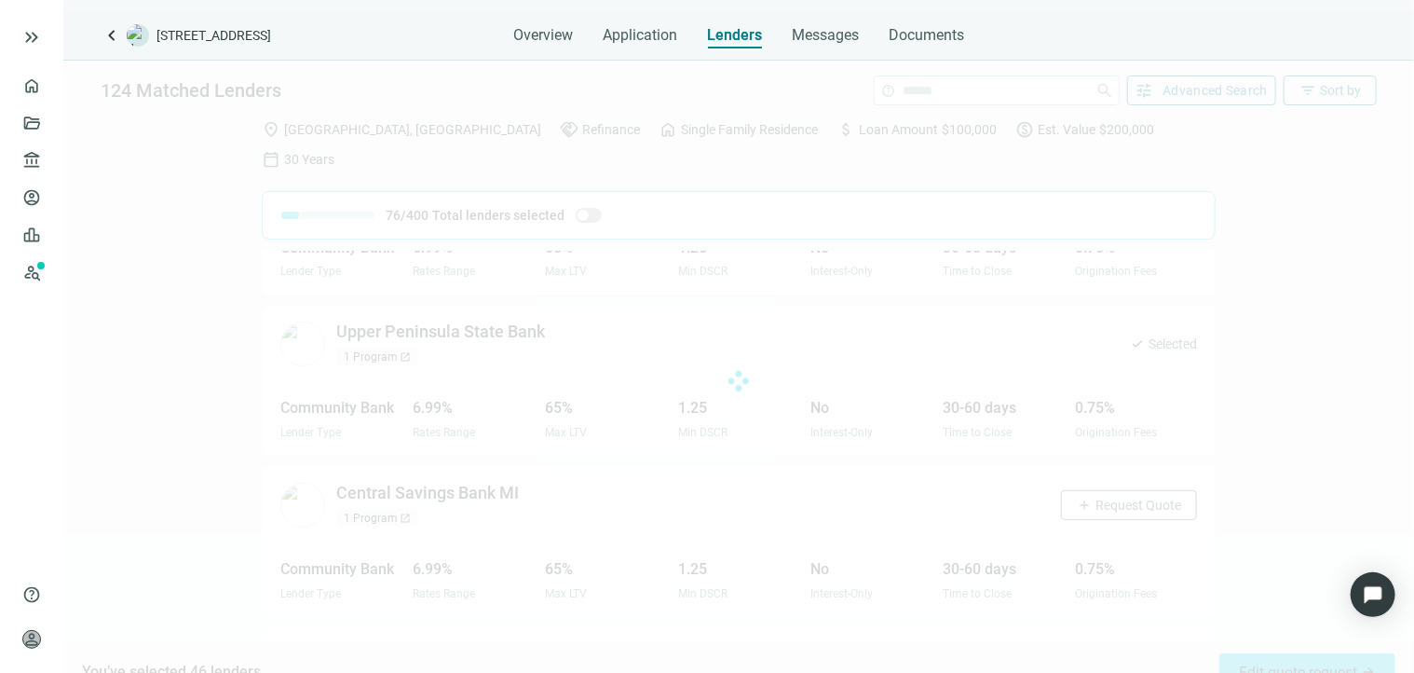
scroll to position [15670, 0]
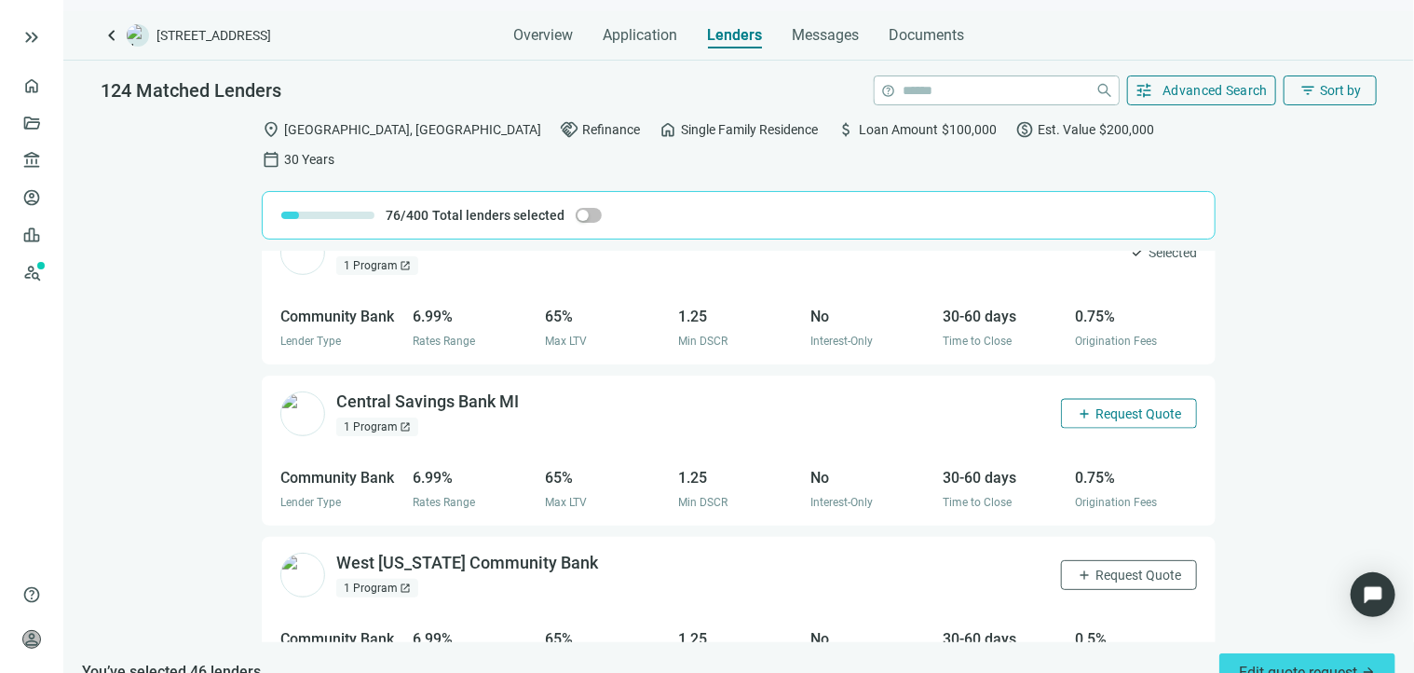
click at [1099, 399] on button "add Request Quote" at bounding box center [1129, 414] width 136 height 30
drag, startPoint x: 1092, startPoint y: 530, endPoint x: 1089, endPoint y: 517, distance: 13.3
click at [1096, 567] on span "Request Quote" at bounding box center [1139, 574] width 86 height 15
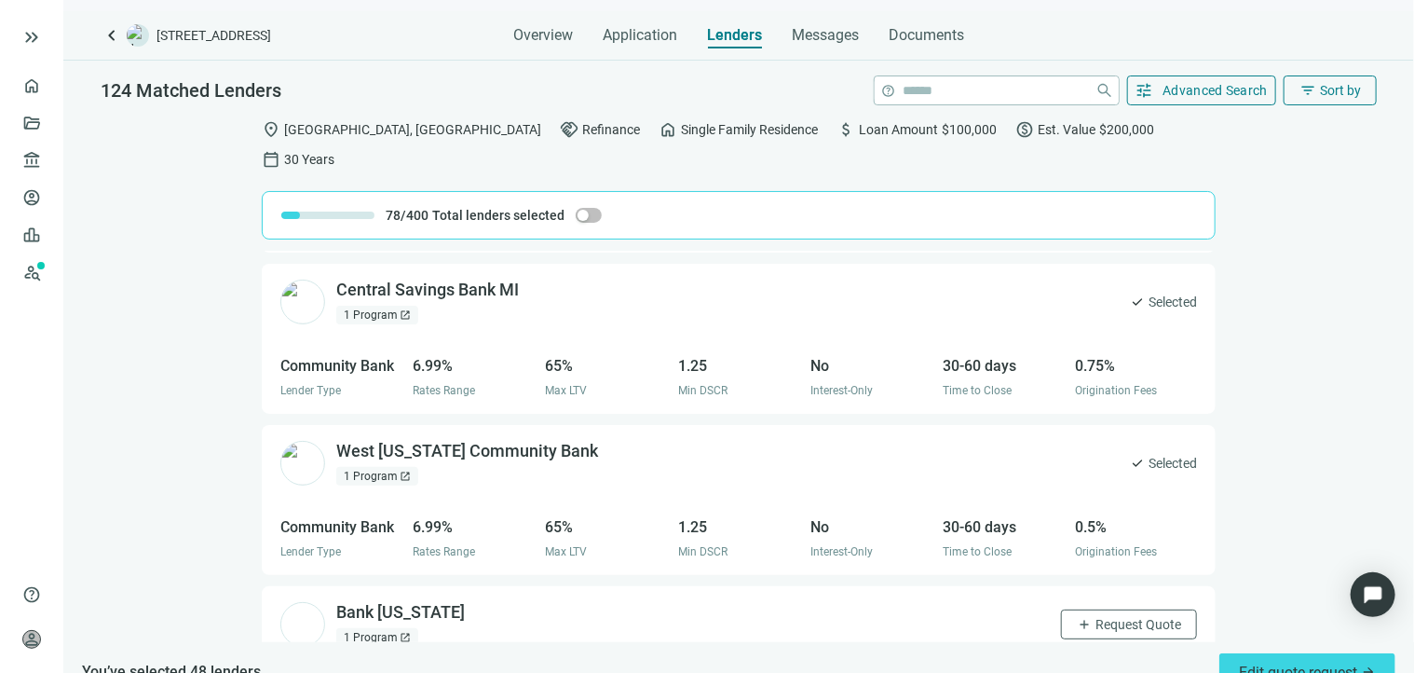
scroll to position [15856, 0]
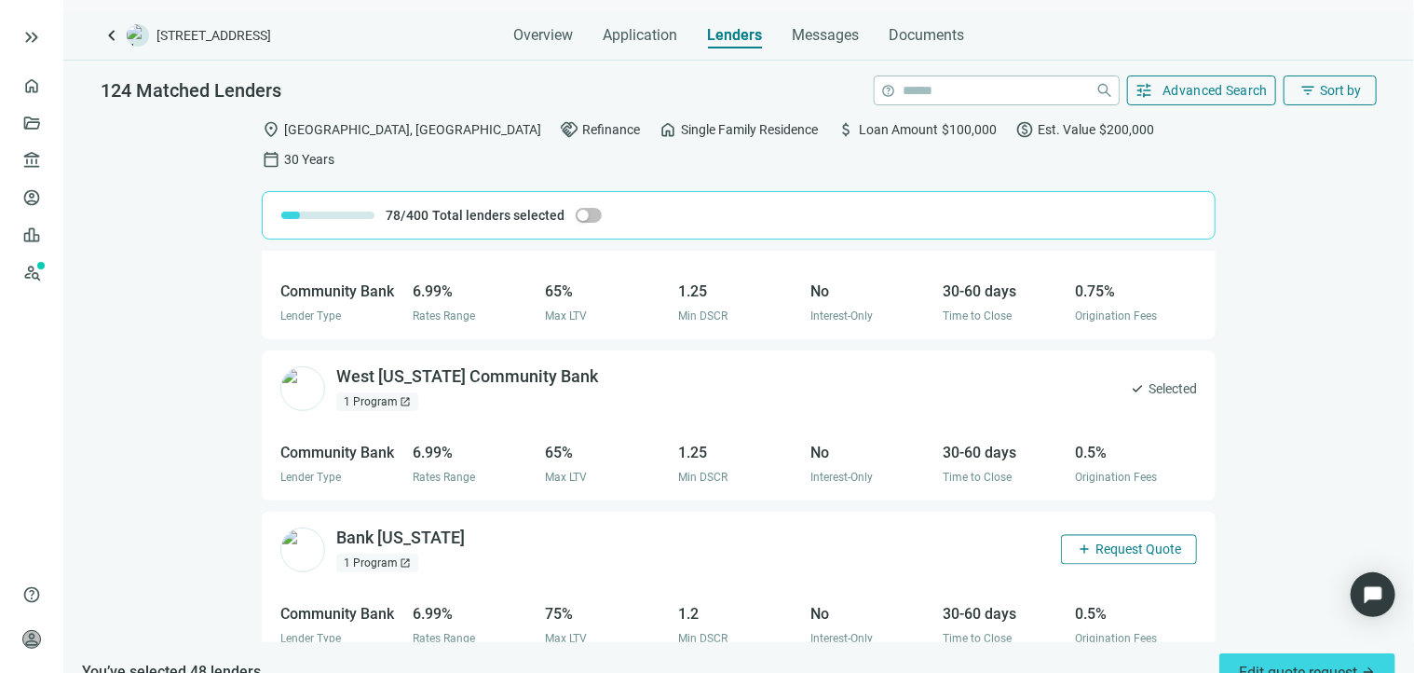
click at [1078, 535] on button "add Request Quote" at bounding box center [1129, 550] width 136 height 30
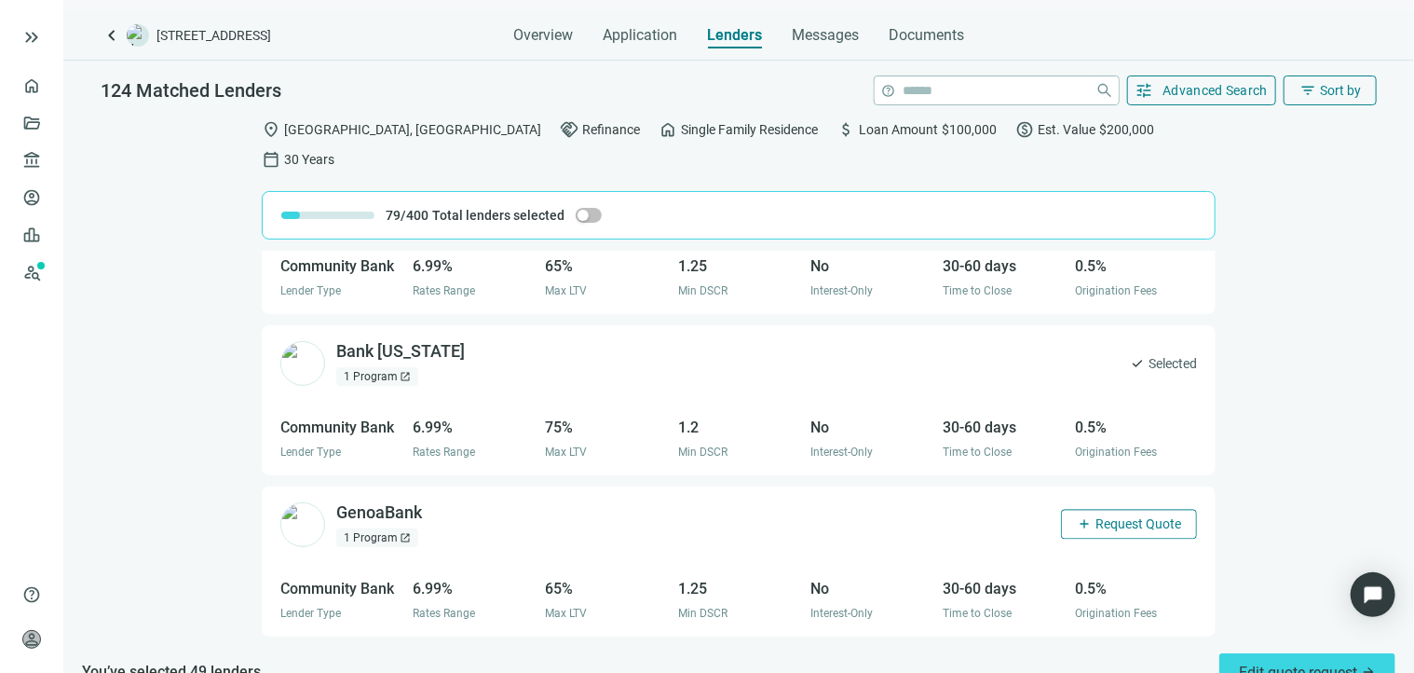
click at [1096, 517] on span "Request Quote" at bounding box center [1139, 524] width 86 height 15
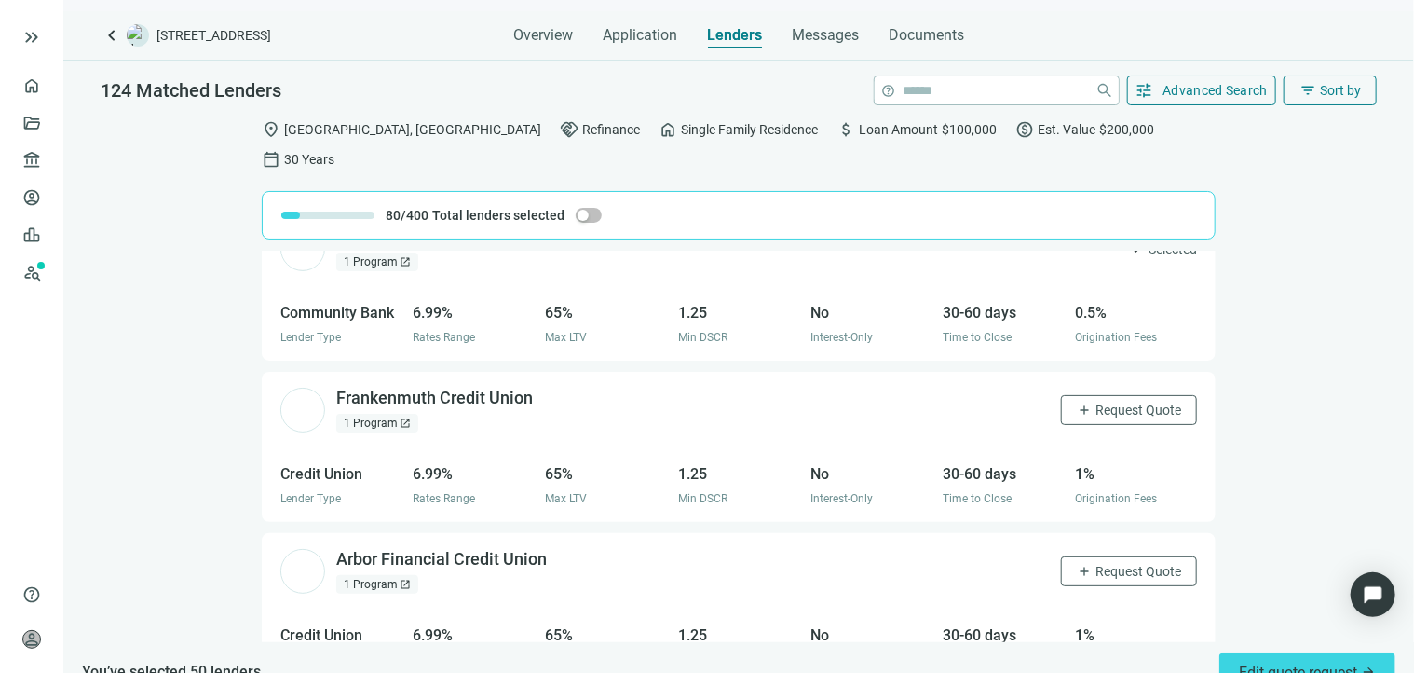
scroll to position [16322, 0]
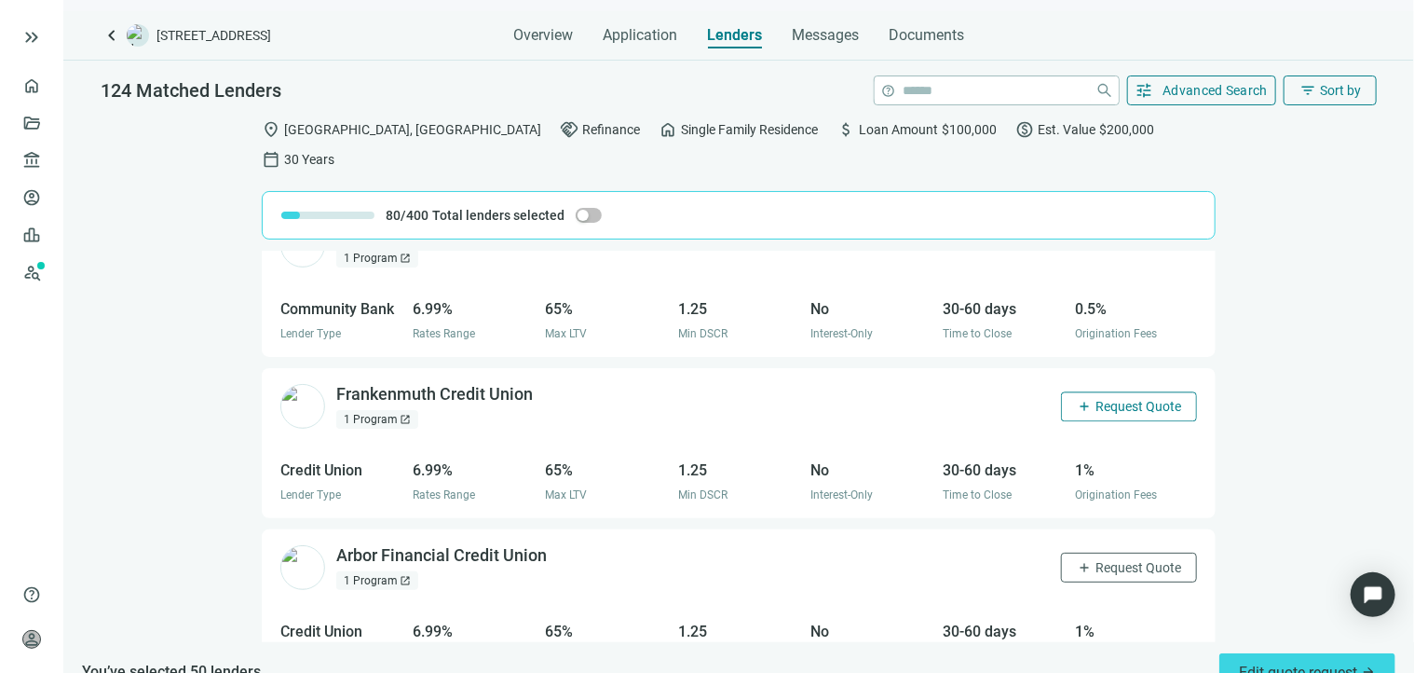
click at [1096, 399] on span "Request Quote" at bounding box center [1139, 406] width 86 height 15
click at [1077, 560] on span "add" at bounding box center [1084, 567] width 15 height 15
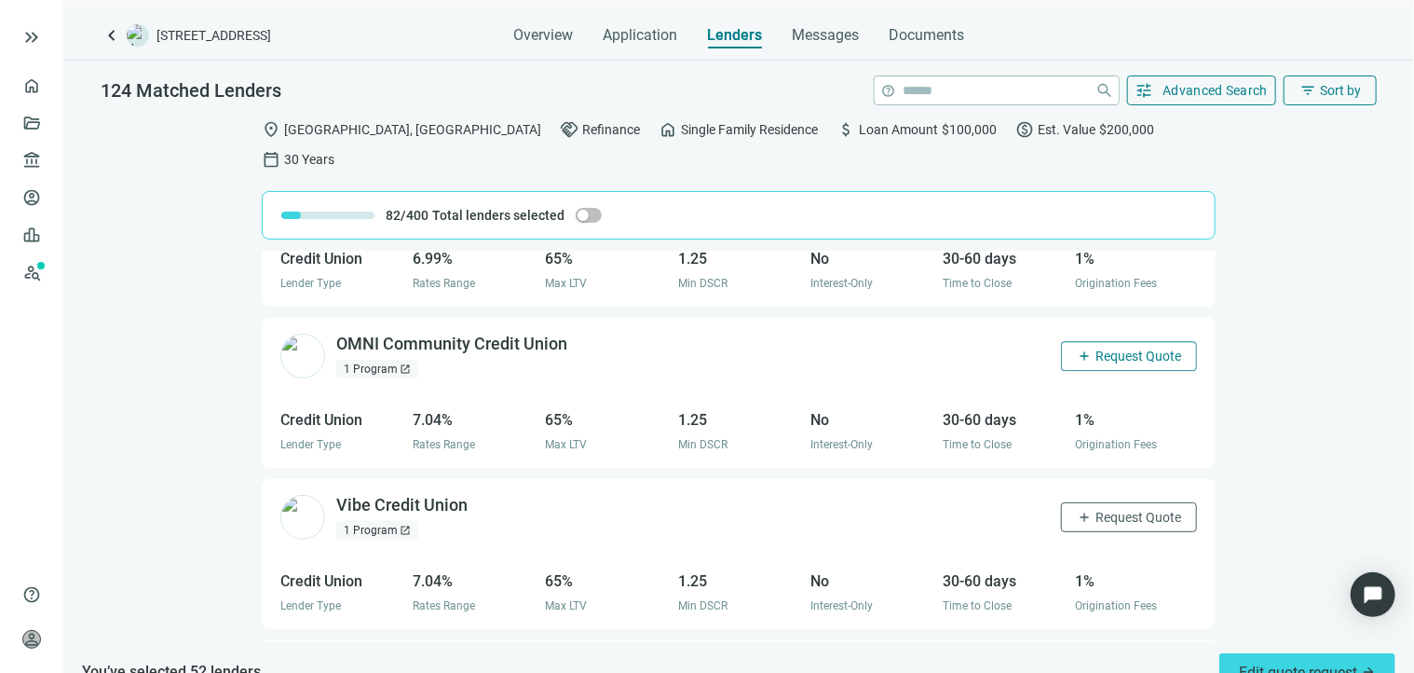
click at [1136, 348] on span "Request Quote" at bounding box center [1139, 355] width 86 height 15
click at [1116, 510] on span "Request Quote" at bounding box center [1139, 517] width 86 height 15
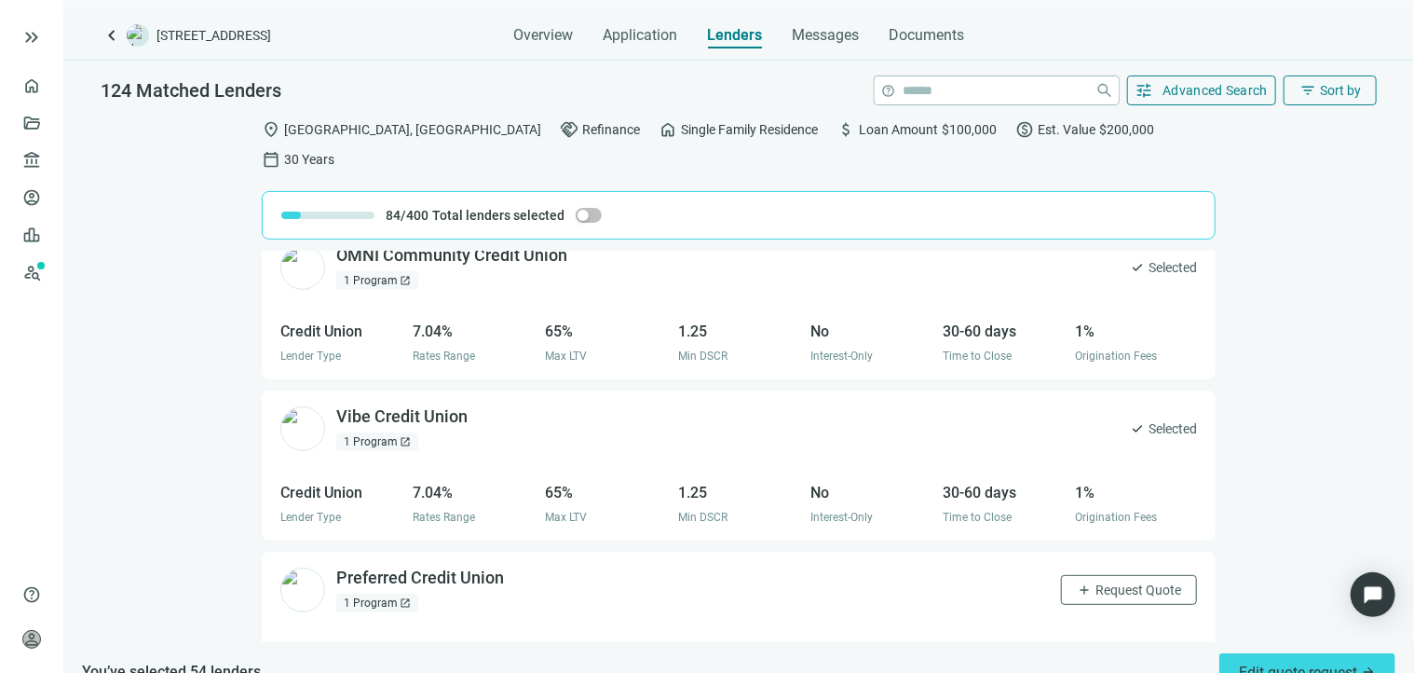
scroll to position [16974, 0]
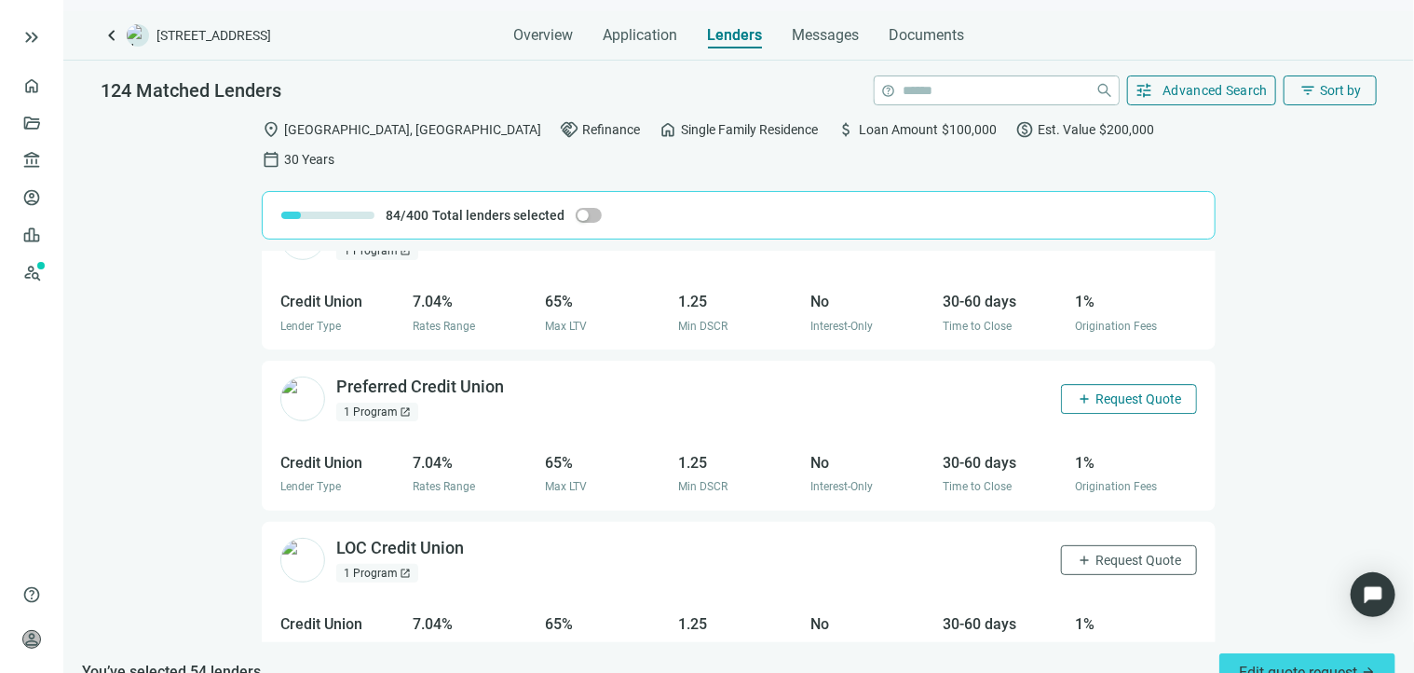
click at [1107, 391] on span "Request Quote" at bounding box center [1139, 398] width 86 height 15
click at [1096, 553] on span "Request Quote" at bounding box center [1139, 560] width 86 height 15
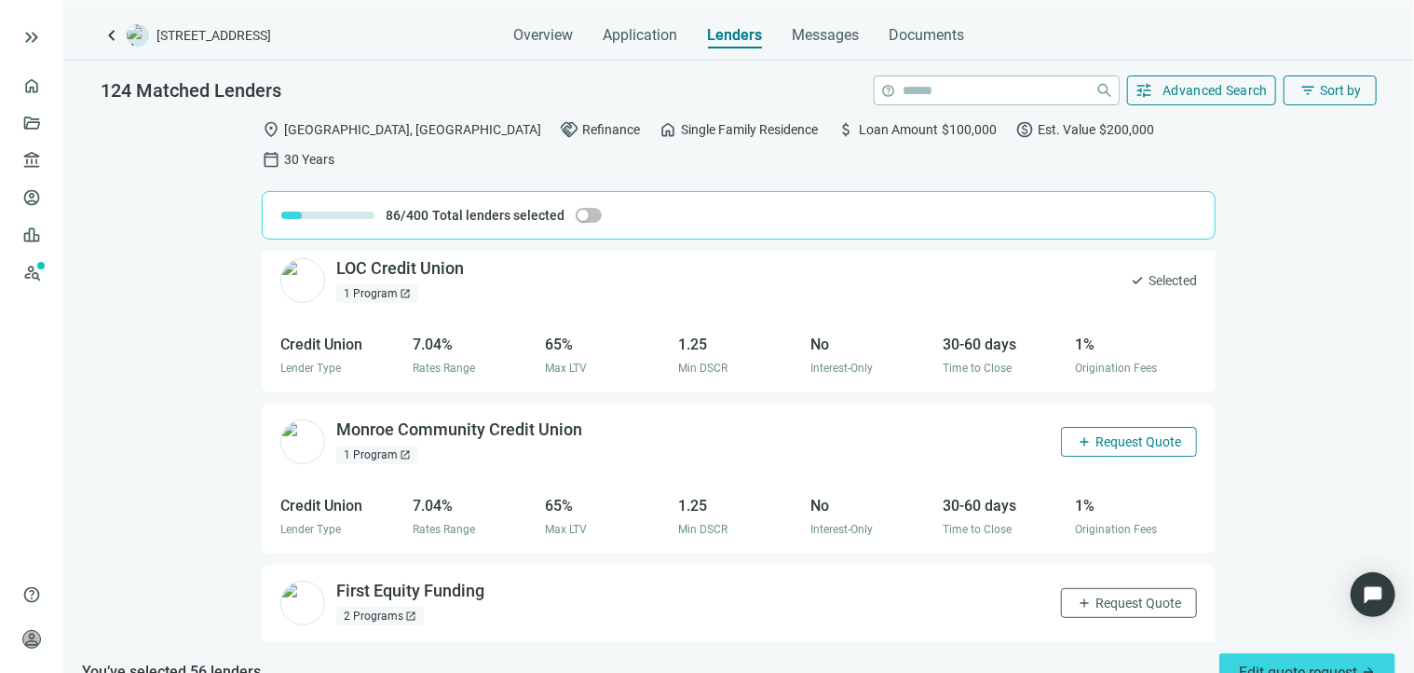
click at [1117, 434] on span "Request Quote" at bounding box center [1139, 441] width 86 height 15
click at [1094, 588] on button "add Request Quote" at bounding box center [1129, 603] width 136 height 30
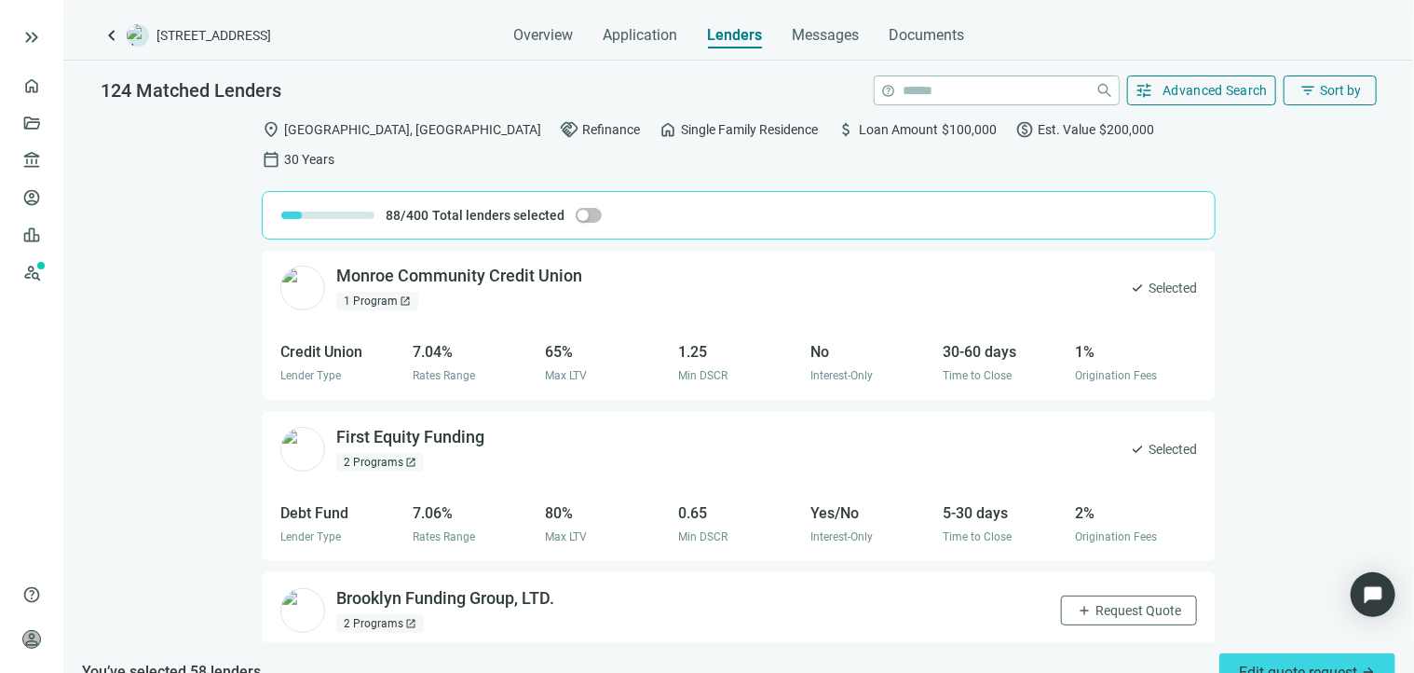
scroll to position [17491, 0]
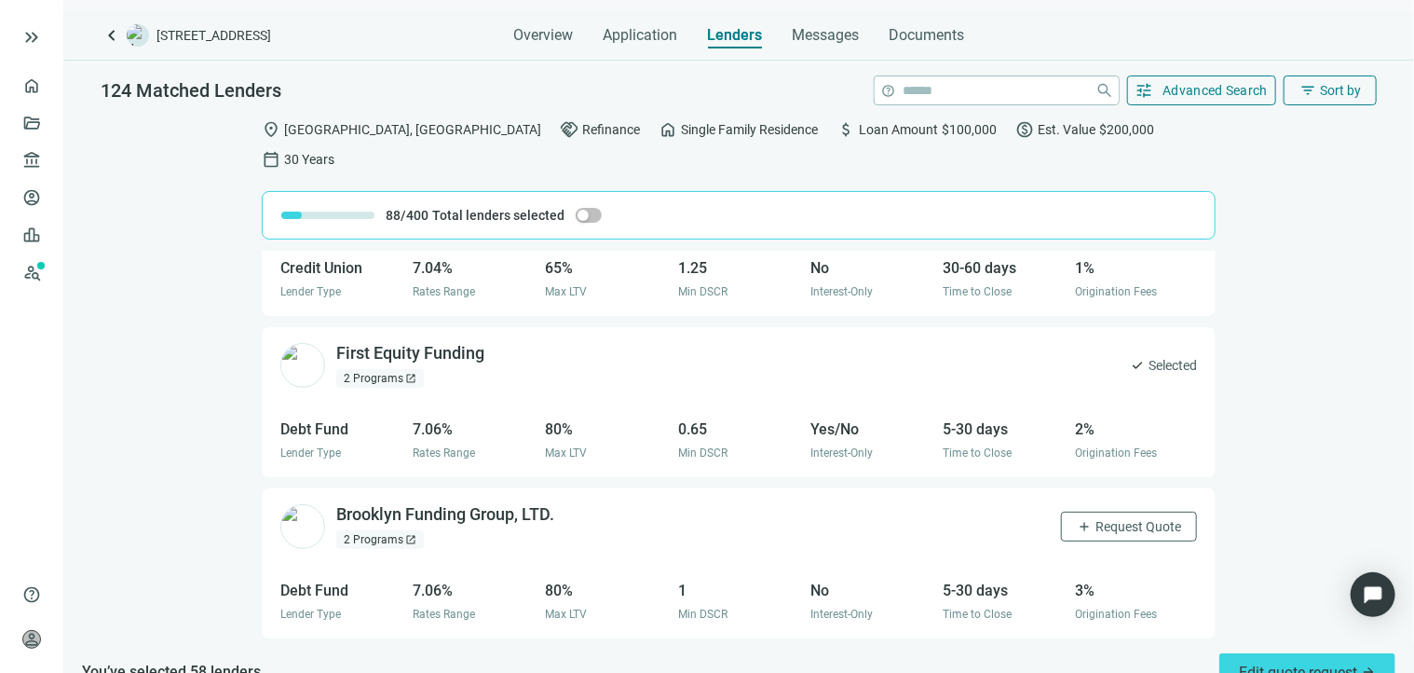
click at [1144, 350] on div "check Selected" at bounding box center [1163, 365] width 67 height 30
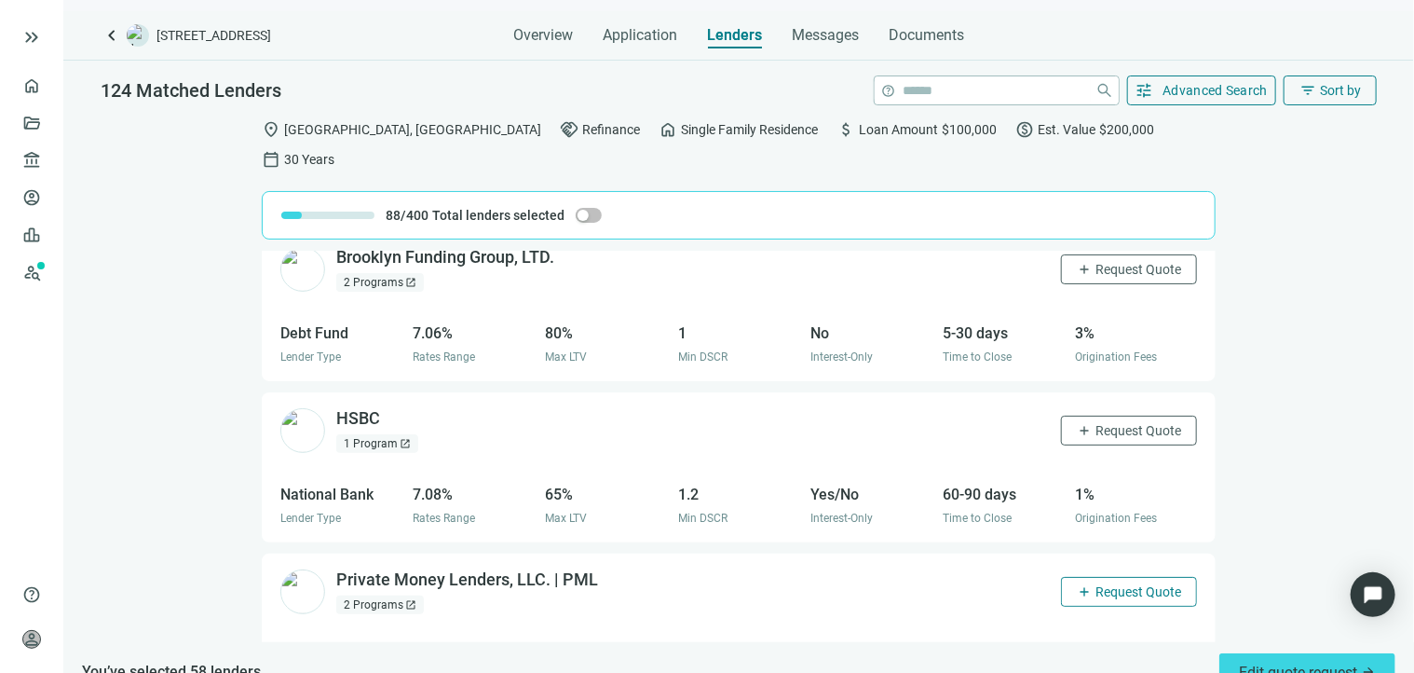
scroll to position [17864, 0]
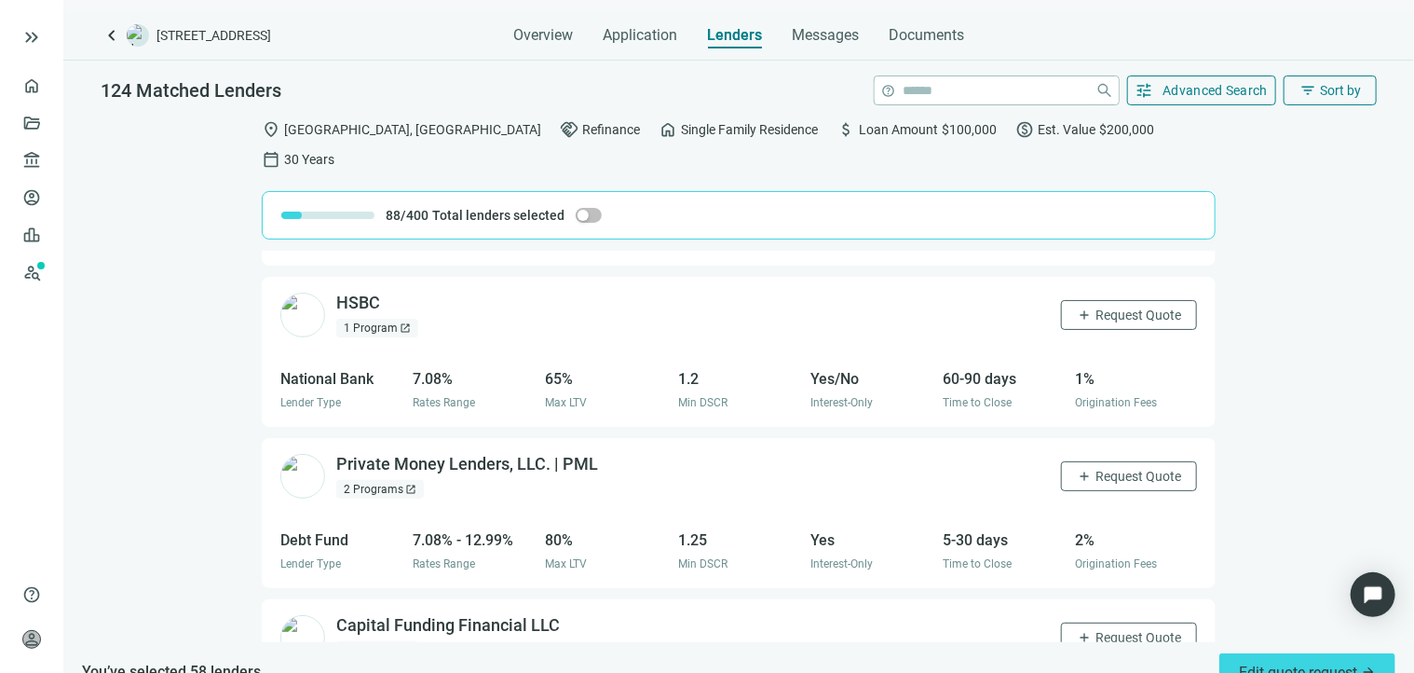
click at [1085, 281] on div "HSBC open_in_new 1 Program open_in_new add Request Quote" at bounding box center [739, 314] width 954 height 75
click at [1096, 307] on span "Request Quote" at bounding box center [1139, 314] width 86 height 15
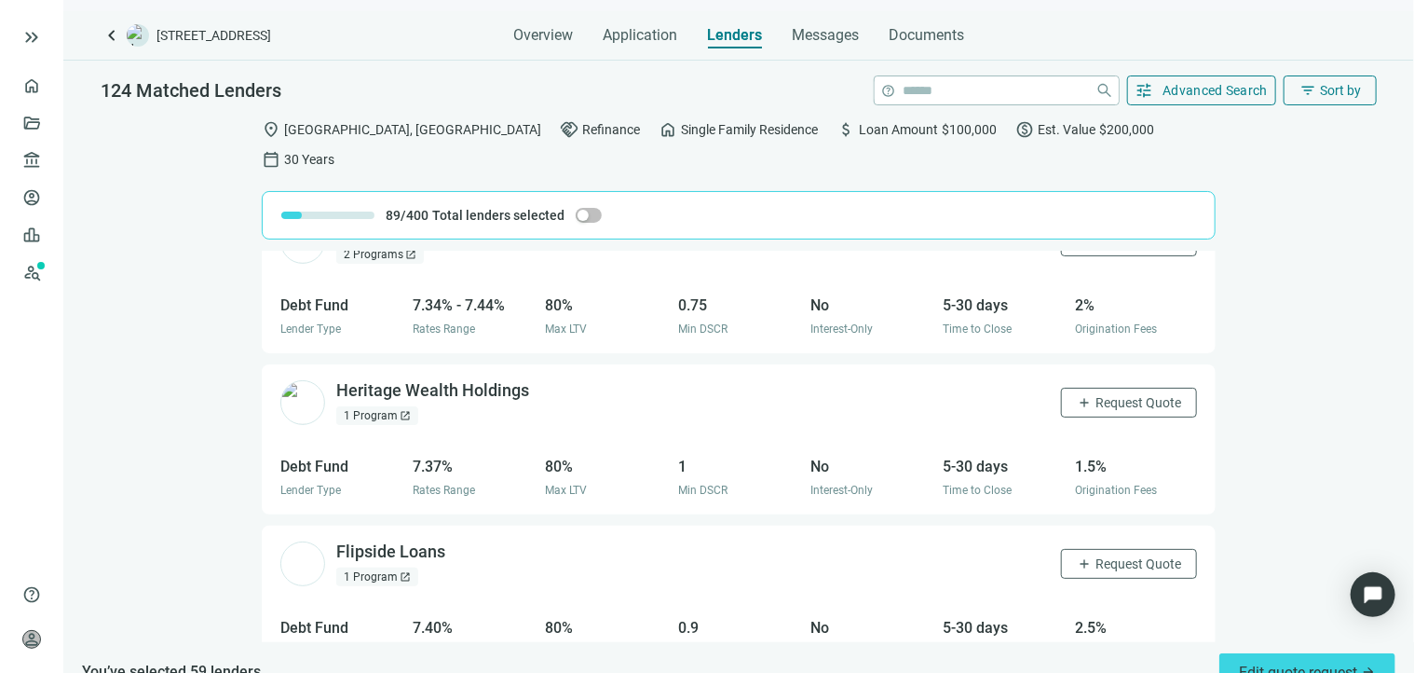
scroll to position [19194, 0]
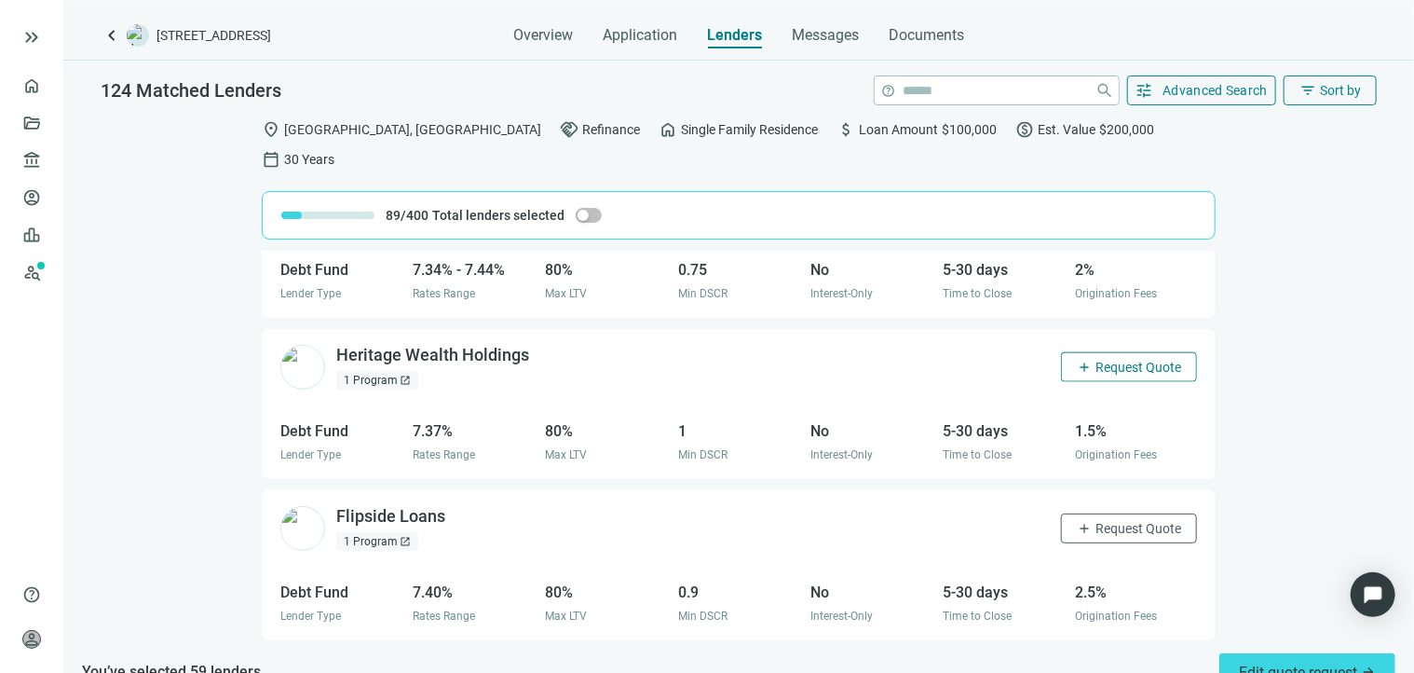
click at [1103, 360] on span "Request Quote" at bounding box center [1139, 367] width 86 height 15
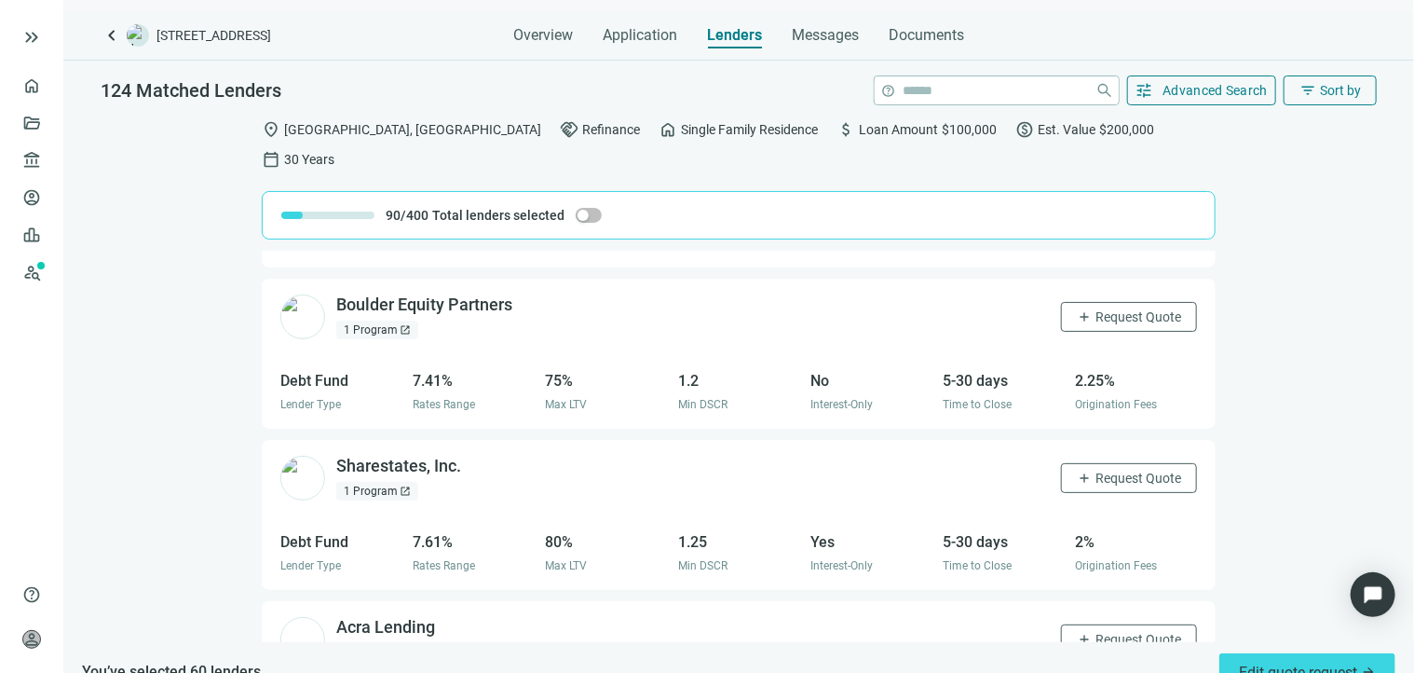
scroll to position [19559, 0]
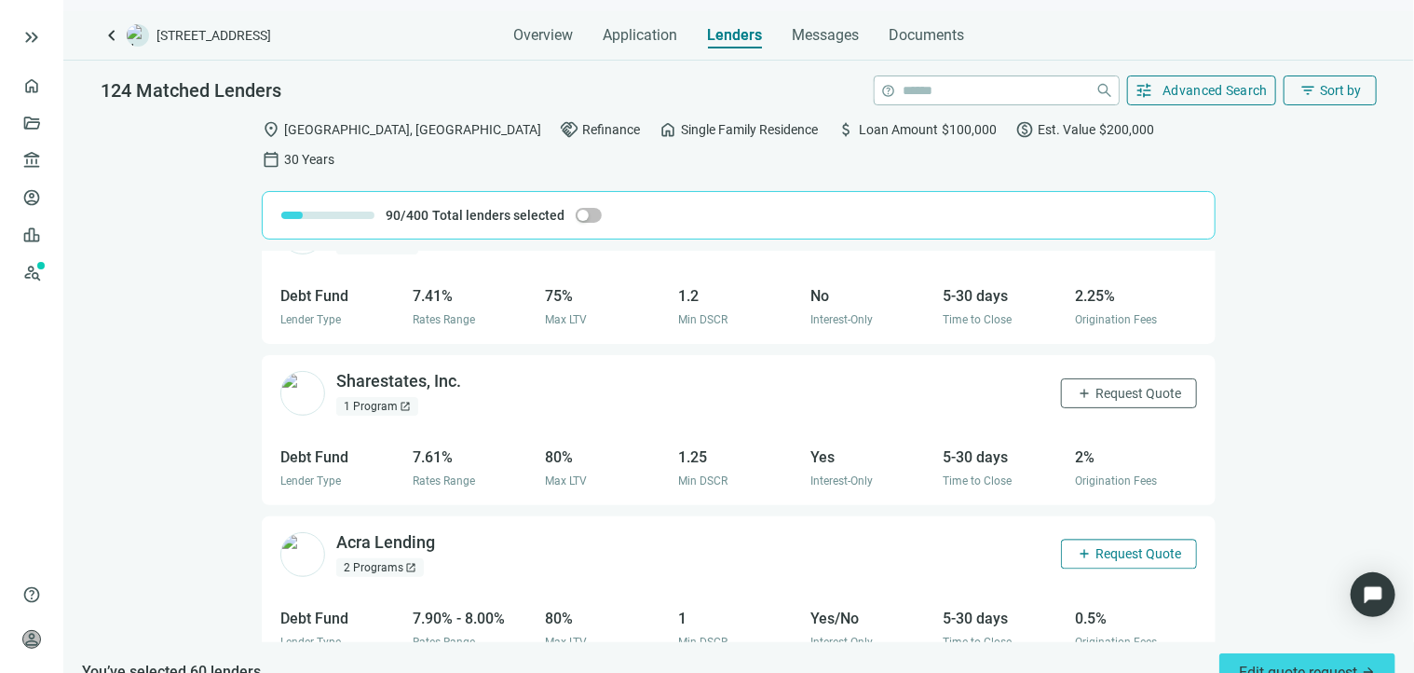
click at [1099, 547] on span "Request Quote" at bounding box center [1139, 554] width 86 height 15
click at [1283, 663] on span "Edit quote request arrow_forward" at bounding box center [1307, 672] width 137 height 18
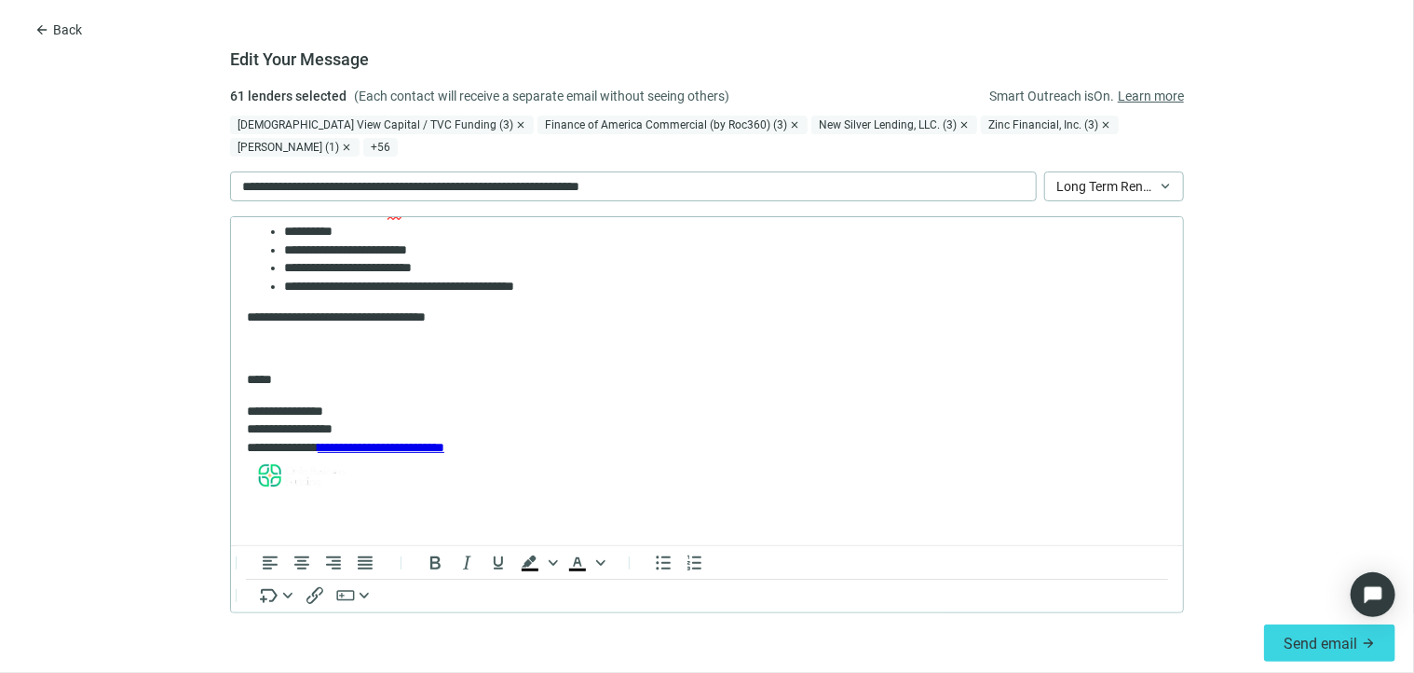
scroll to position [463, 0]
click at [283, 350] on p "Rich Text Area. Press ALT-0 for help." at bounding box center [706, 348] width 921 height 19
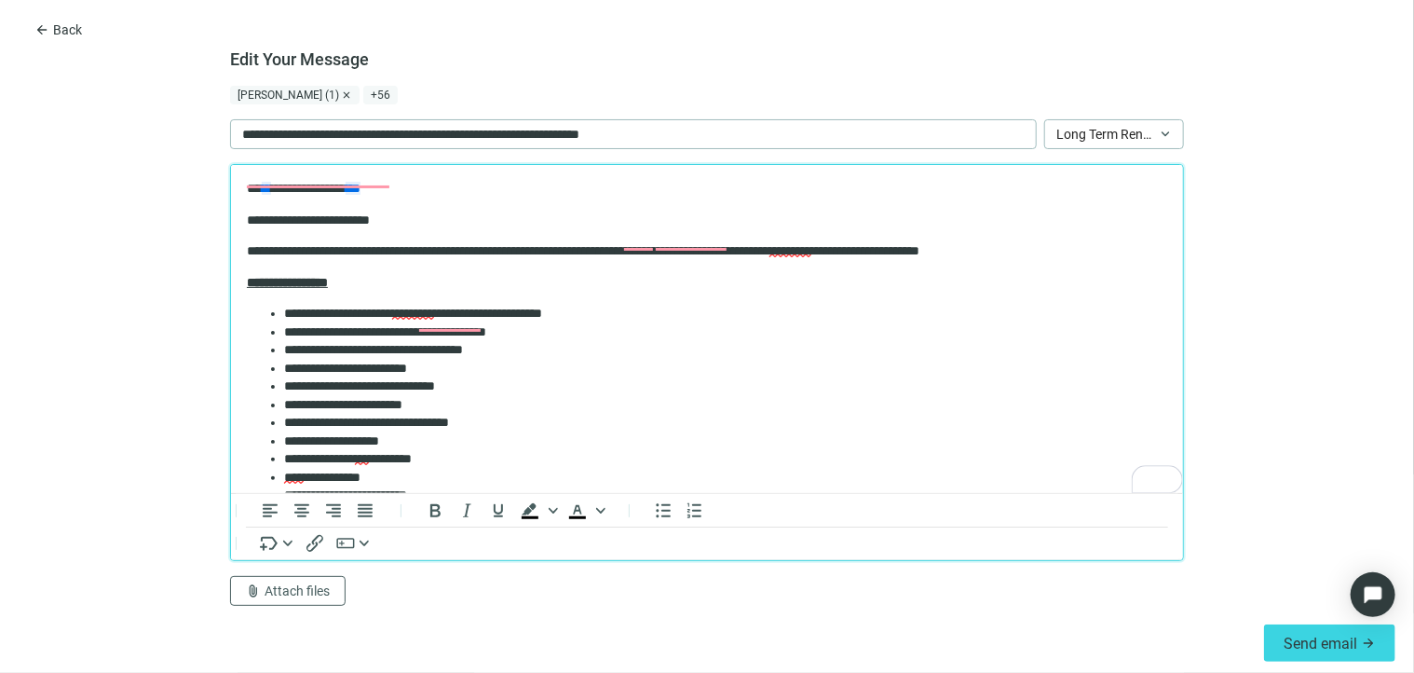
scroll to position [0, 0]
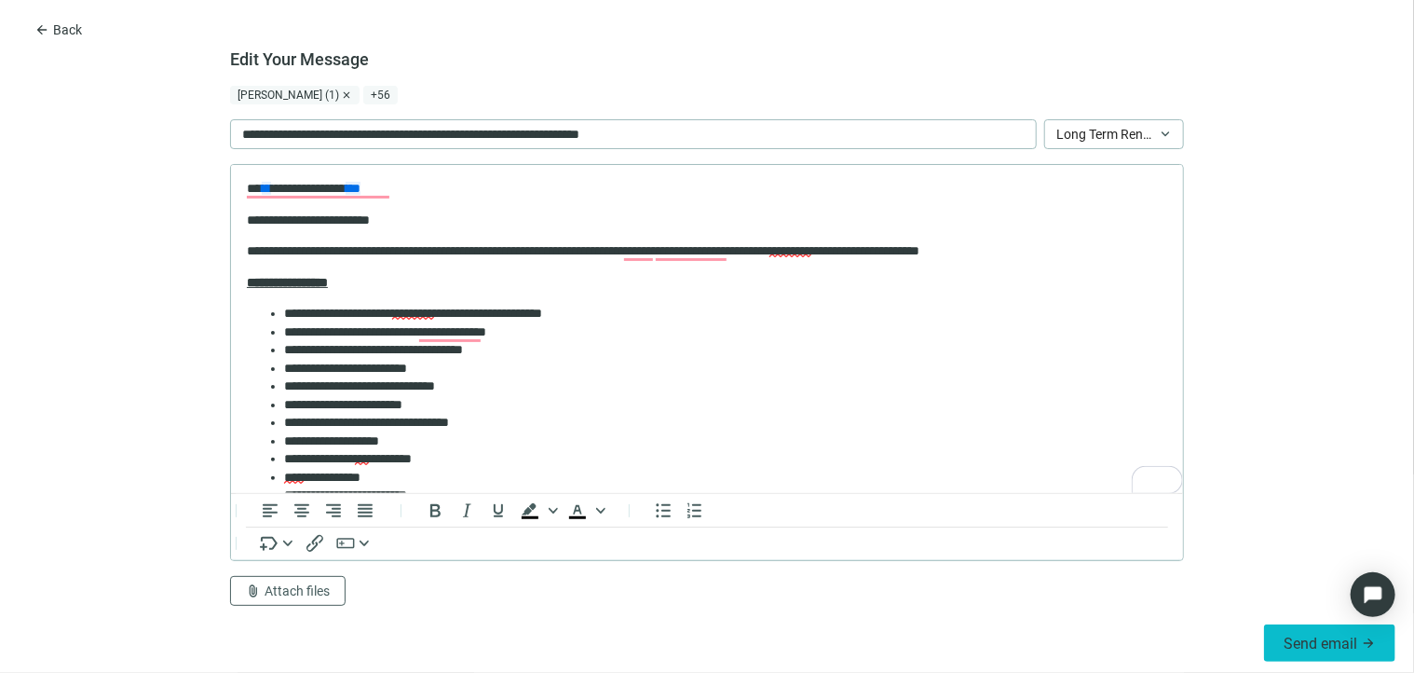
click at [1293, 648] on span "Send email" at bounding box center [1321, 644] width 74 height 18
